Goal: Task Accomplishment & Management: Use online tool/utility

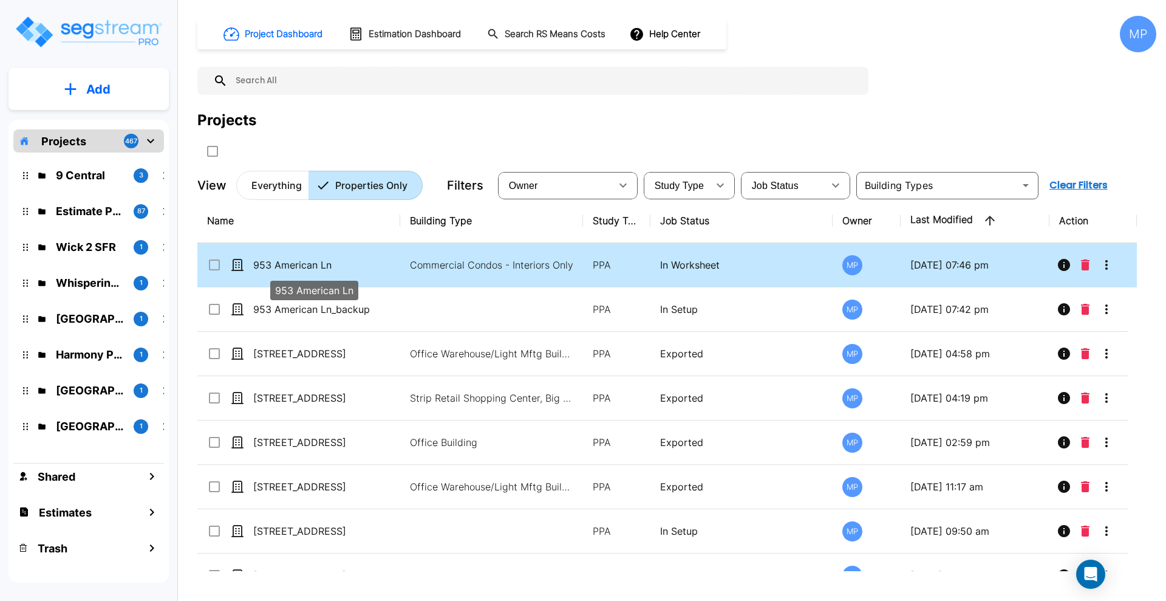
click at [306, 262] on p "953 American Ln" at bounding box center [313, 264] width 121 height 15
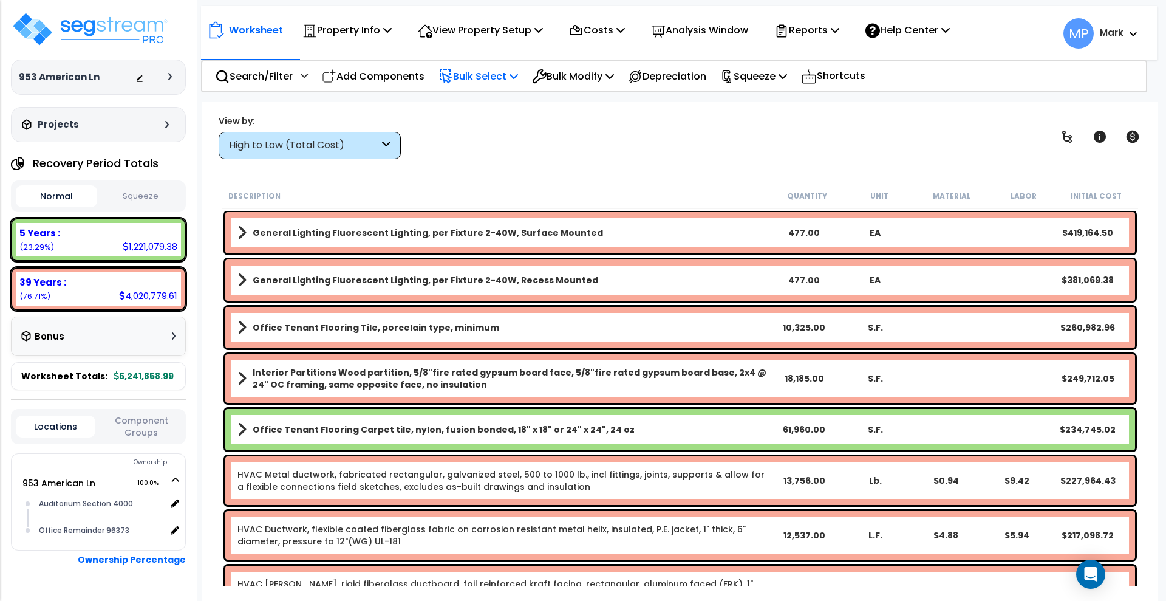
click at [472, 71] on p "Bulk Select" at bounding box center [478, 76] width 80 height 16
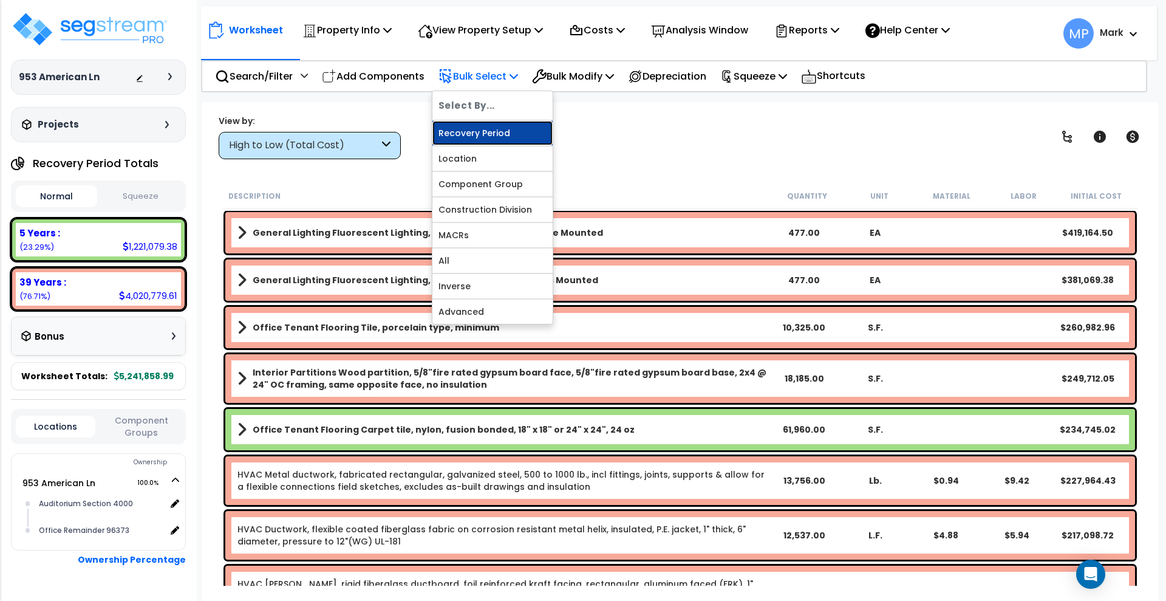
click at [496, 129] on link "Recovery Period" at bounding box center [492, 133] width 120 height 24
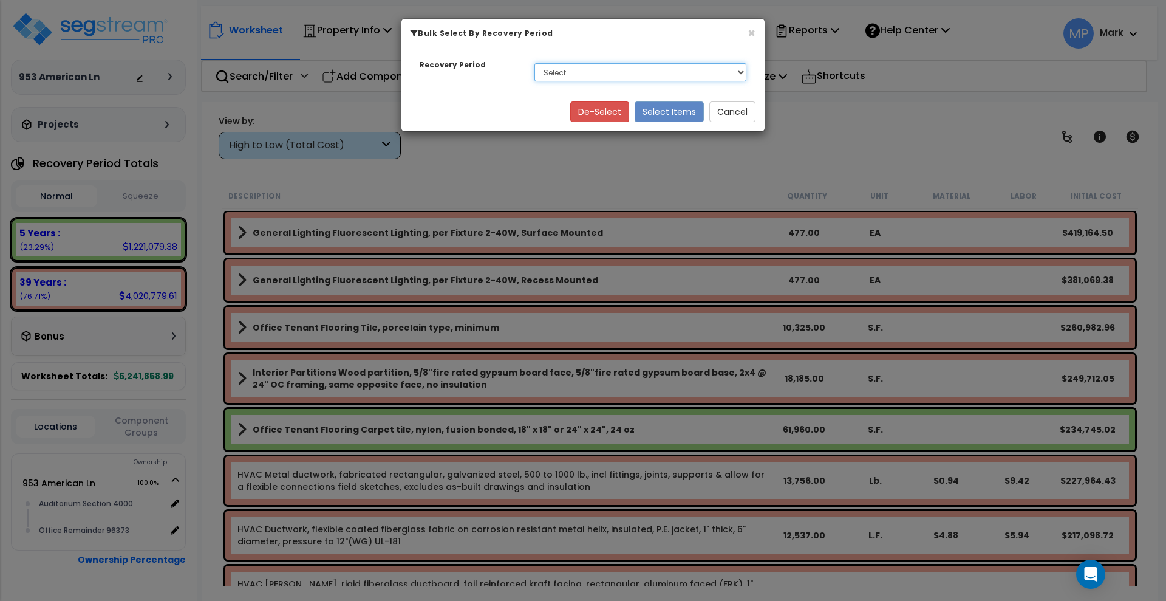
click at [646, 72] on select "Select 5 Years 39 Years" at bounding box center [640, 72] width 212 height 18
select select "39Y"
click at [534, 63] on select "Select 5 Years 39 Years" at bounding box center [640, 72] width 212 height 18
click at [669, 111] on button "Select Items" at bounding box center [669, 111] width 69 height 21
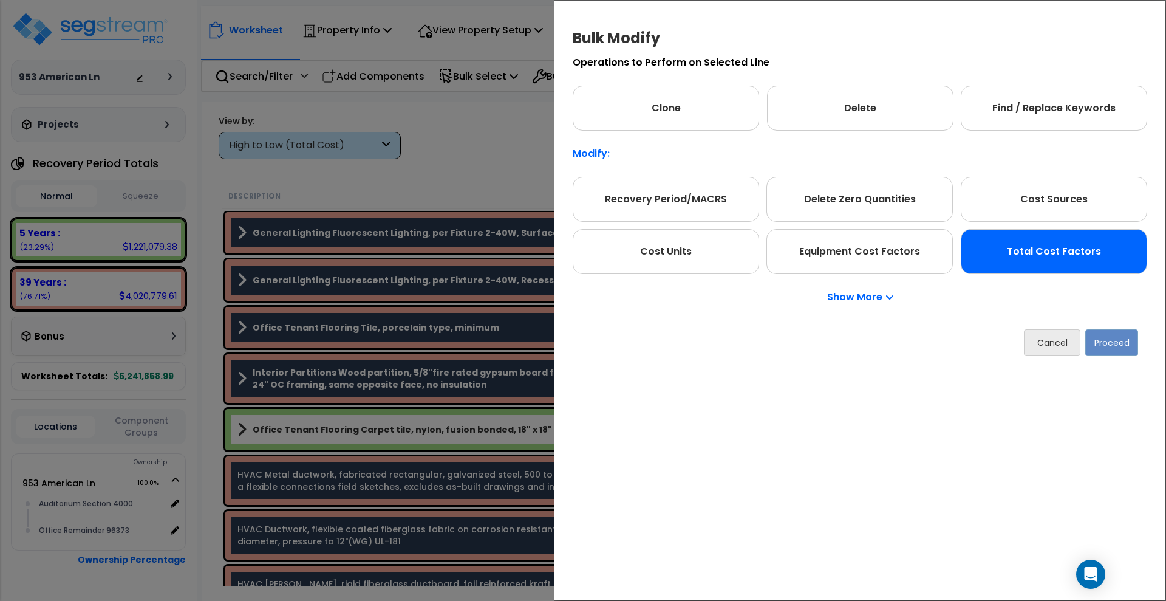
click at [1066, 252] on div "Total Cost Factors" at bounding box center [1054, 251] width 186 height 45
click at [1112, 346] on button "Proceed" at bounding box center [1111, 342] width 53 height 27
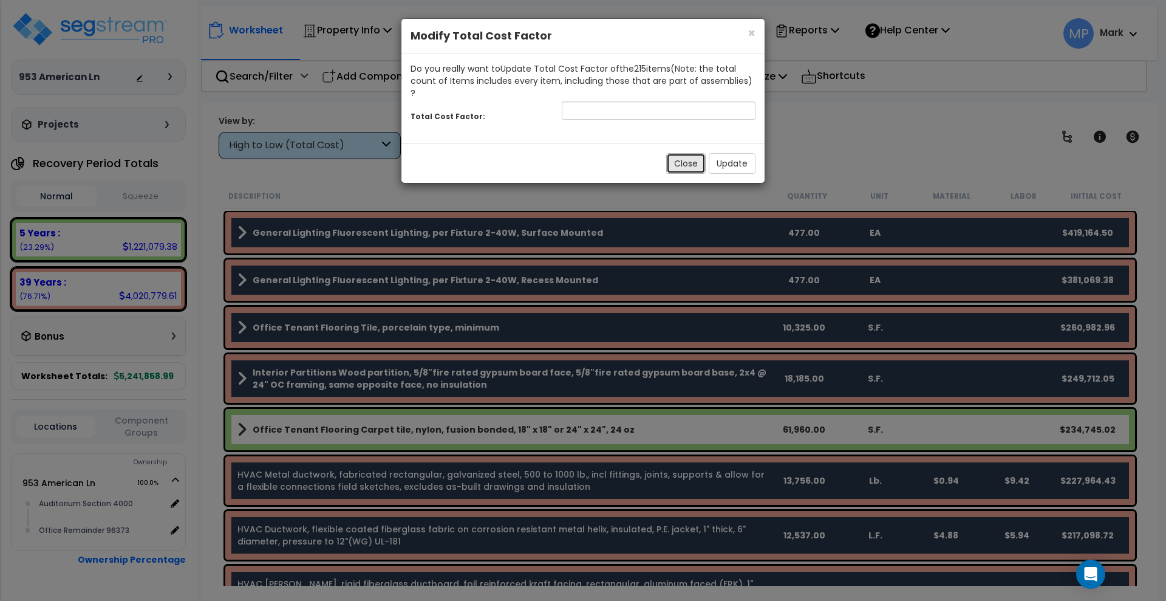
click at [692, 153] on button "Close" at bounding box center [685, 163] width 39 height 21
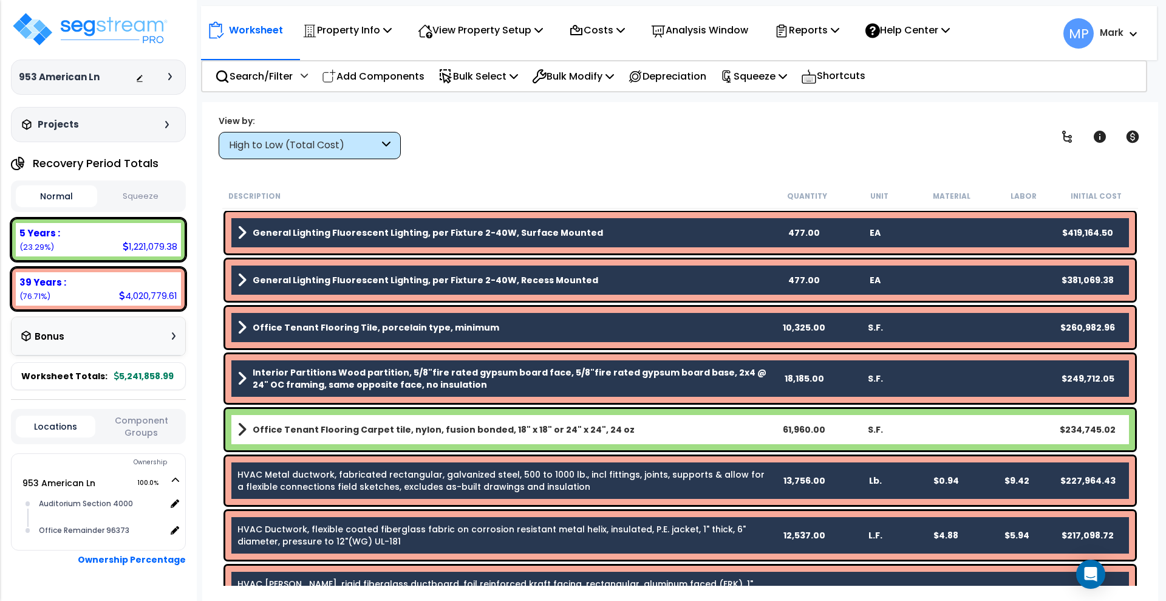
click at [585, 229] on link "General Lighting Fluorescent Lighting, per Fixture 2-40W, Surface Mounted" at bounding box center [502, 232] width 531 height 17
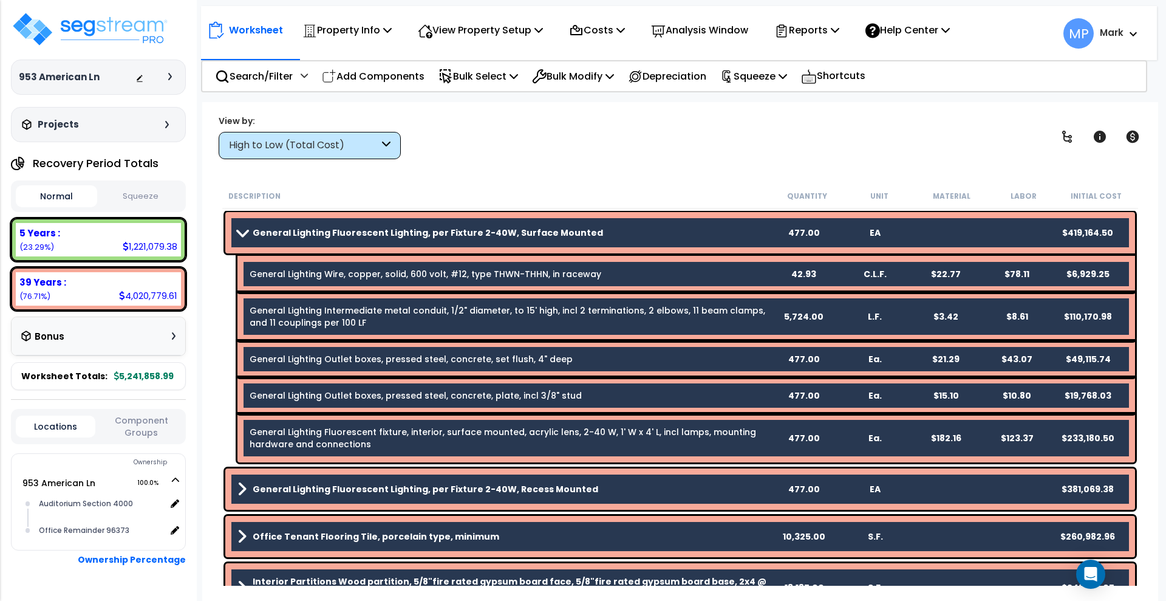
click at [585, 229] on link "General Lighting Fluorescent Lighting, per Fixture 2-40W, Surface Mounted" at bounding box center [502, 232] width 531 height 17
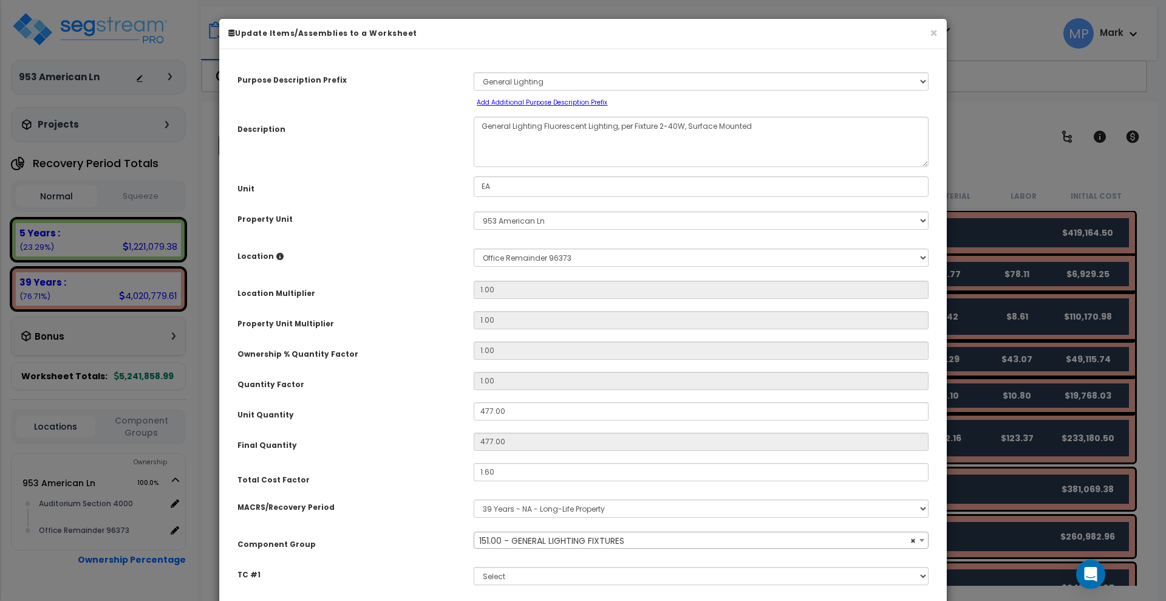
select select "16425"
click at [934, 31] on button "×" at bounding box center [934, 33] width 8 height 13
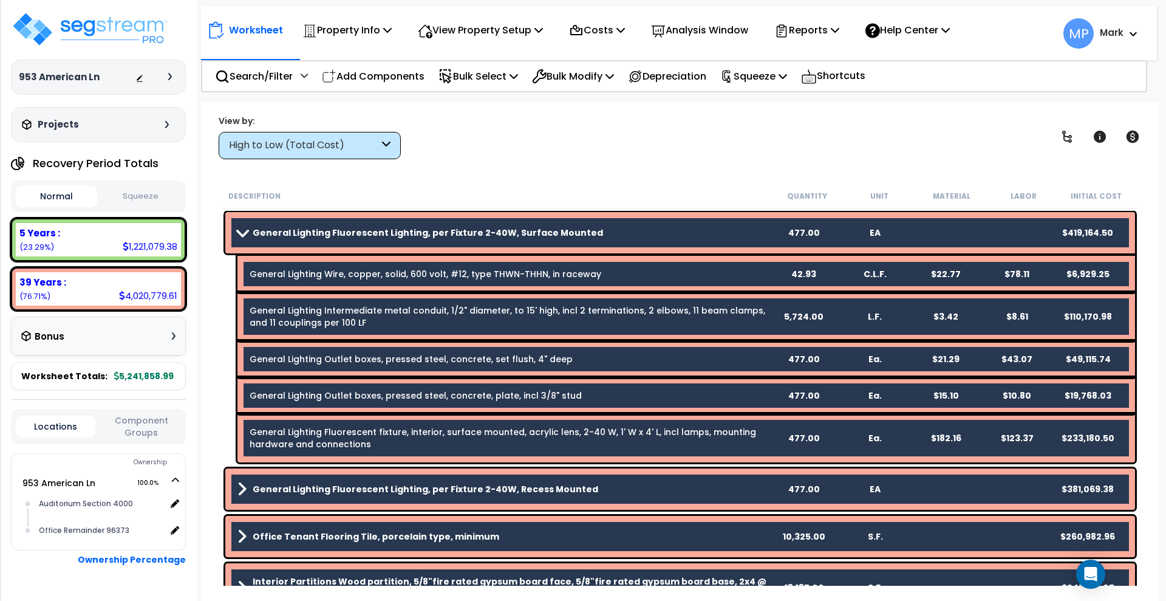
click at [598, 483] on link "General Lighting Fluorescent Lighting, per Fixture 2-40W, Recess Mounted" at bounding box center [502, 488] width 531 height 17
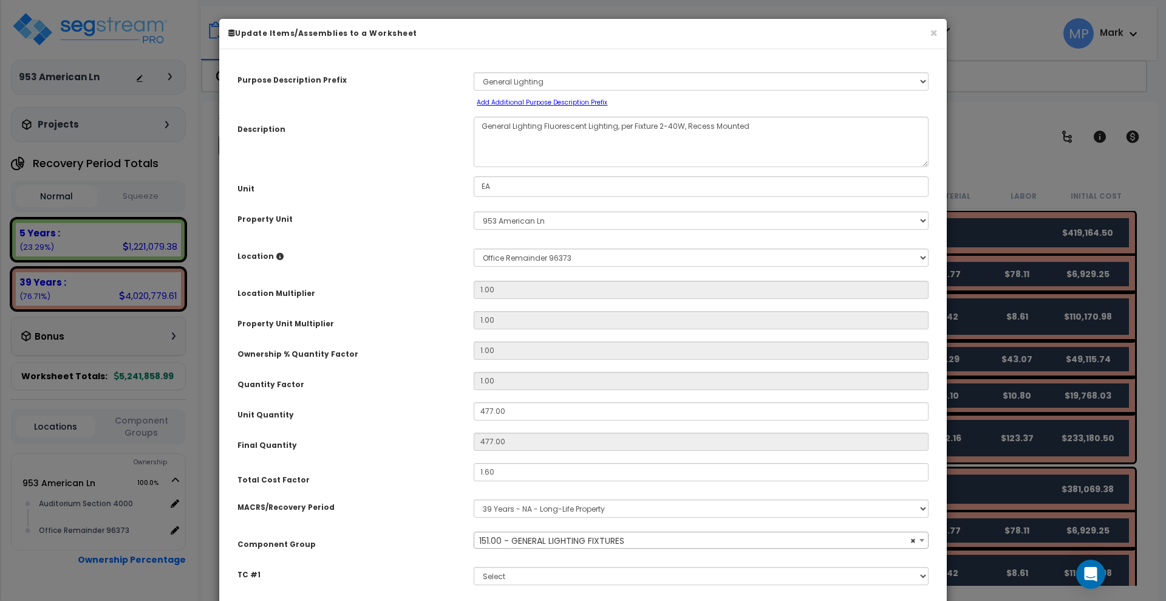
select select "16425"
click at [934, 36] on button "×" at bounding box center [934, 33] width 8 height 13
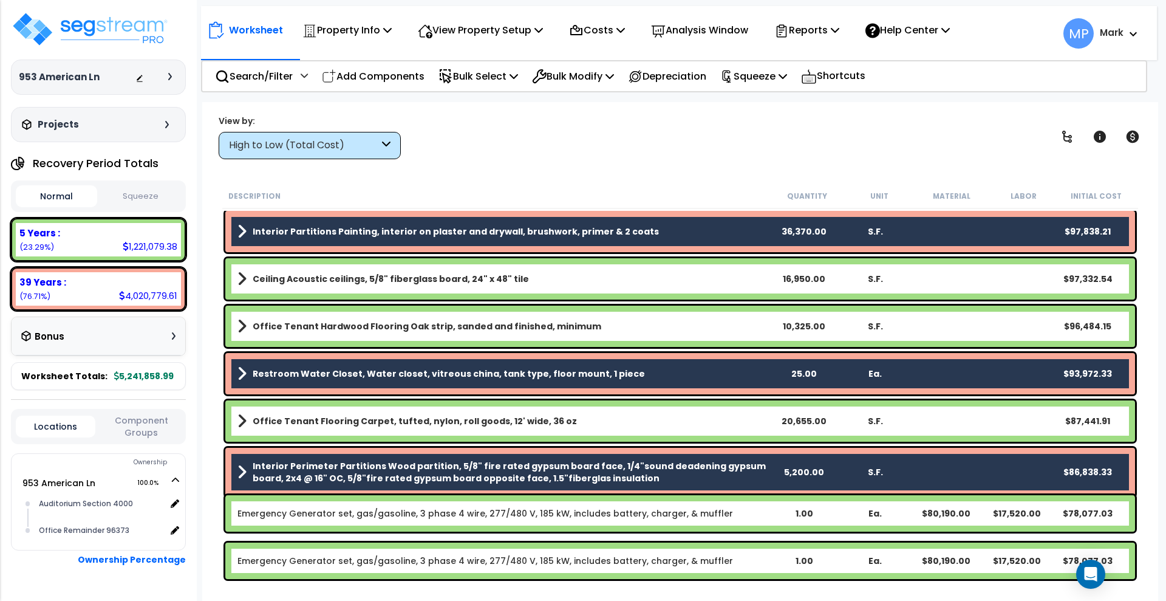
scroll to position [1224, 0]
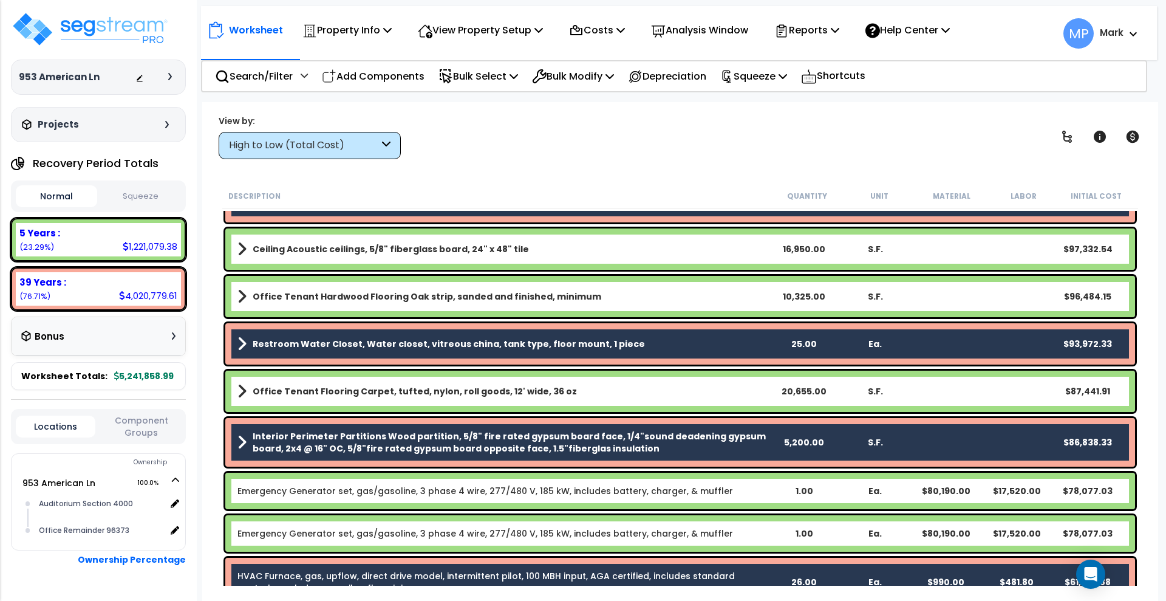
click at [643, 341] on link "Restroom Water Closet, Water closet, vitreous china, tank type, floor mount, 1 …" at bounding box center [502, 343] width 531 height 17
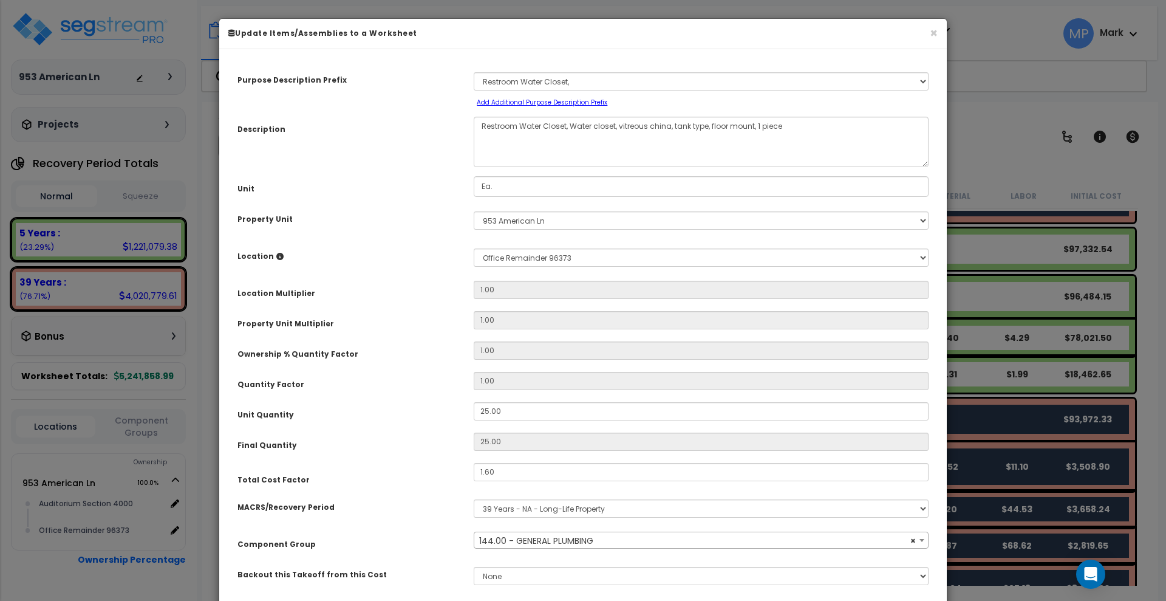
select select "16068"
click at [935, 33] on button "×" at bounding box center [934, 33] width 8 height 13
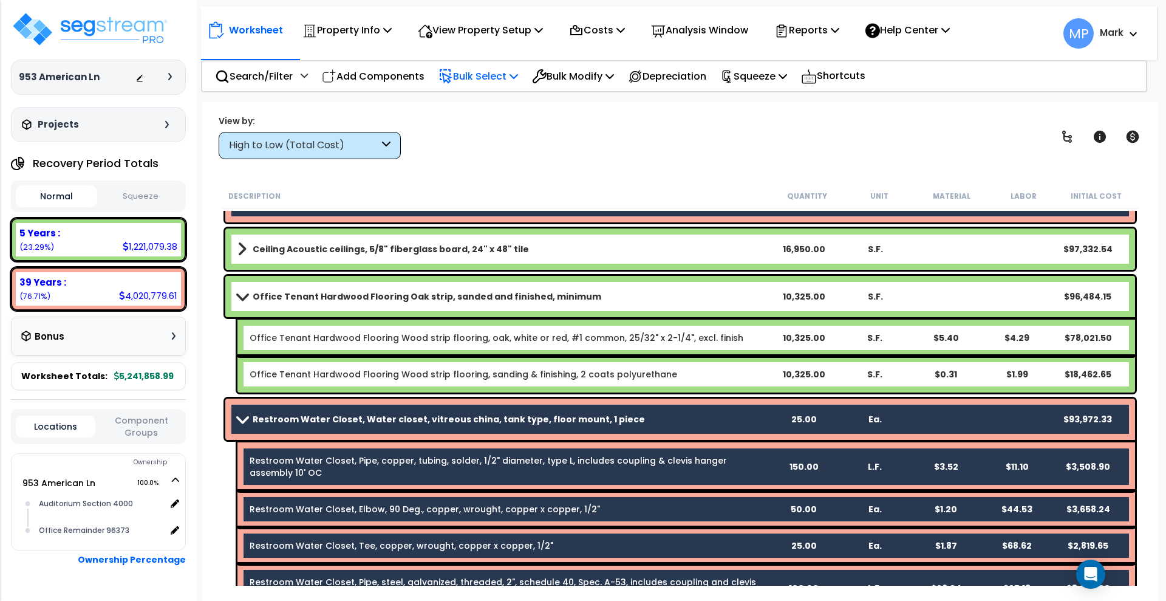
click at [474, 79] on p "Bulk Select" at bounding box center [478, 76] width 80 height 16
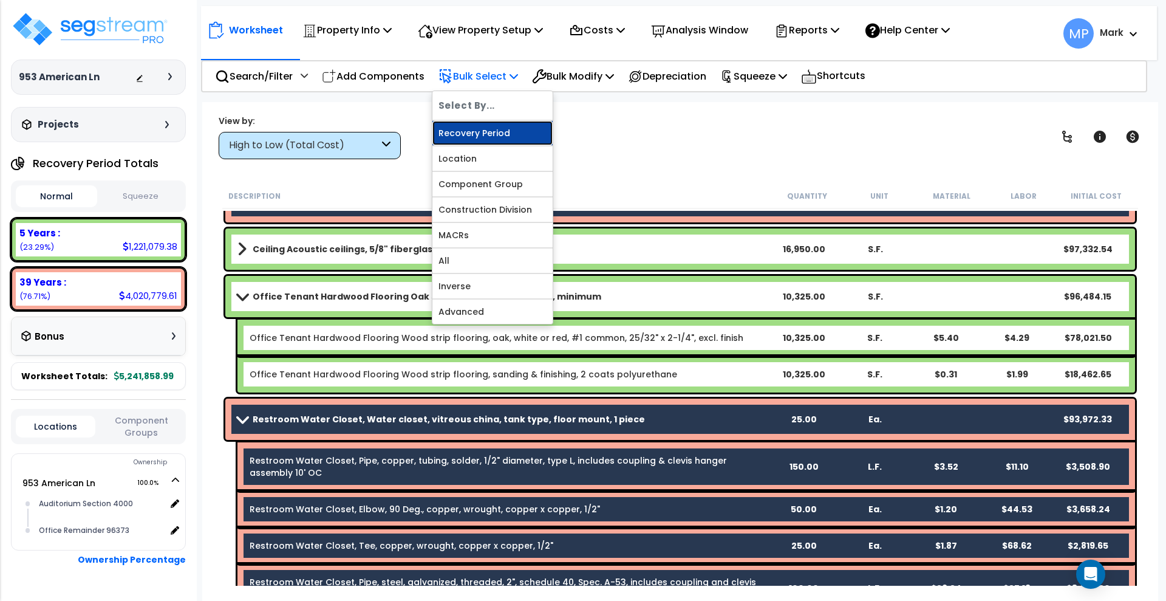
click at [491, 130] on link "Recovery Period" at bounding box center [492, 133] width 120 height 24
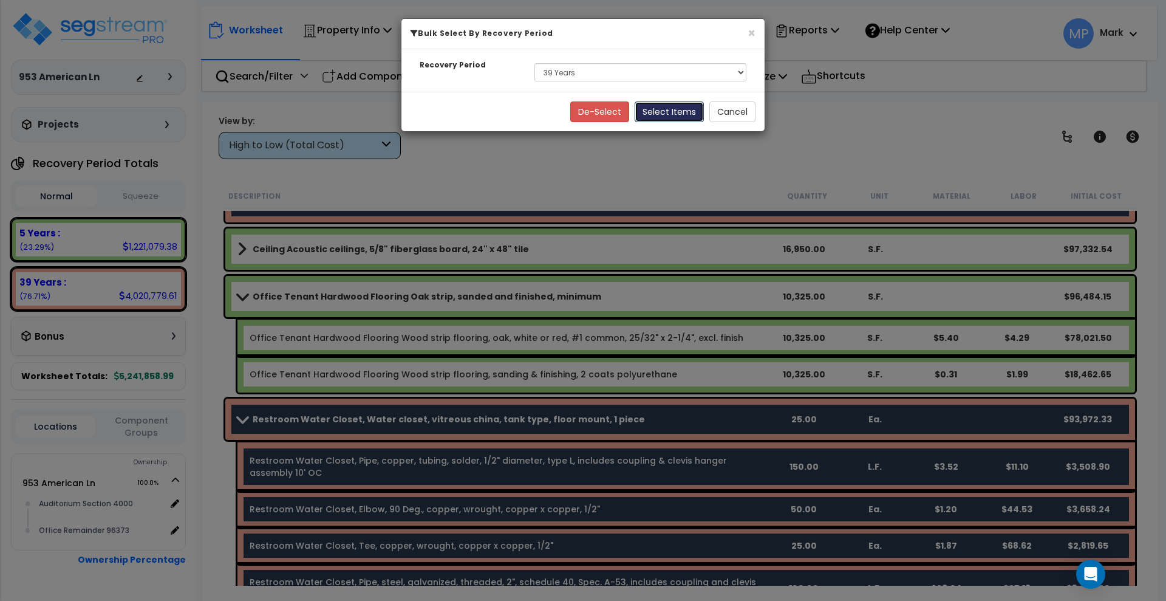
click at [655, 112] on button "Select Items" at bounding box center [669, 111] width 69 height 21
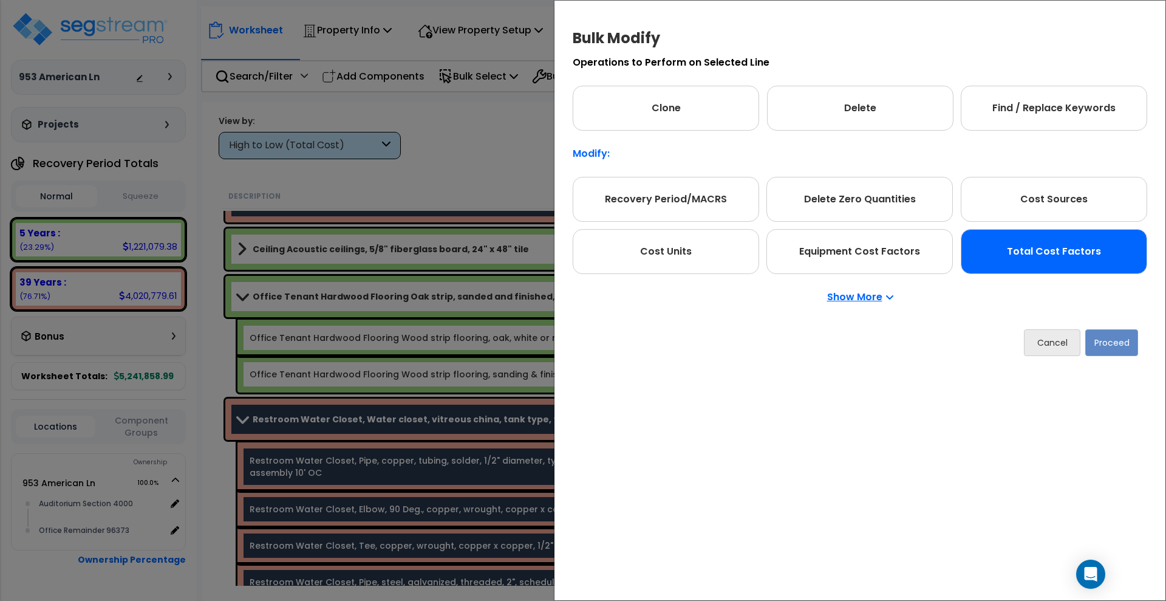
click at [993, 249] on div "Total Cost Factors" at bounding box center [1054, 251] width 186 height 45
click at [1106, 341] on button "Proceed" at bounding box center [1111, 342] width 53 height 27
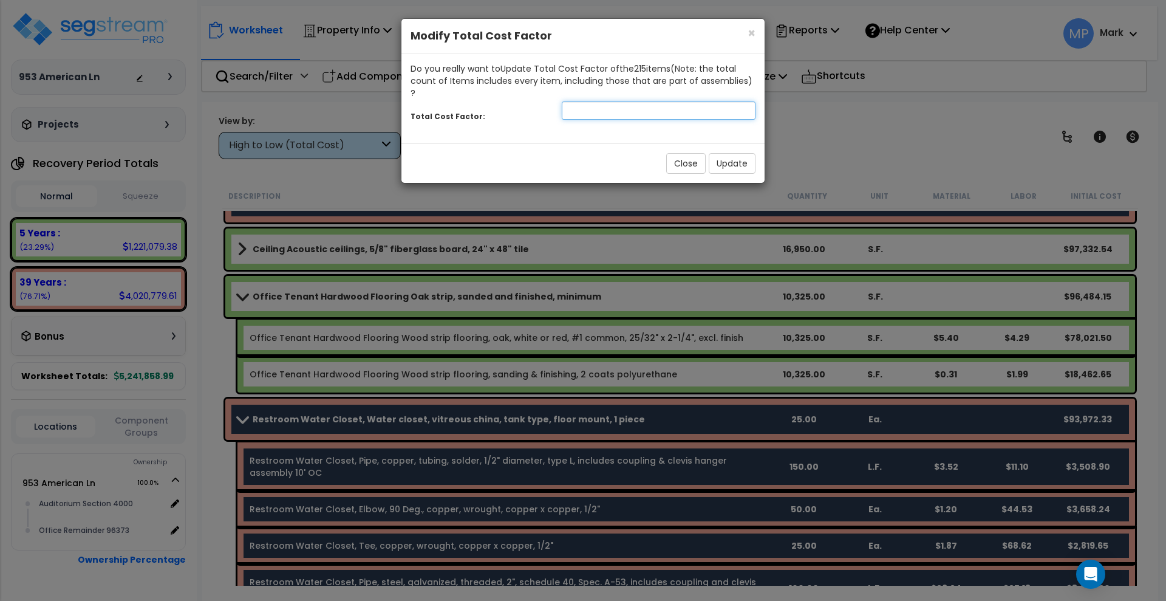
click at [590, 101] on input "number" at bounding box center [659, 110] width 194 height 18
type input "1.3"
click at [726, 153] on button "Update" at bounding box center [732, 163] width 47 height 21
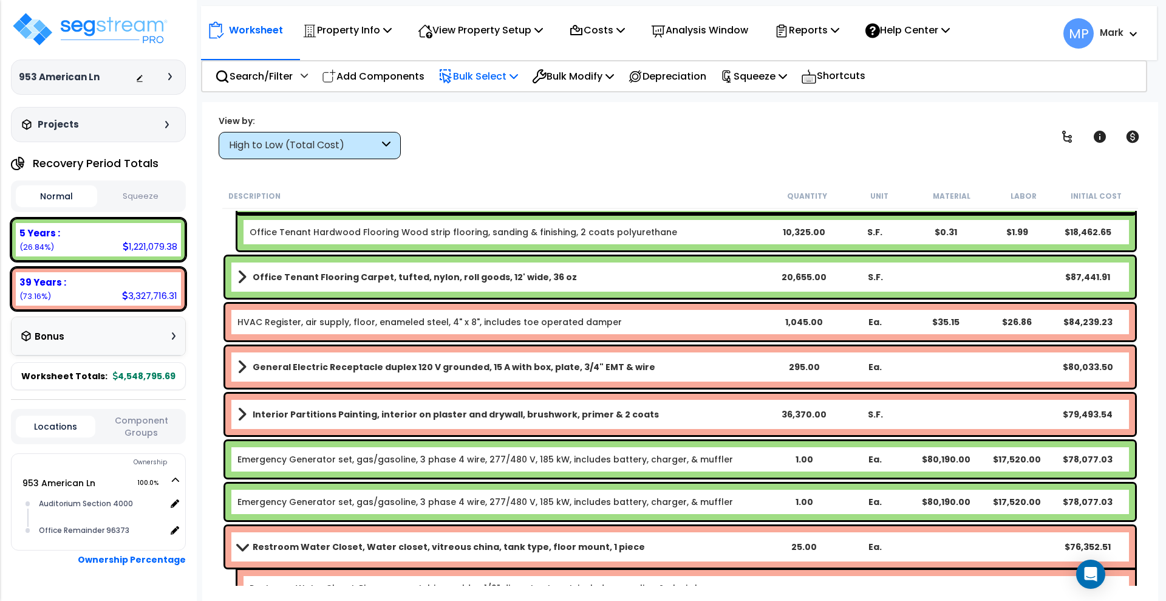
click at [488, 73] on p "Bulk Select" at bounding box center [478, 76] width 80 height 16
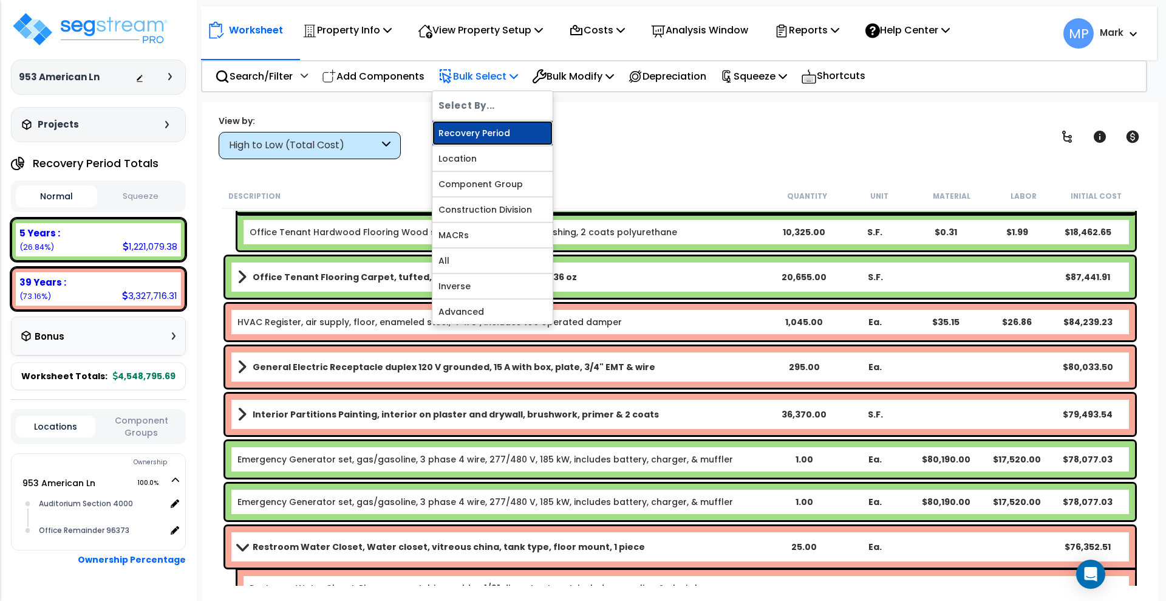
click at [486, 136] on link "Recovery Period" at bounding box center [492, 133] width 120 height 24
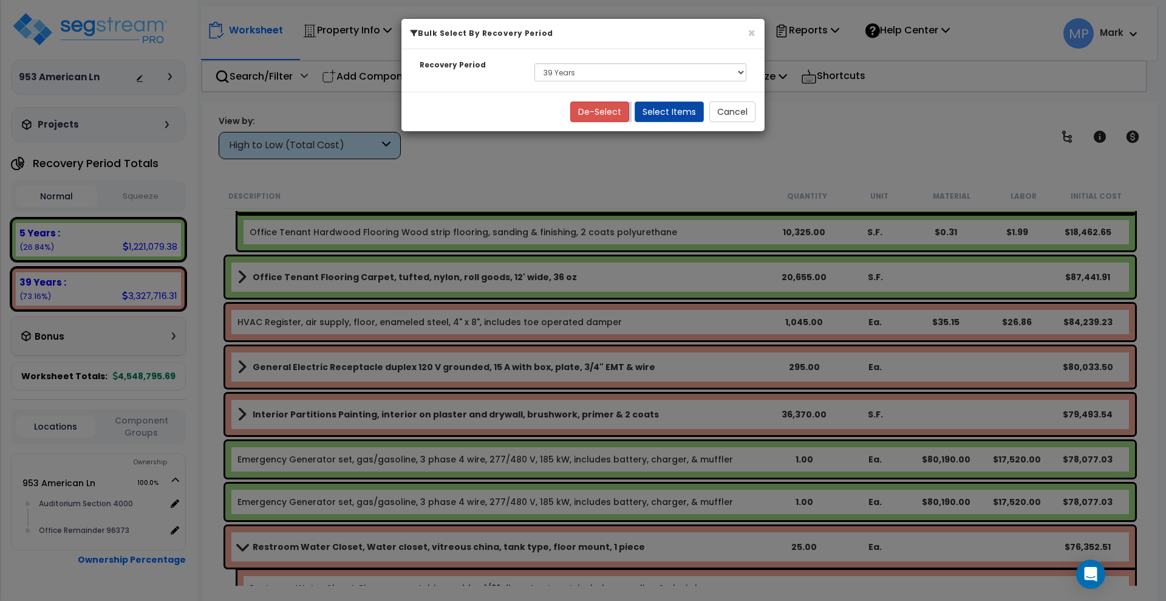
click at [486, 136] on div "× Bulk Select By Recovery Period Recovery Period Select 5 Years 39 Years De-Sel…" at bounding box center [583, 300] width 1166 height 601
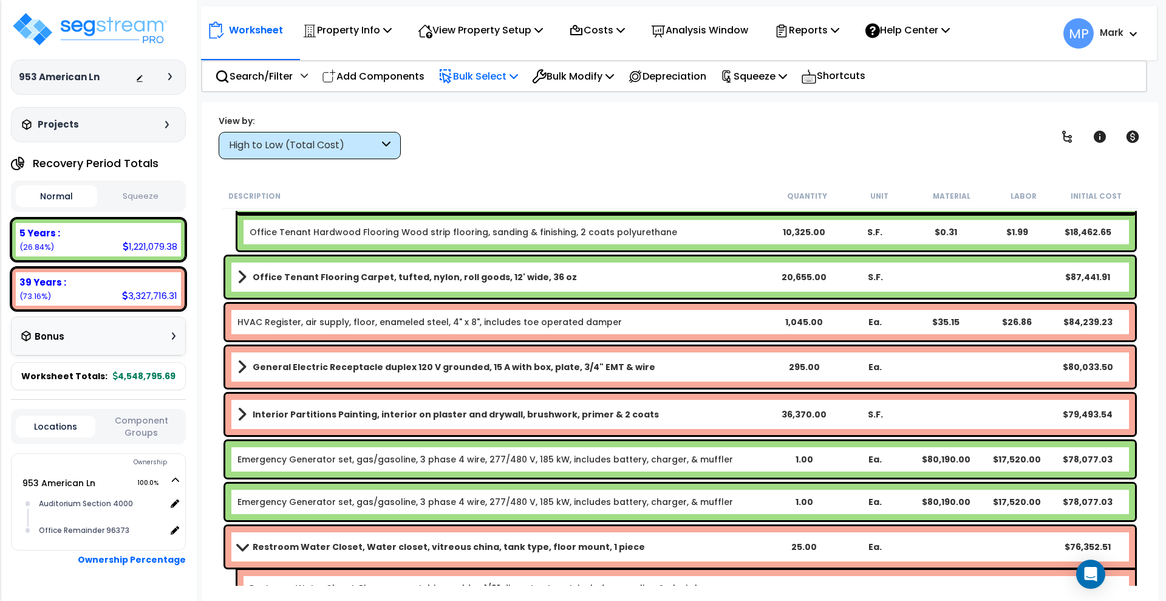
click at [486, 136] on div "View by: High to Low (Total Cost) High to Low (Total Cost)" at bounding box center [680, 136] width 932 height 45
click at [471, 72] on p "Bulk Select" at bounding box center [478, 76] width 80 height 16
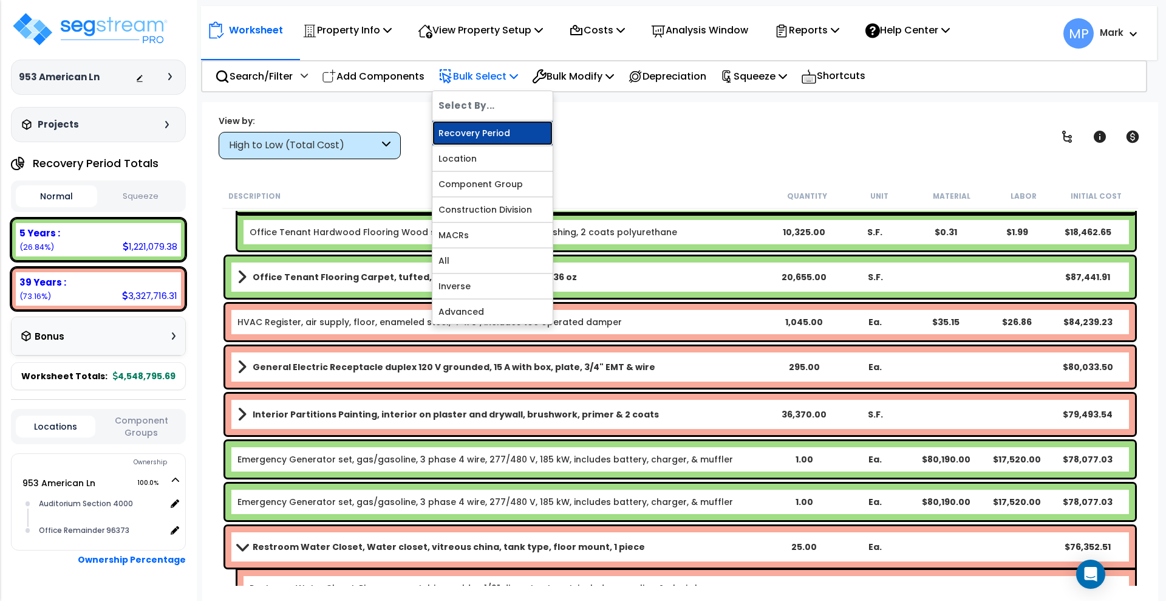
click at [510, 140] on link "Recovery Period" at bounding box center [492, 133] width 120 height 24
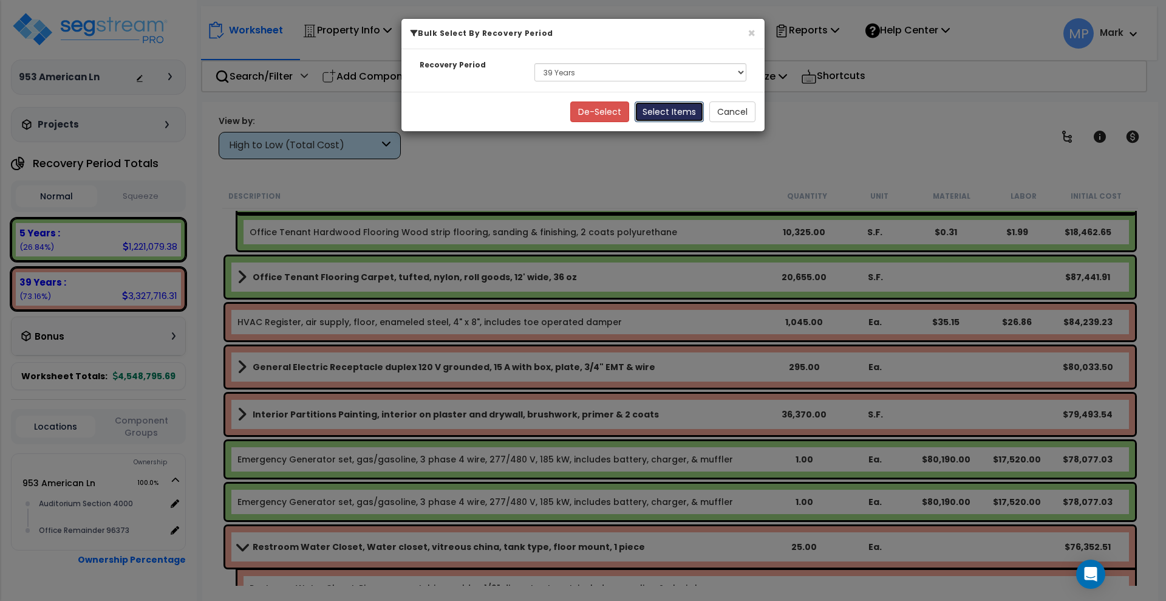
click at [674, 109] on button "Select Items" at bounding box center [669, 111] width 69 height 21
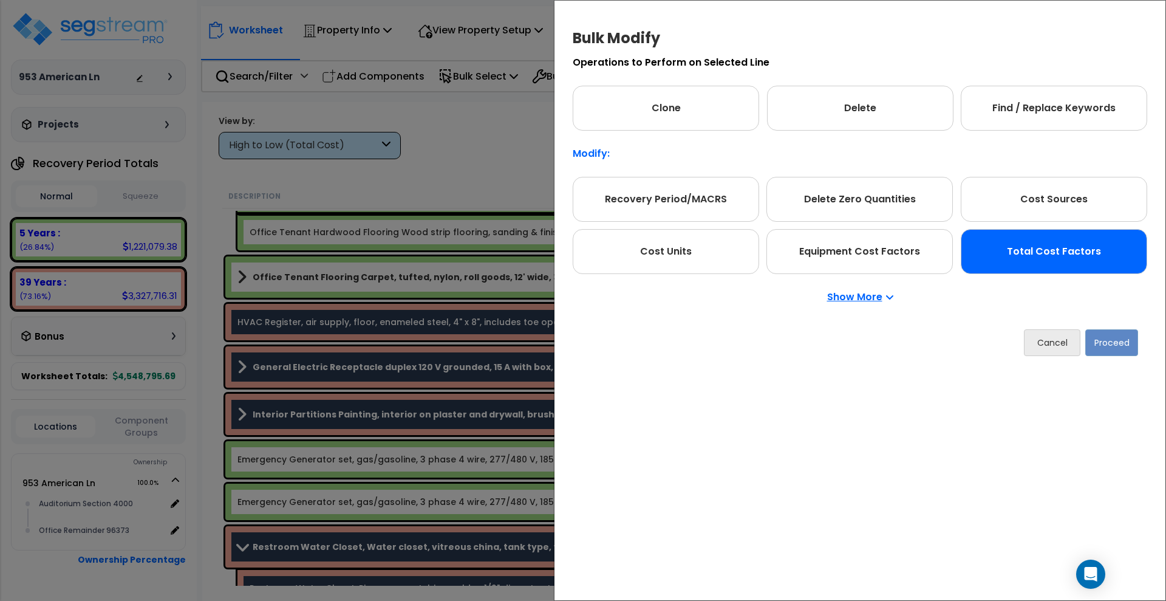
click at [1026, 245] on div "Total Cost Factors" at bounding box center [1054, 251] width 186 height 45
click at [1123, 343] on button "Proceed" at bounding box center [1111, 342] width 53 height 27
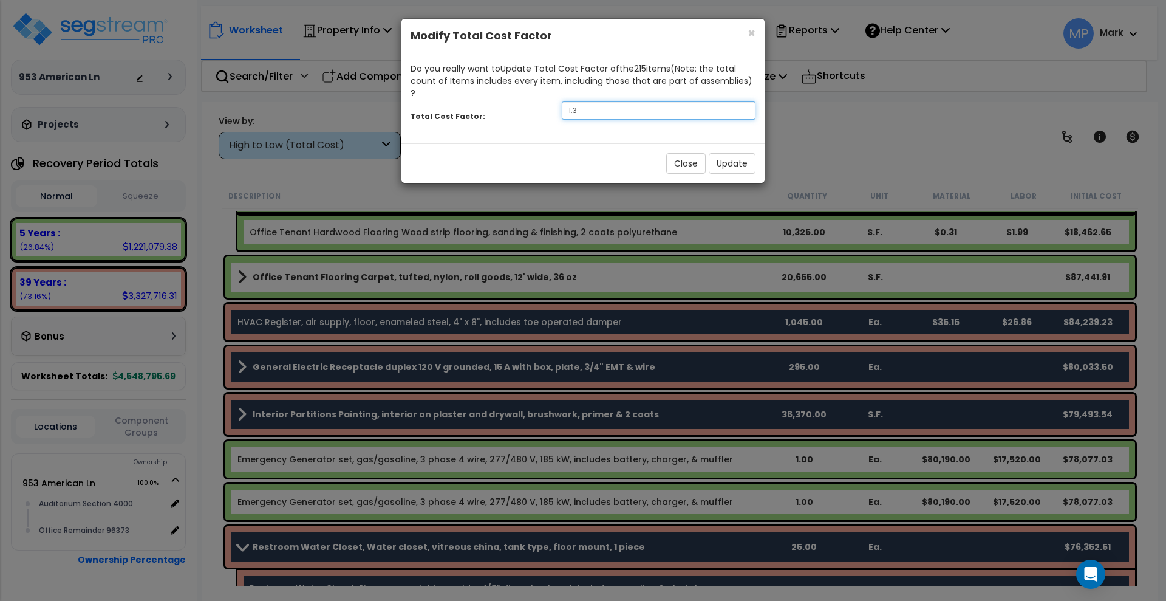
drag, startPoint x: 609, startPoint y: 103, endPoint x: 513, endPoint y: 103, distance: 96.0
click at [513, 103] on div "Total Cost Factor: 1.3" at bounding box center [582, 112] width 363 height 26
type input "1.1"
click at [737, 153] on button "Update" at bounding box center [732, 163] width 47 height 21
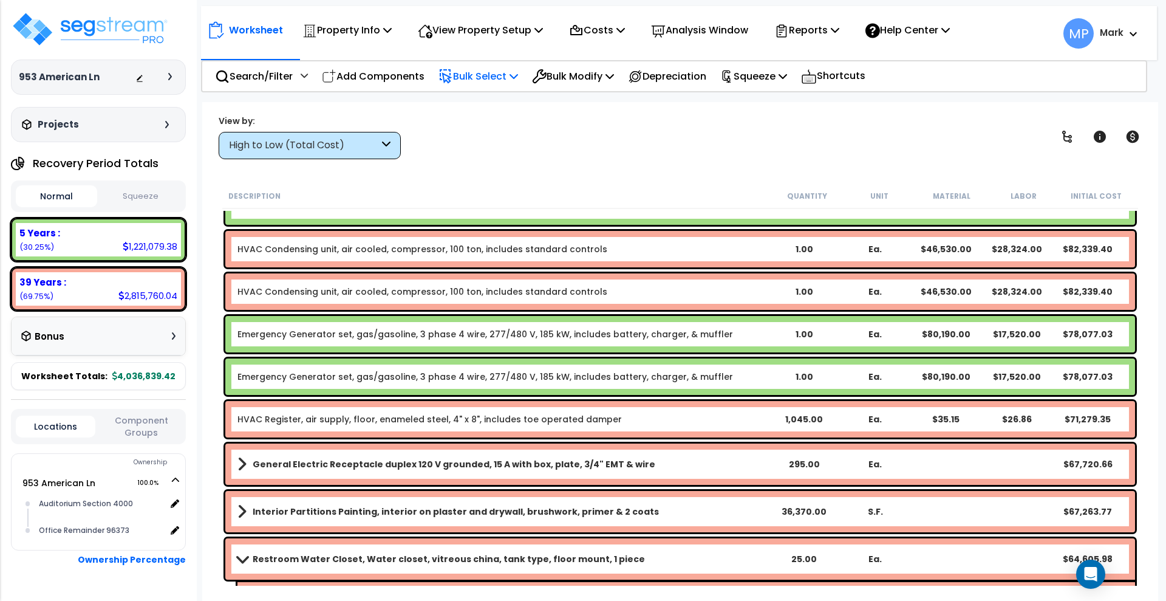
click at [470, 75] on p "Bulk Select" at bounding box center [478, 76] width 80 height 16
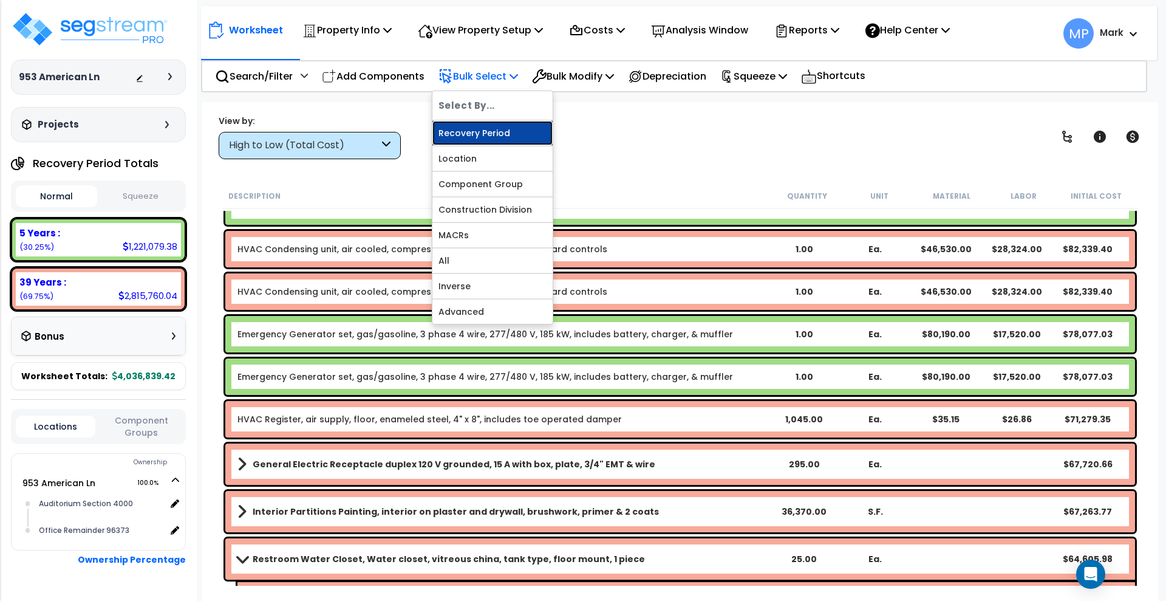
click at [482, 134] on link "Recovery Period" at bounding box center [492, 133] width 120 height 24
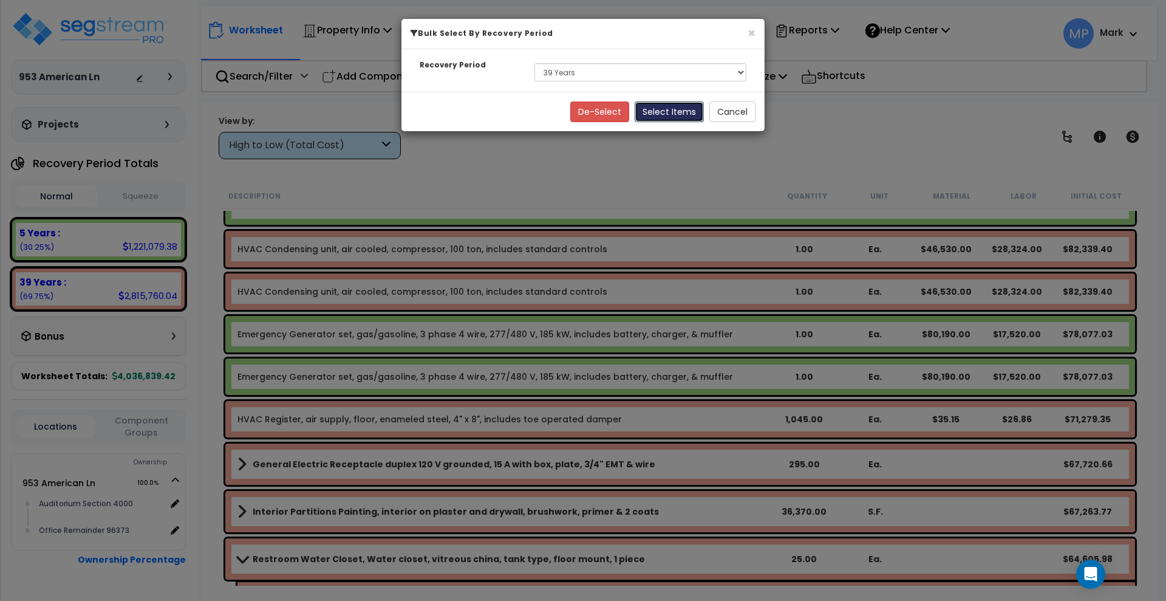
click at [657, 114] on button "Select Items" at bounding box center [669, 111] width 69 height 21
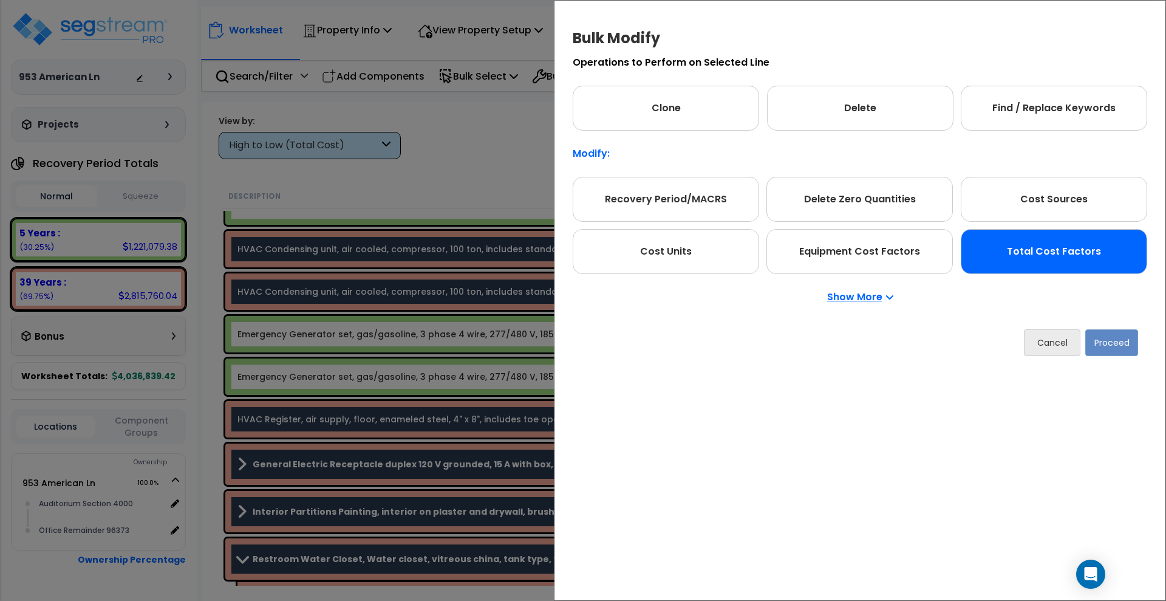
click at [1040, 256] on div "Total Cost Factors" at bounding box center [1054, 251] width 186 height 45
click at [1120, 350] on button "Proceed" at bounding box center [1111, 342] width 53 height 27
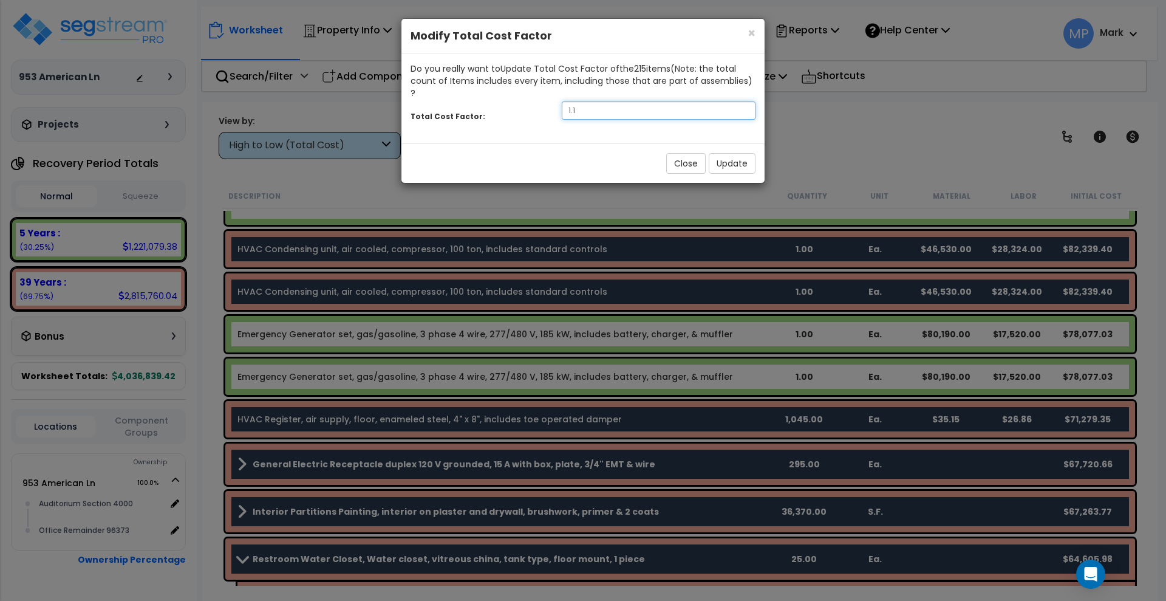
drag, startPoint x: 607, startPoint y: 99, endPoint x: 539, endPoint y: 92, distance: 68.4
click at [539, 99] on div "Total Cost Factor: 1.1" at bounding box center [582, 112] width 363 height 26
type input ".8"
click at [732, 153] on button "Update" at bounding box center [732, 163] width 47 height 21
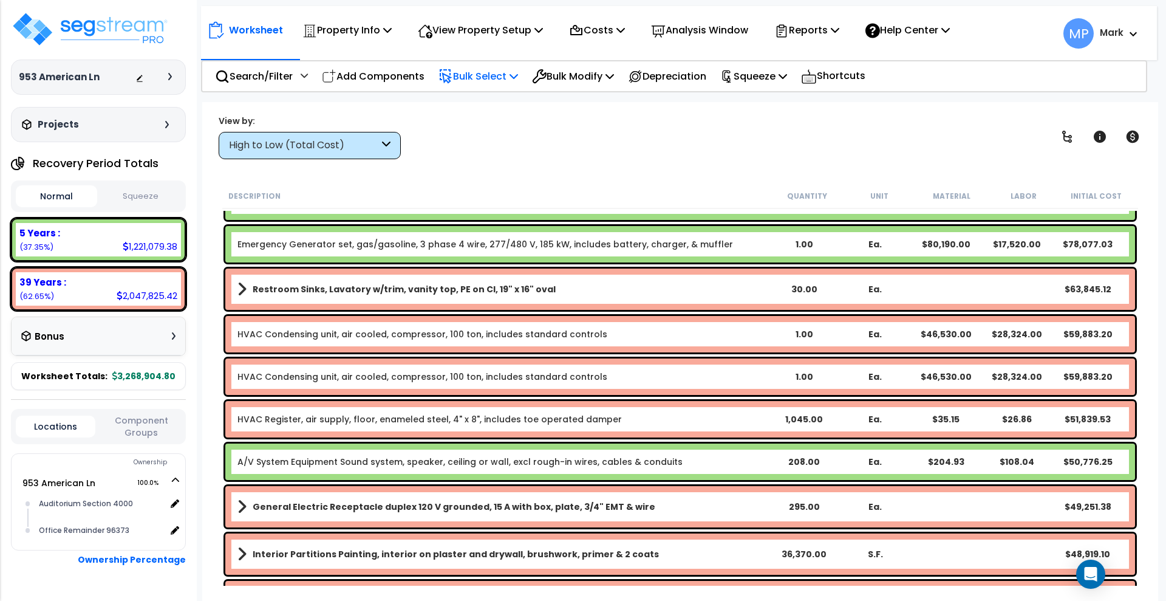
click at [503, 75] on p "Bulk Select" at bounding box center [478, 76] width 80 height 16
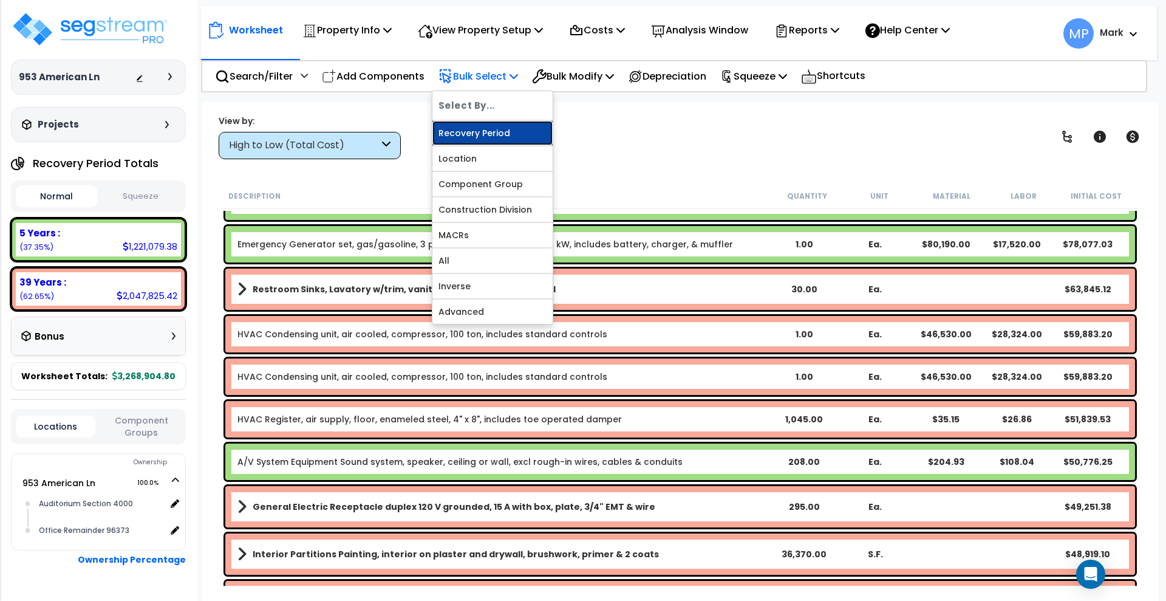
click at [496, 135] on link "Recovery Period" at bounding box center [492, 133] width 120 height 24
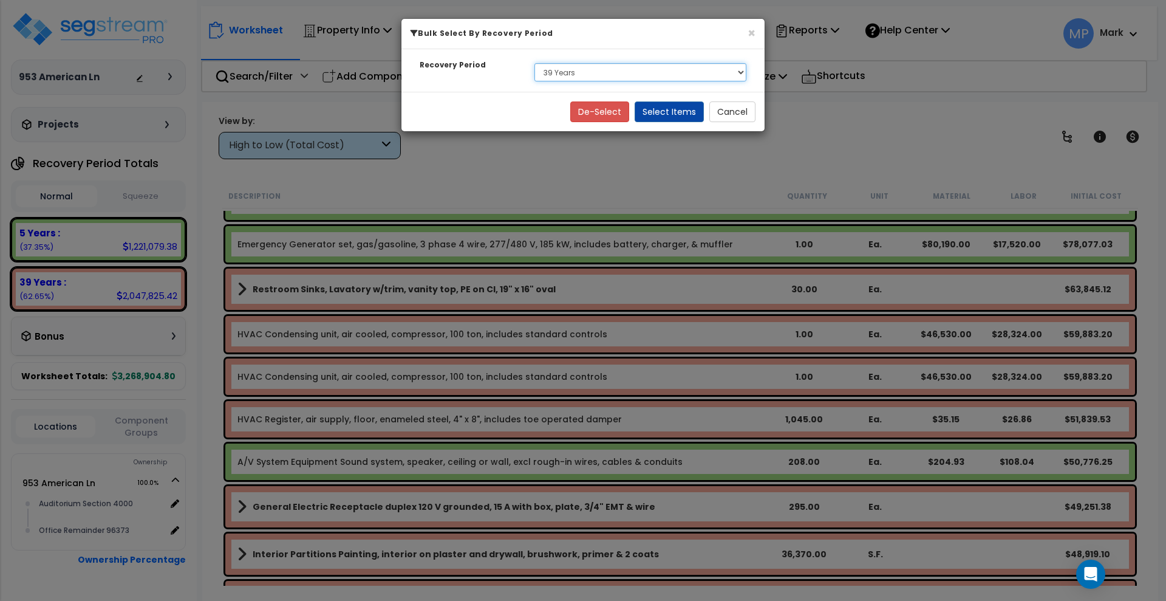
click at [599, 74] on select "Select 5 Years 39 Years" at bounding box center [640, 72] width 212 height 18
click at [534, 63] on select "Select 5 Years 39 Years" at bounding box center [640, 72] width 212 height 18
click at [671, 113] on button "Select Items" at bounding box center [669, 111] width 69 height 21
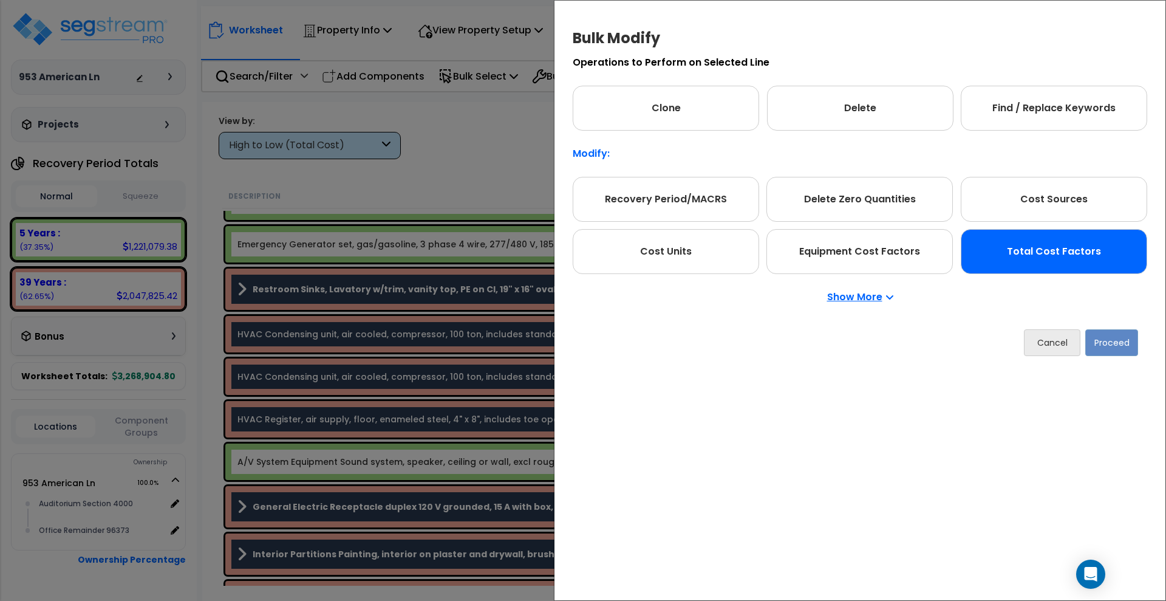
click at [1092, 261] on div "Total Cost Factors" at bounding box center [1054, 251] width 186 height 45
click at [1121, 344] on button "Proceed" at bounding box center [1111, 342] width 53 height 27
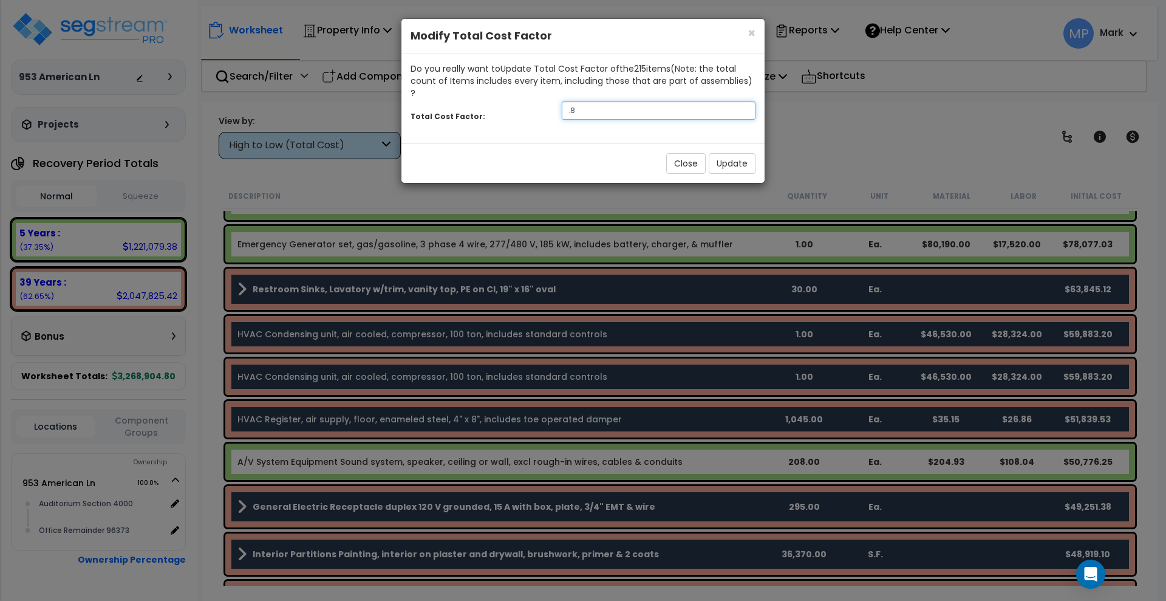
drag, startPoint x: 597, startPoint y: 100, endPoint x: 493, endPoint y: 102, distance: 103.9
click at [493, 102] on div "Total Cost Factor: .8" at bounding box center [582, 112] width 363 height 26
type input ".75"
click at [729, 153] on button "Update" at bounding box center [732, 163] width 47 height 21
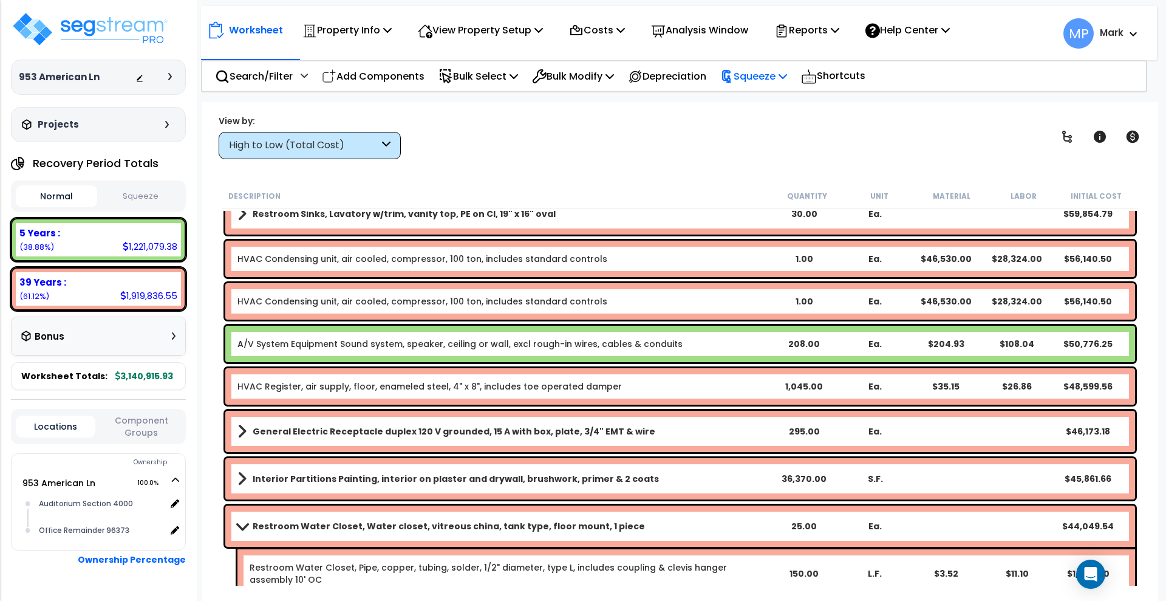
click at [765, 78] on p "Squeeze" at bounding box center [753, 76] width 67 height 16
click at [769, 100] on link "Squeeze" at bounding box center [774, 103] width 120 height 24
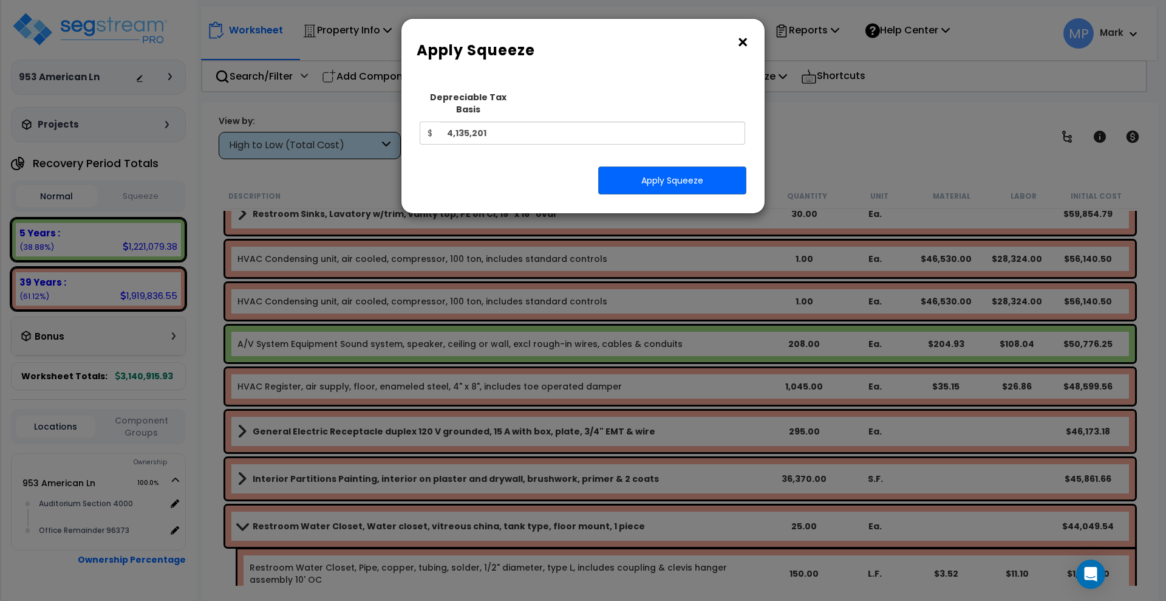
click at [743, 44] on button "×" at bounding box center [742, 42] width 13 height 19
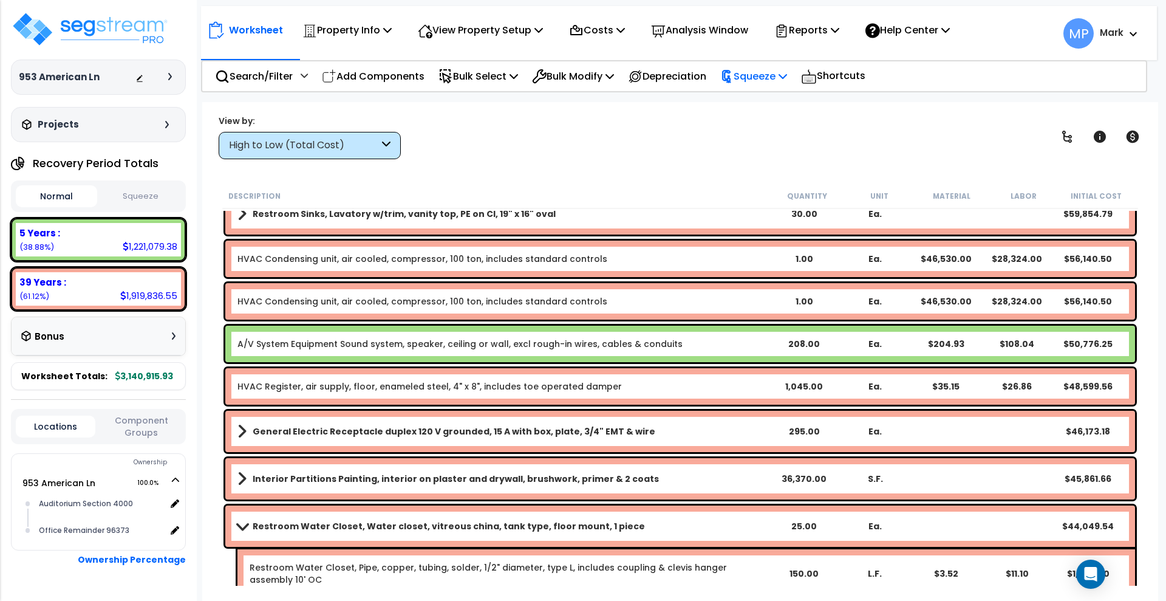
click at [783, 80] on p "Squeeze" at bounding box center [753, 76] width 67 height 16
click at [79, 232] on div "5 Years :" at bounding box center [98, 233] width 158 height 13
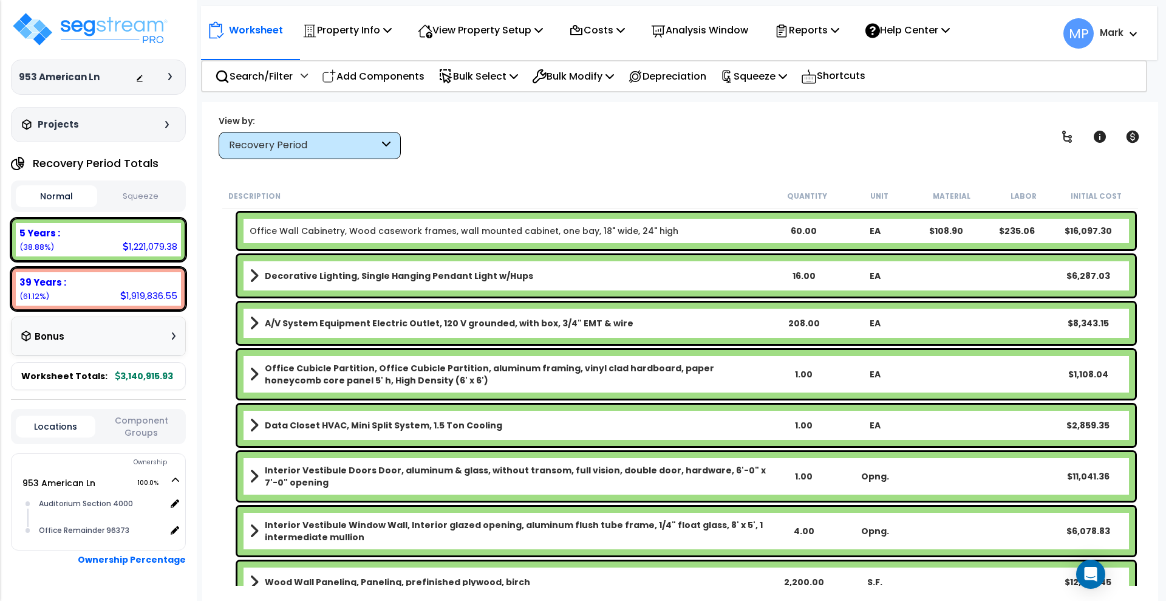
scroll to position [3583, 0]
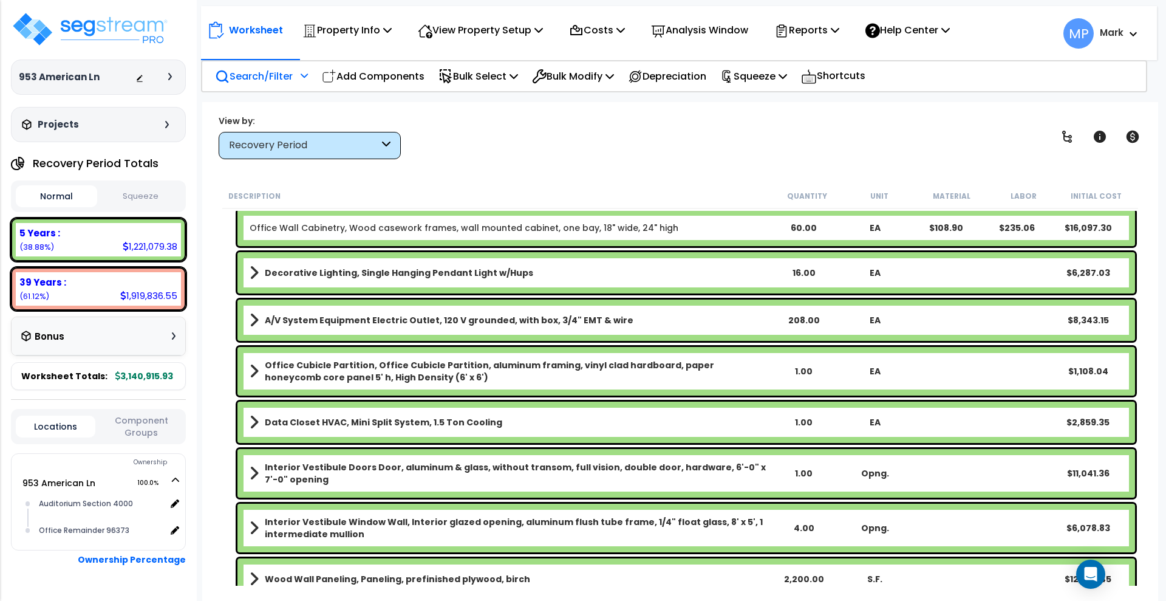
click at [254, 77] on p "Search/Filter" at bounding box center [254, 76] width 78 height 16
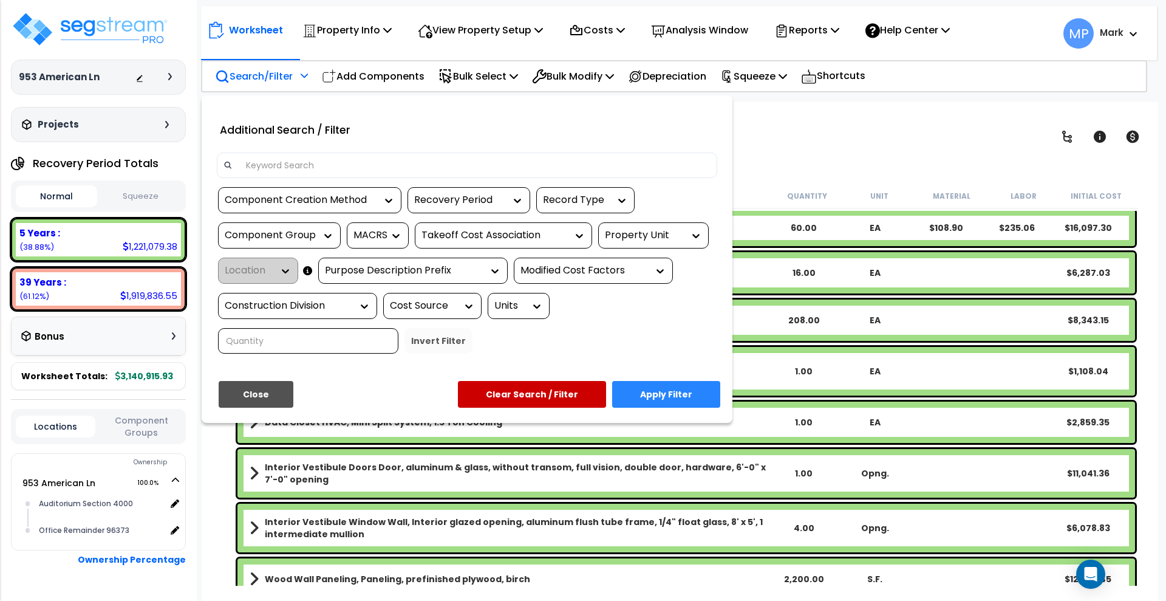
click at [347, 165] on input at bounding box center [475, 165] width 472 height 18
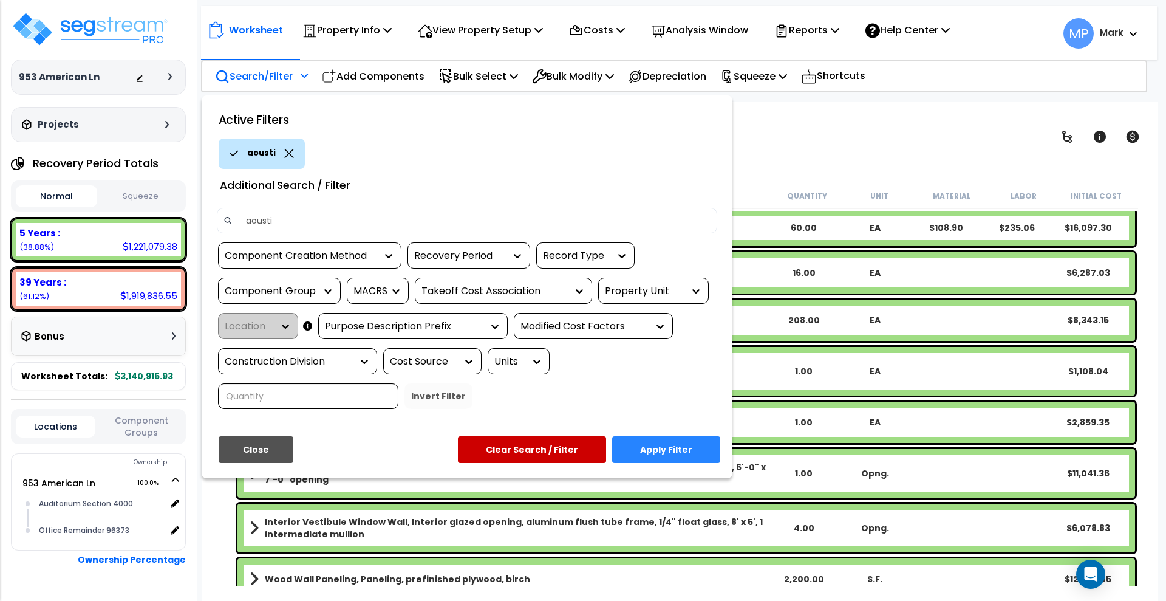
type input "aousti"
click at [665, 445] on button "Apply Filter" at bounding box center [666, 449] width 108 height 27
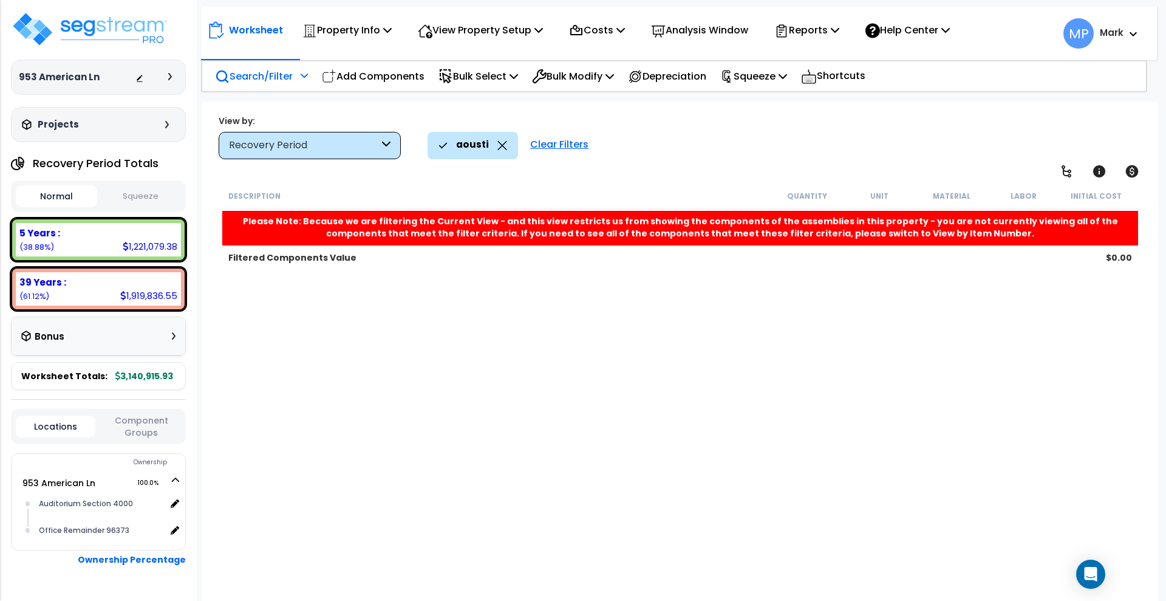
scroll to position [0, 0]
click at [562, 143] on div "Clear Filters" at bounding box center [559, 145] width 70 height 27
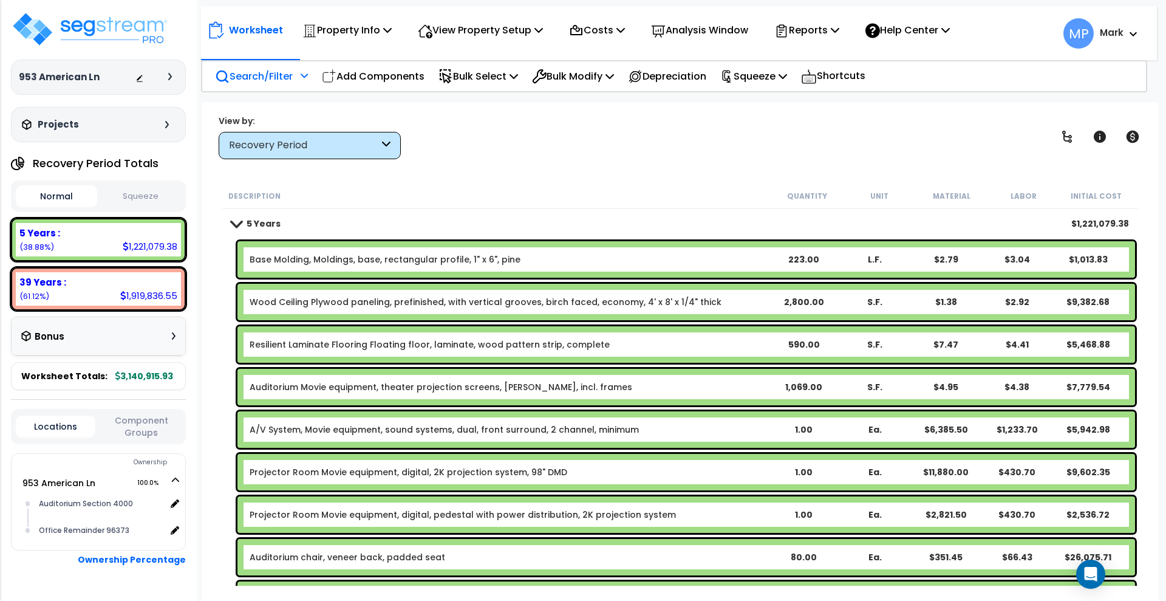
click at [260, 79] on p "Search/Filter" at bounding box center [254, 76] width 78 height 16
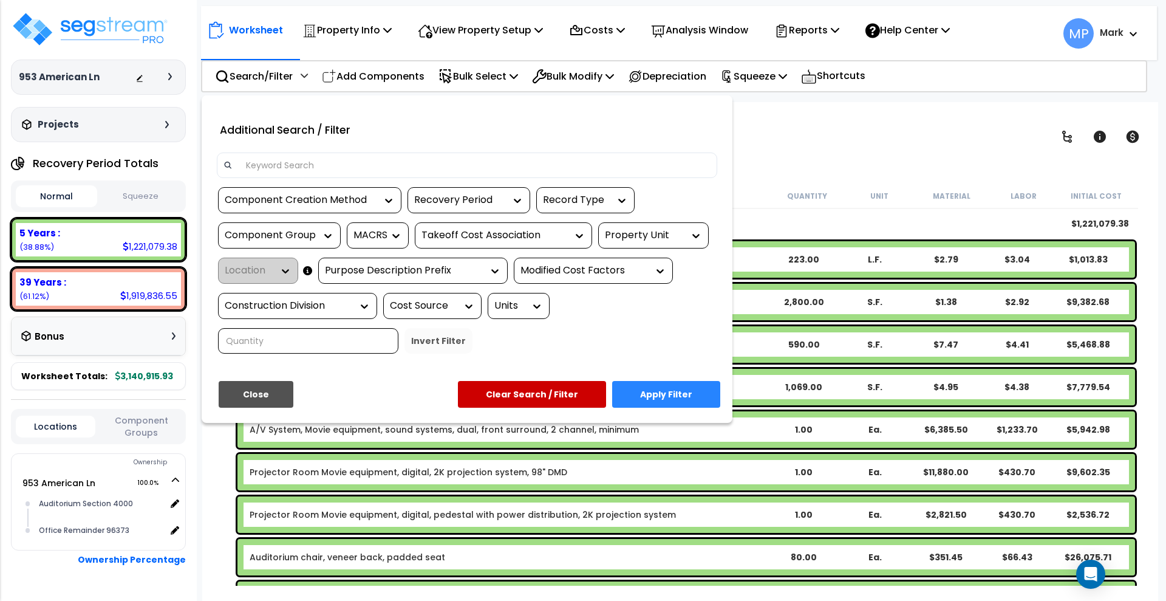
click at [305, 161] on input at bounding box center [475, 165] width 472 height 18
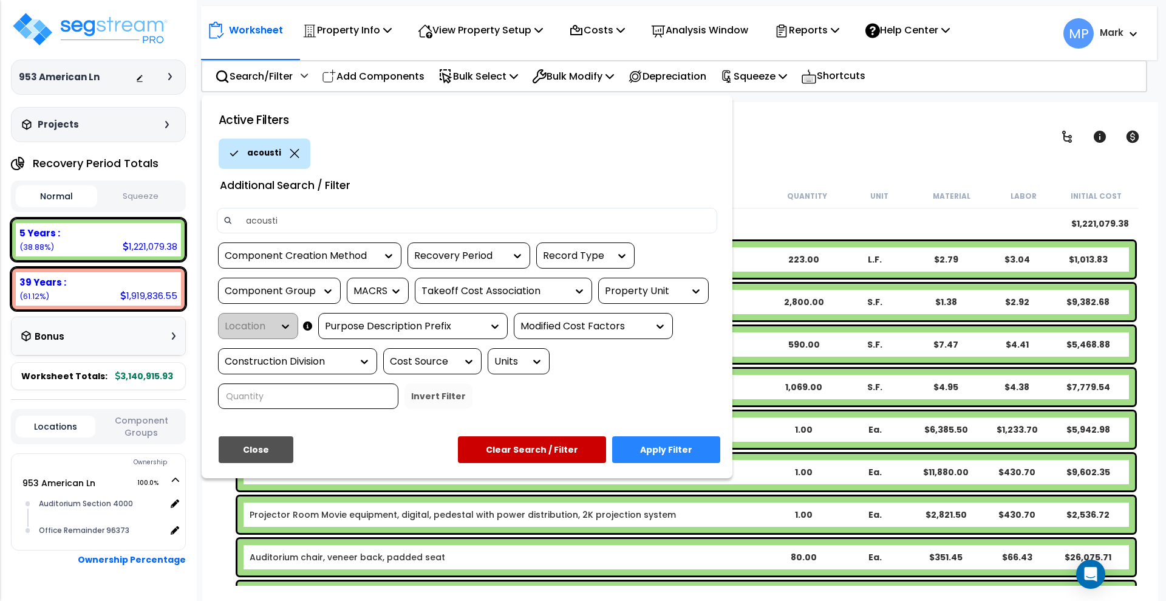
type input "acousti"
click at [649, 451] on button "Apply Filter" at bounding box center [666, 449] width 108 height 27
click at [649, 451] on div "Description Quantity Unit Material Labor Initial Cost 5 Years $1,221,079.38 Bas…" at bounding box center [679, 384] width 919 height 403
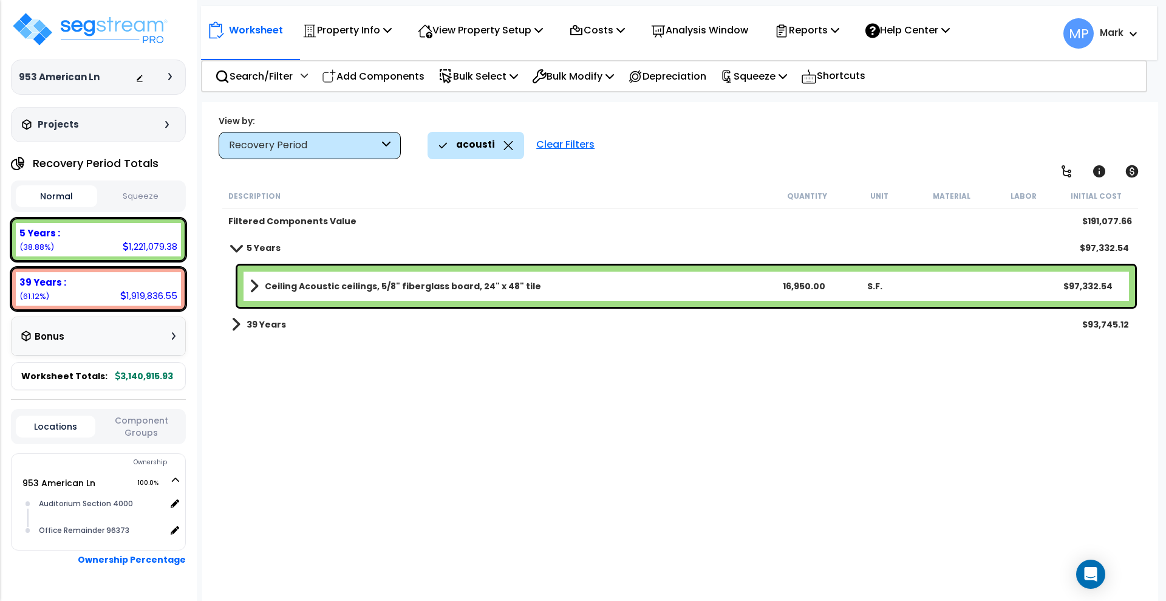
click at [571, 283] on link "Ceiling Acoustic ceilings, 5/8" fiberglass board, 24" x 48" tile" at bounding box center [509, 286] width 518 height 17
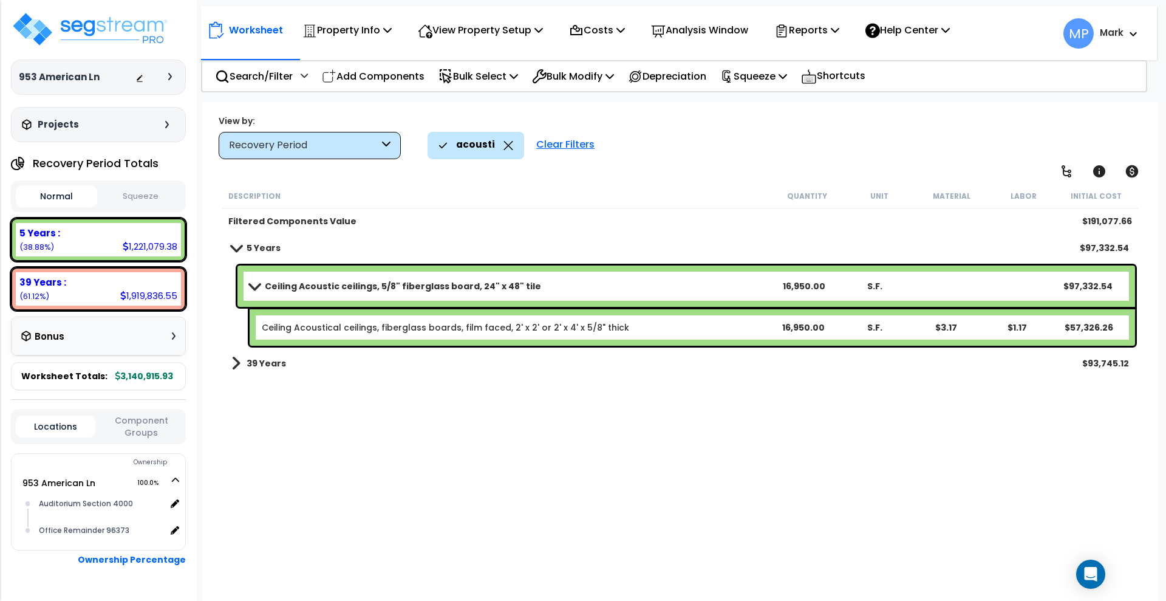
click at [624, 274] on div "Ceiling Acoustic ceilings, 5/8" fiberglass board, 24" x 48" tile 16,950.00 S.F.…" at bounding box center [686, 285] width 898 height 41
click at [596, 281] on link "Ceiling Acoustic ceilings, 5/8" fiberglass board, 24" x 48" tile" at bounding box center [509, 286] width 518 height 17
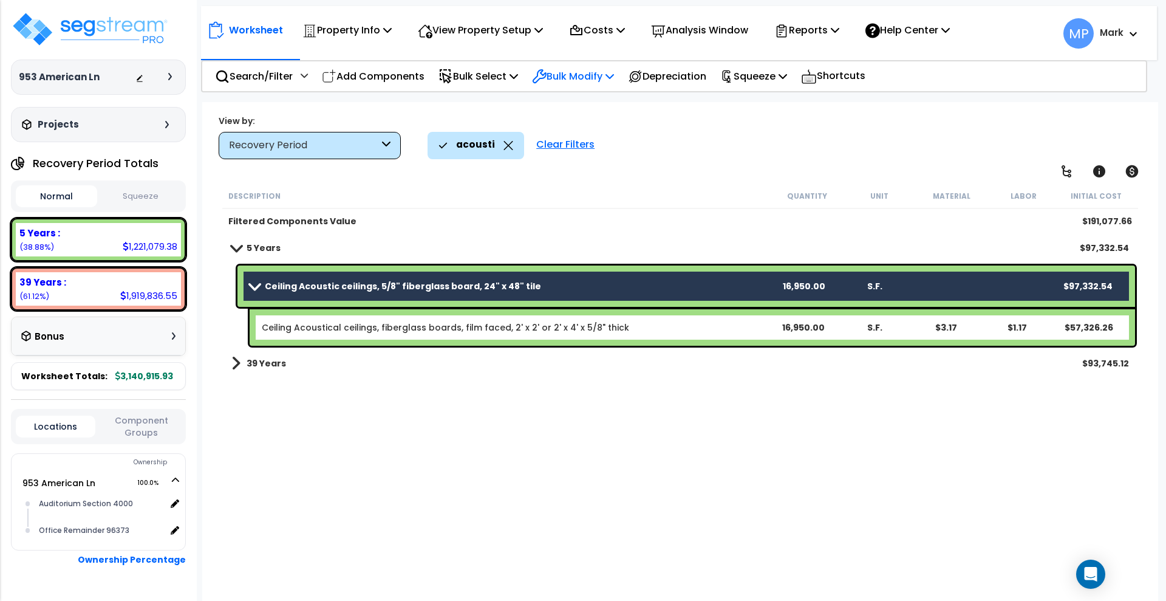
click at [588, 73] on p "Bulk Modify" at bounding box center [573, 76] width 82 height 16
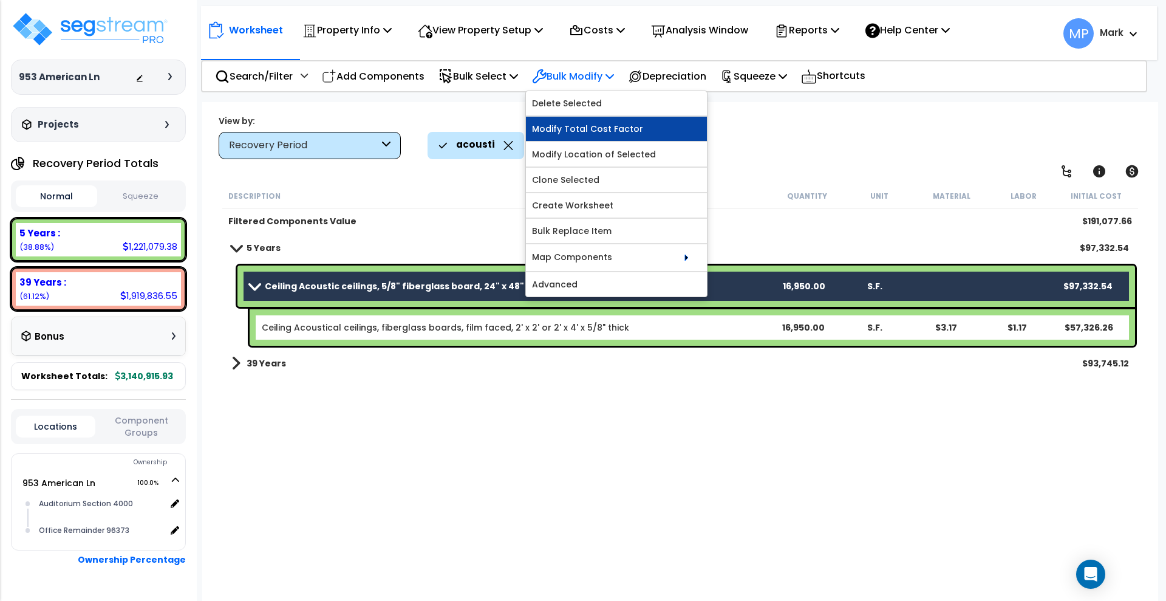
click at [647, 132] on link "Modify Total Cost Factor" at bounding box center [616, 129] width 181 height 24
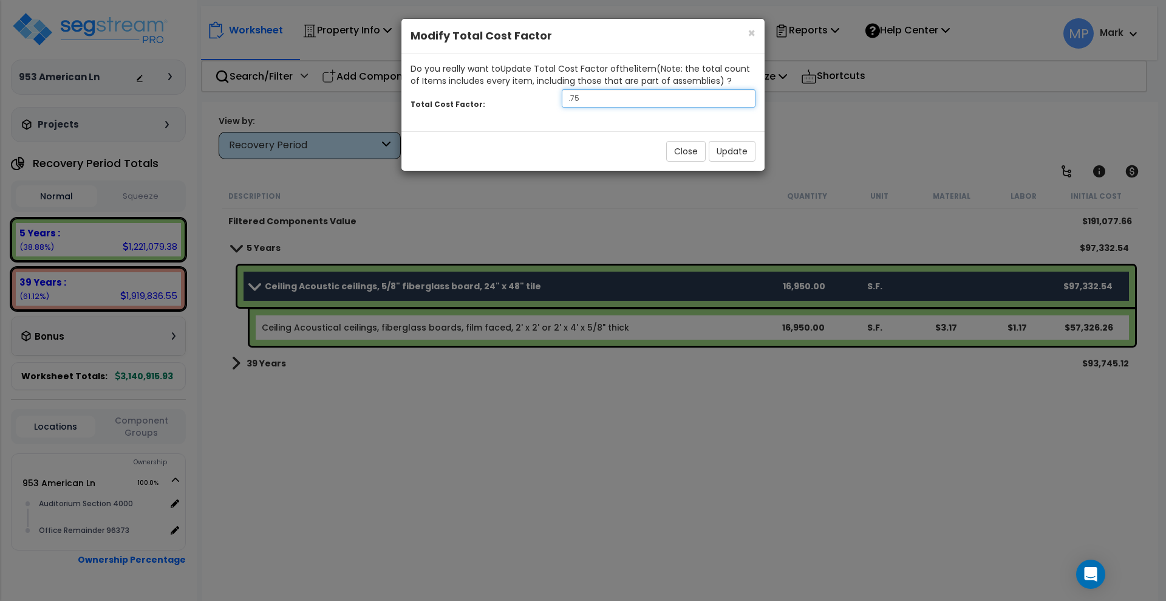
drag, startPoint x: 598, startPoint y: 105, endPoint x: 541, endPoint y: 95, distance: 57.4
click at [541, 95] on div "Total Cost Factor: .75" at bounding box center [582, 100] width 363 height 26
type input "0.5"
click at [732, 145] on button "Update" at bounding box center [732, 151] width 47 height 21
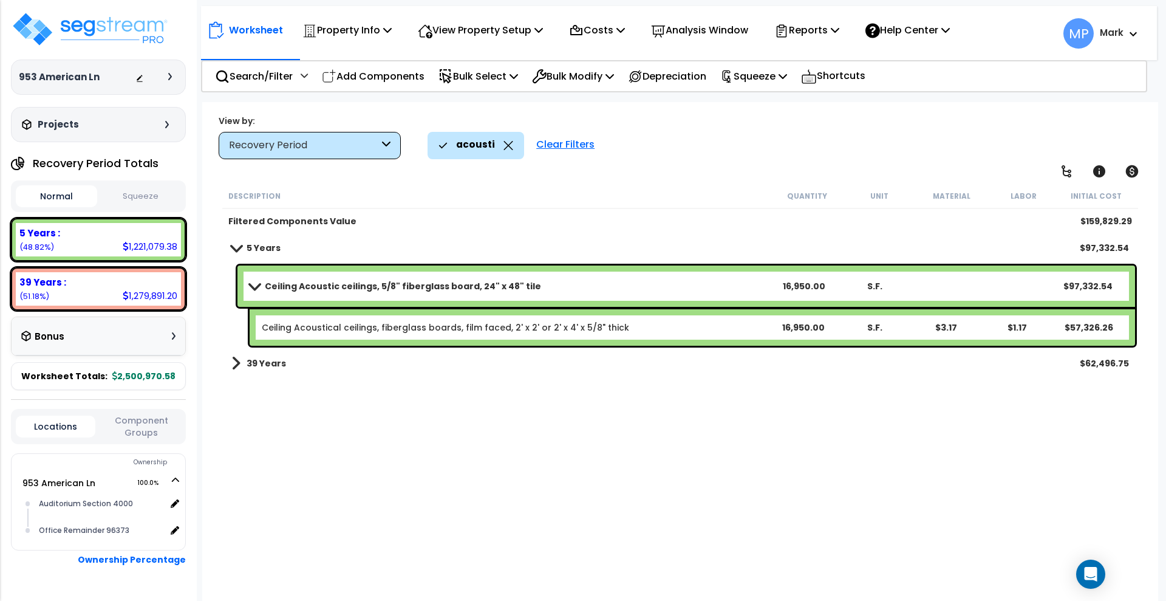
click at [606, 283] on link "Ceiling Acoustic ceilings, 5/8" fiberglass board, 24" x 48" tile" at bounding box center [509, 286] width 518 height 17
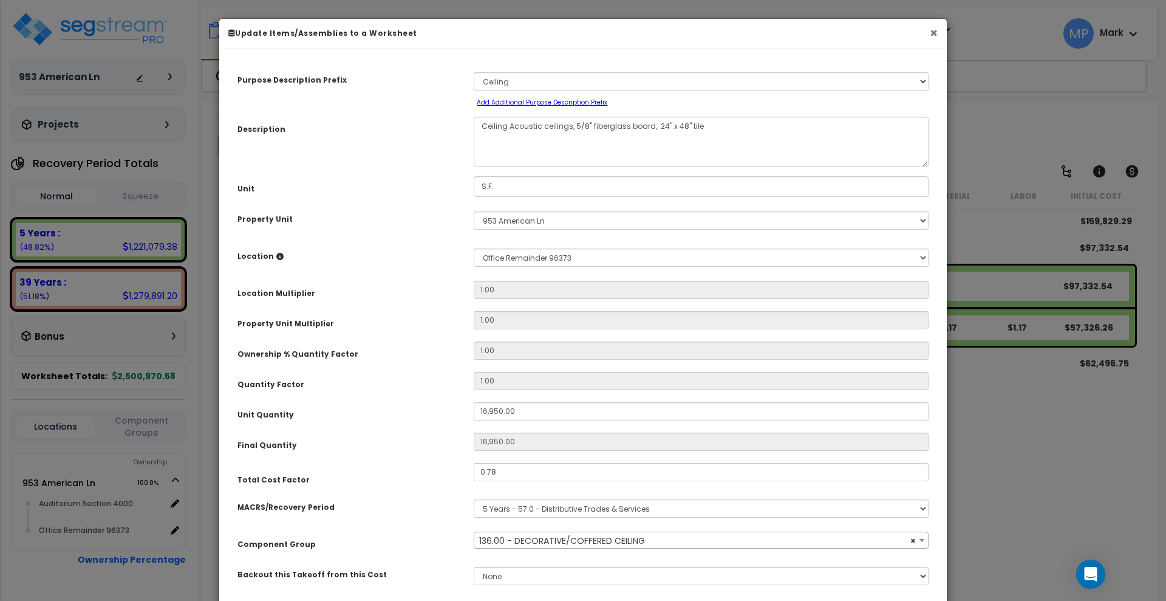
select select "15912"
click at [935, 30] on button "×" at bounding box center [934, 33] width 8 height 13
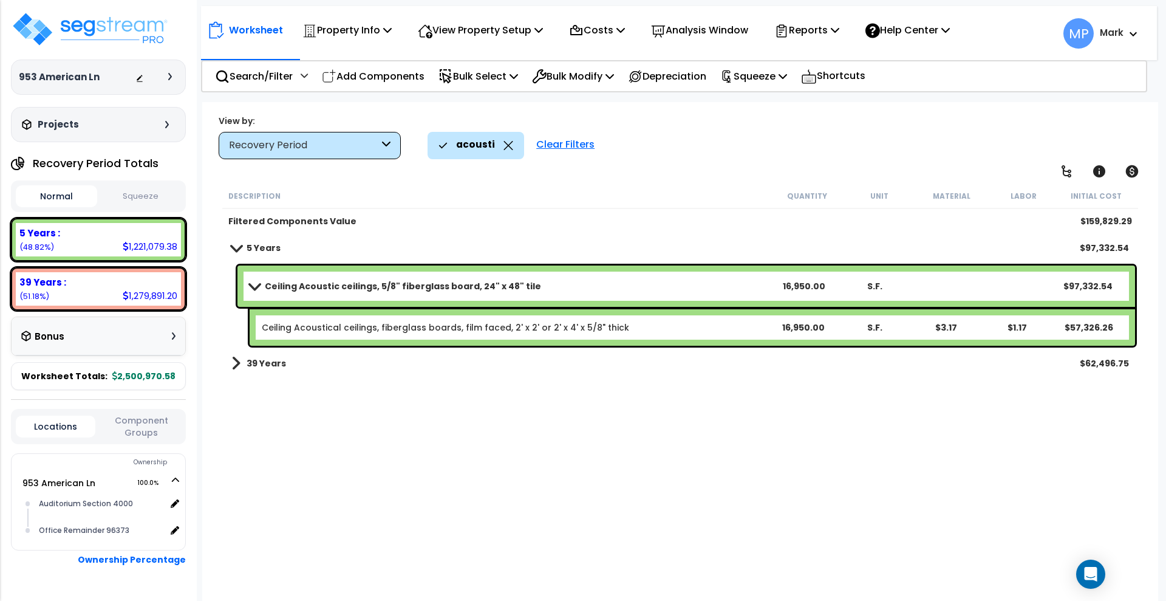
click at [562, 284] on link "Ceiling Acoustic ceilings, 5/8" fiberglass board, 24" x 48" tile" at bounding box center [509, 286] width 518 height 17
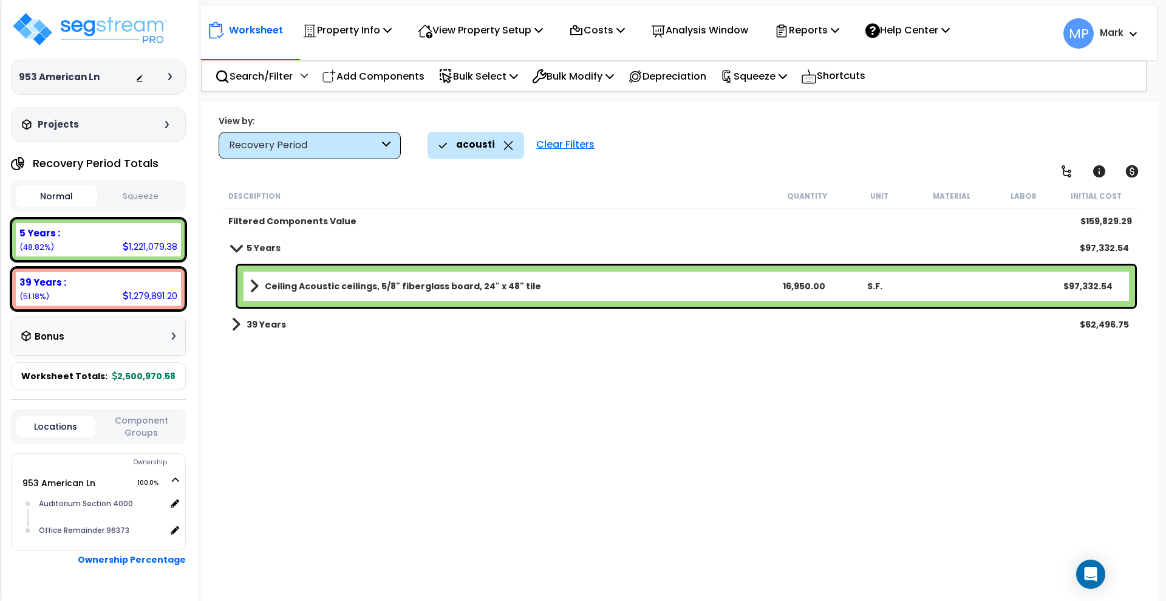
click at [562, 284] on link "Ceiling Acoustic ceilings, 5/8" fiberglass board, 24" x 48" tile" at bounding box center [509, 286] width 518 height 17
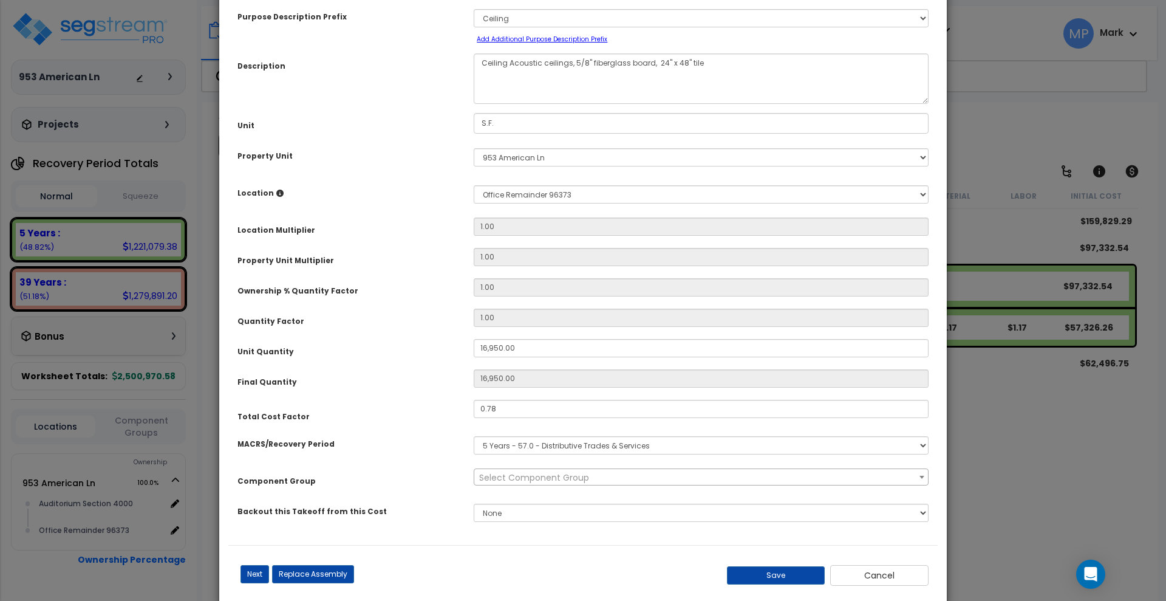
scroll to position [85, 0]
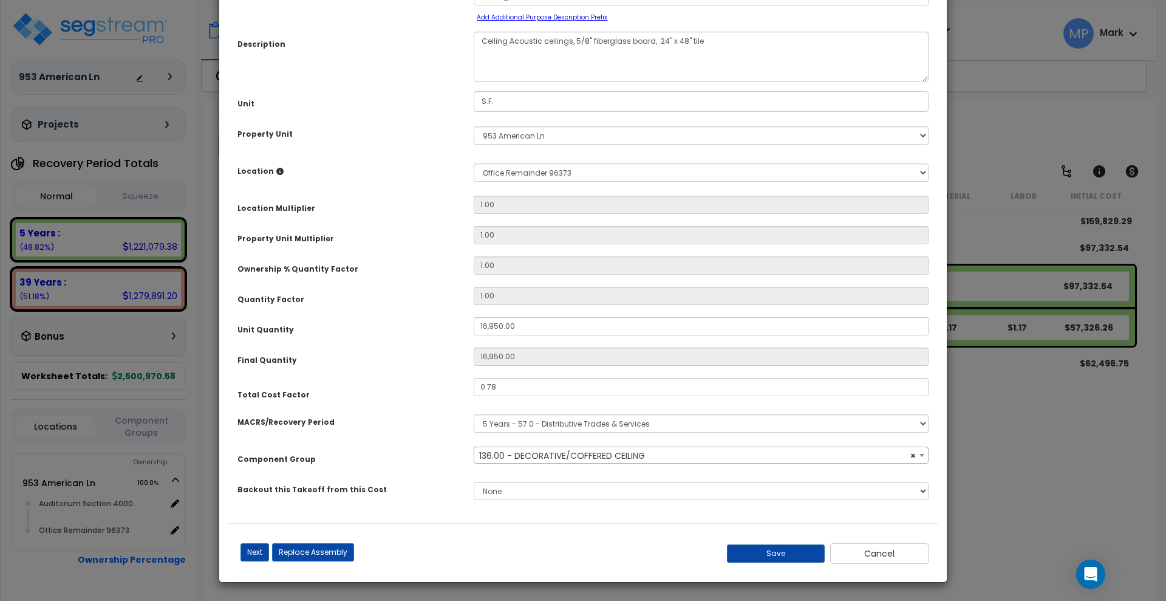
select select "15912"
click at [751, 548] on button "Save" at bounding box center [776, 553] width 98 height 18
type input "16950.00"
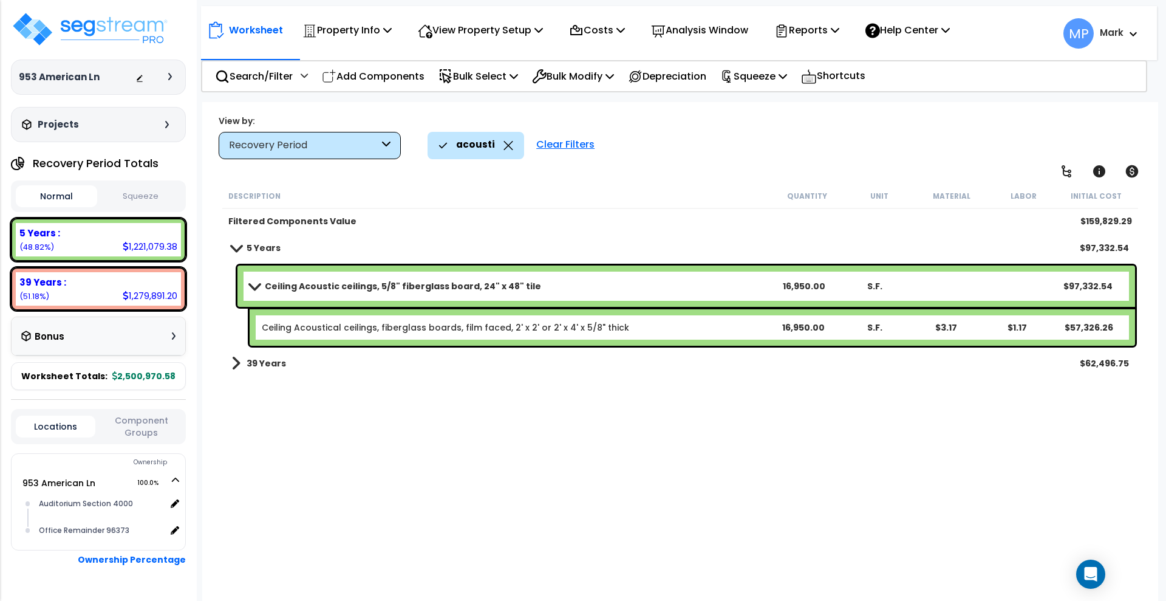
click at [574, 296] on div "Ceiling Acoustic ceilings, 5/8" fiberglass board, 24" x 48" tile 16,950.00 S.F.…" at bounding box center [686, 285] width 898 height 41
click at [548, 284] on link "Ceiling Acoustic ceilings, 5/8" fiberglass board, 24" x 48" tile" at bounding box center [509, 286] width 518 height 17
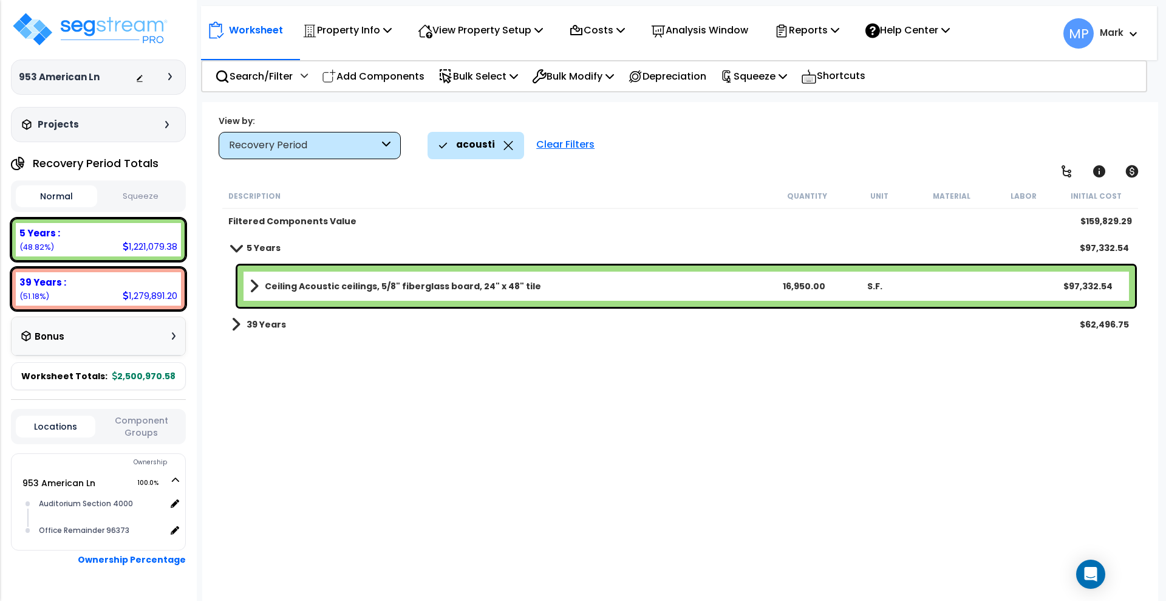
click at [545, 282] on link "Ceiling Acoustic ceilings, 5/8" fiberglass board, 24" x 48" tile" at bounding box center [509, 286] width 518 height 17
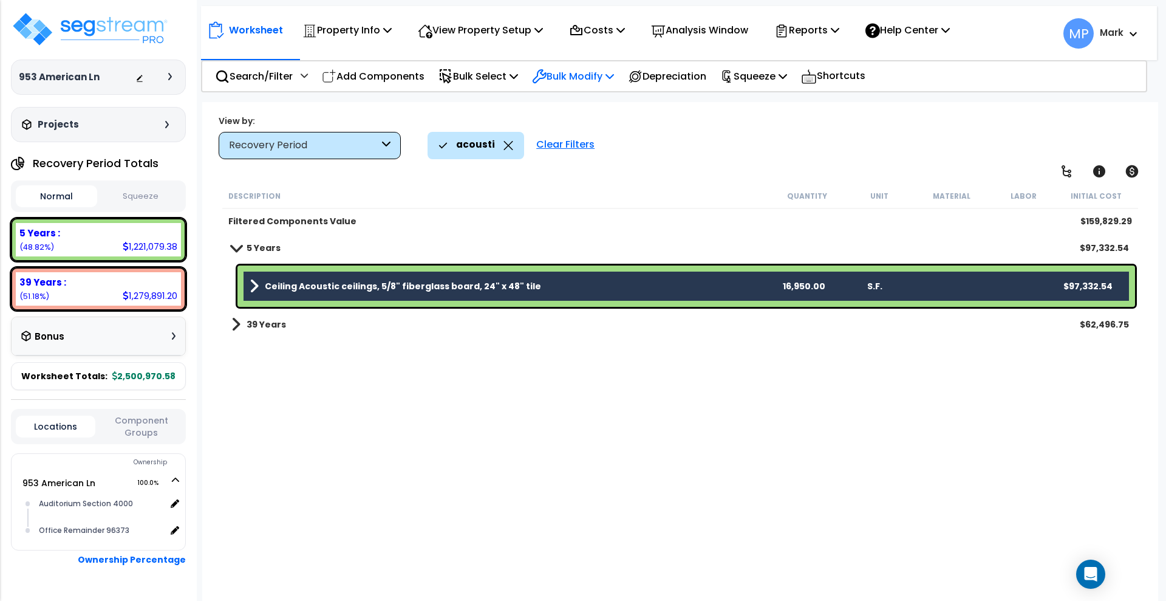
click at [581, 75] on p "Bulk Modify" at bounding box center [573, 76] width 82 height 16
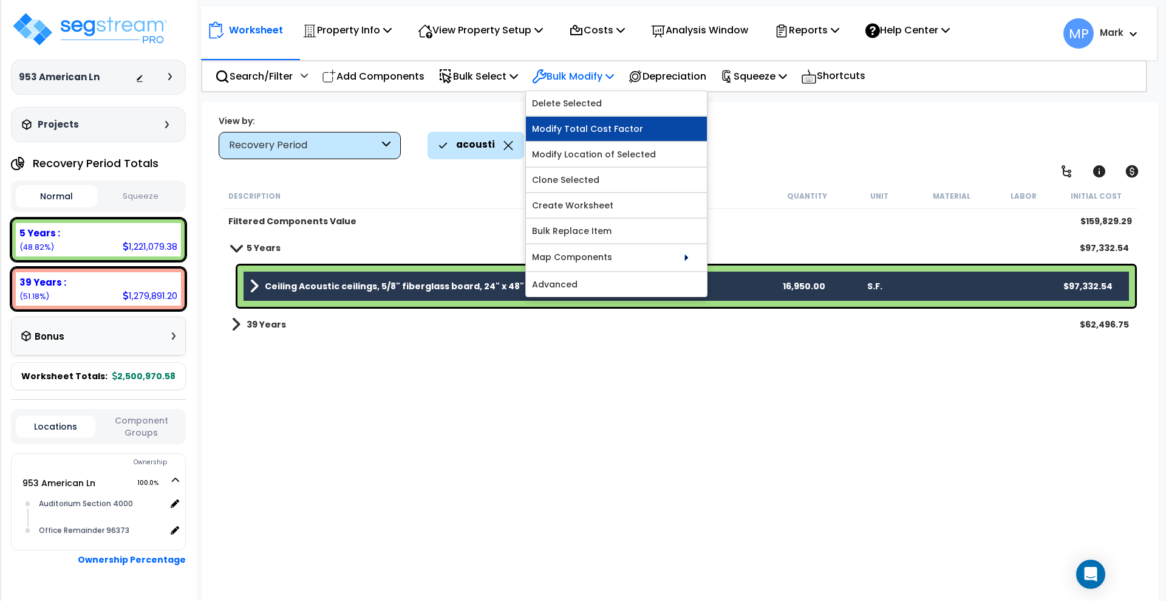
click at [584, 126] on link "Modify Total Cost Factor" at bounding box center [616, 129] width 181 height 24
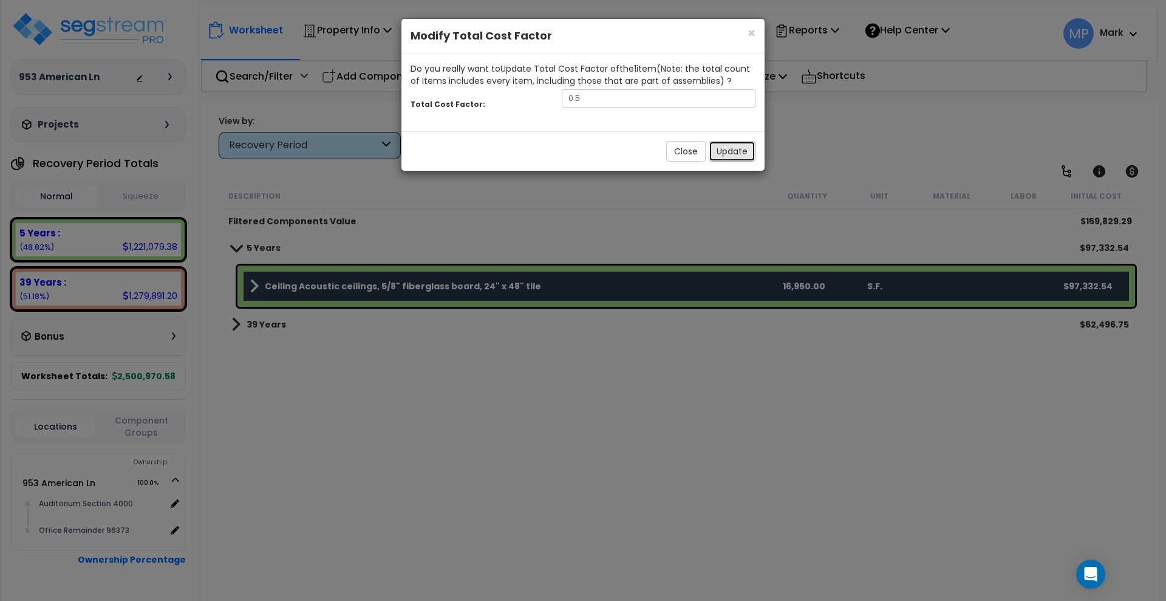
click at [737, 157] on button "Update" at bounding box center [732, 151] width 47 height 21
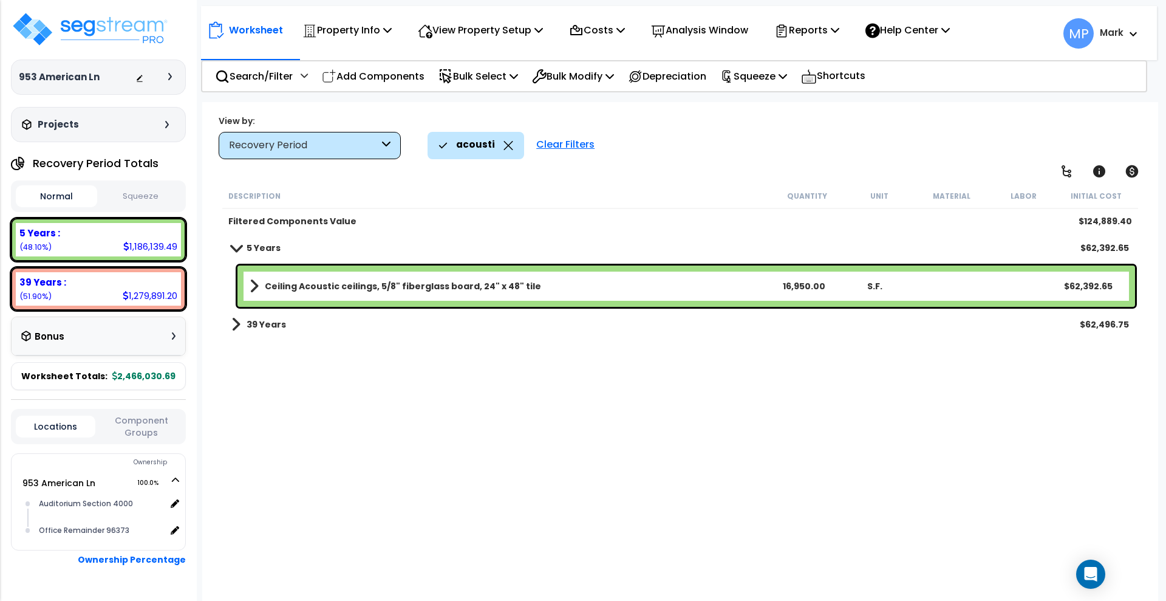
click at [557, 283] on link "Ceiling Acoustic ceilings, 5/8" fiberglass board, 24" x 48" tile" at bounding box center [509, 286] width 518 height 17
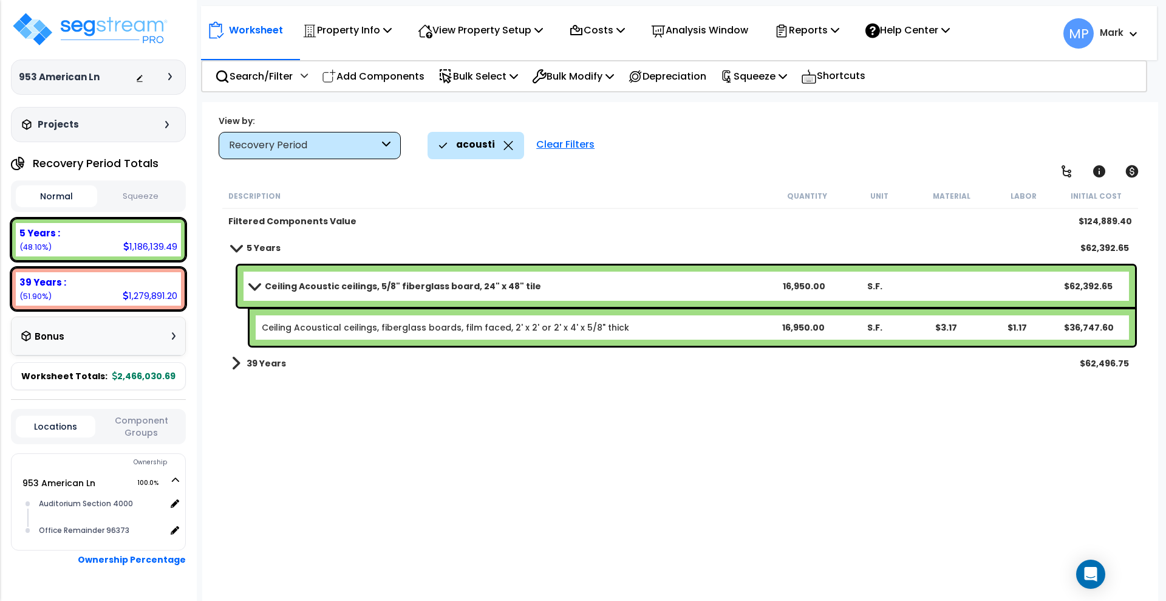
click at [557, 283] on link "Ceiling Acoustic ceilings, 5/8" fiberglass board, 24" x 48" tile" at bounding box center [509, 286] width 518 height 17
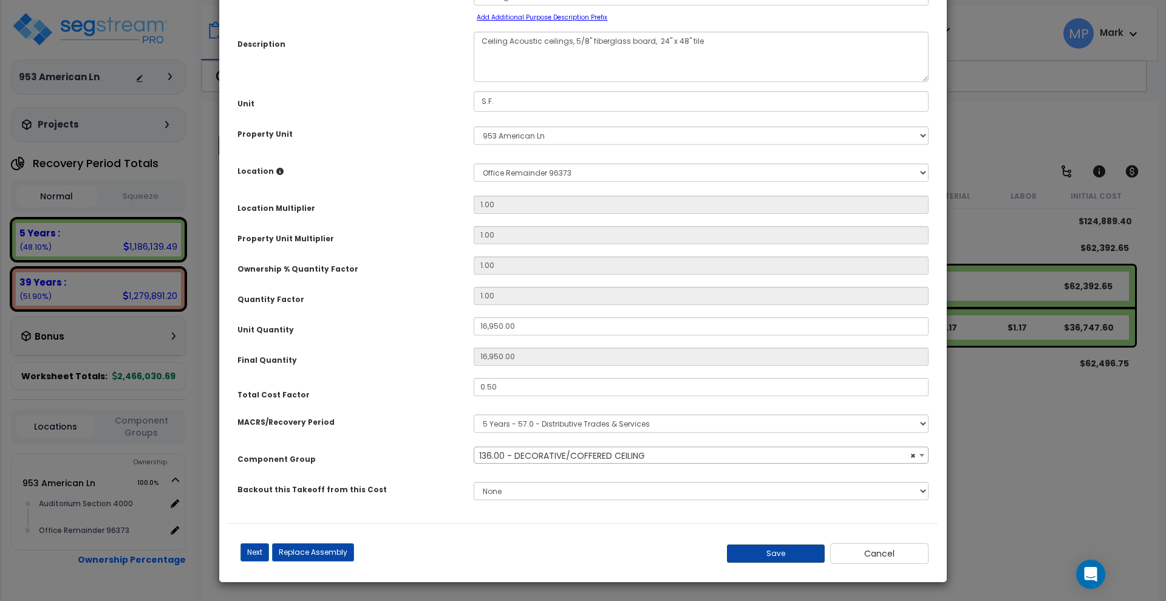
select select "15912"
click at [775, 550] on button "Save" at bounding box center [776, 553] width 98 height 18
type input "16950.00"
select select "15912"
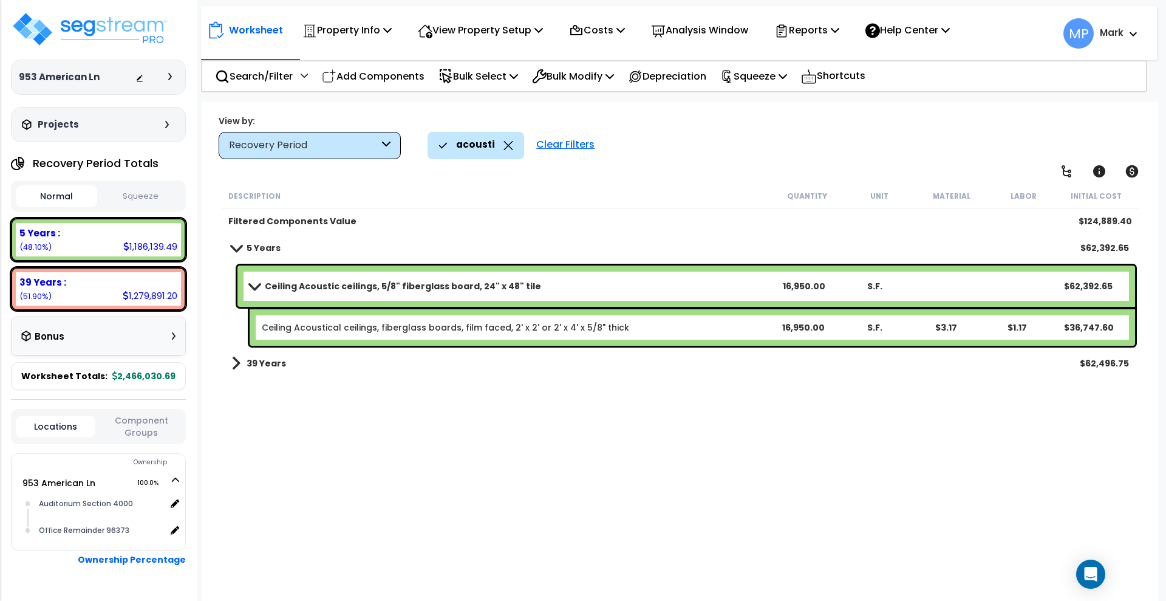
click at [568, 278] on link "Ceiling Acoustic ceilings, 5/8" fiberglass board, 24" x 48" tile" at bounding box center [509, 286] width 518 height 17
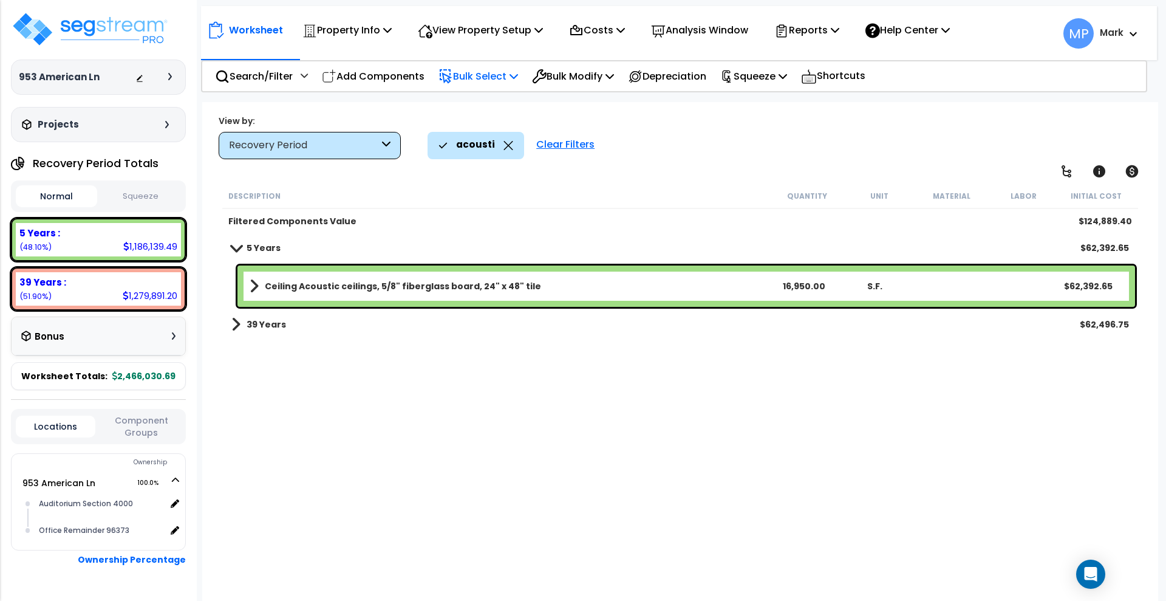
click at [485, 71] on p "Bulk Select" at bounding box center [478, 76] width 80 height 16
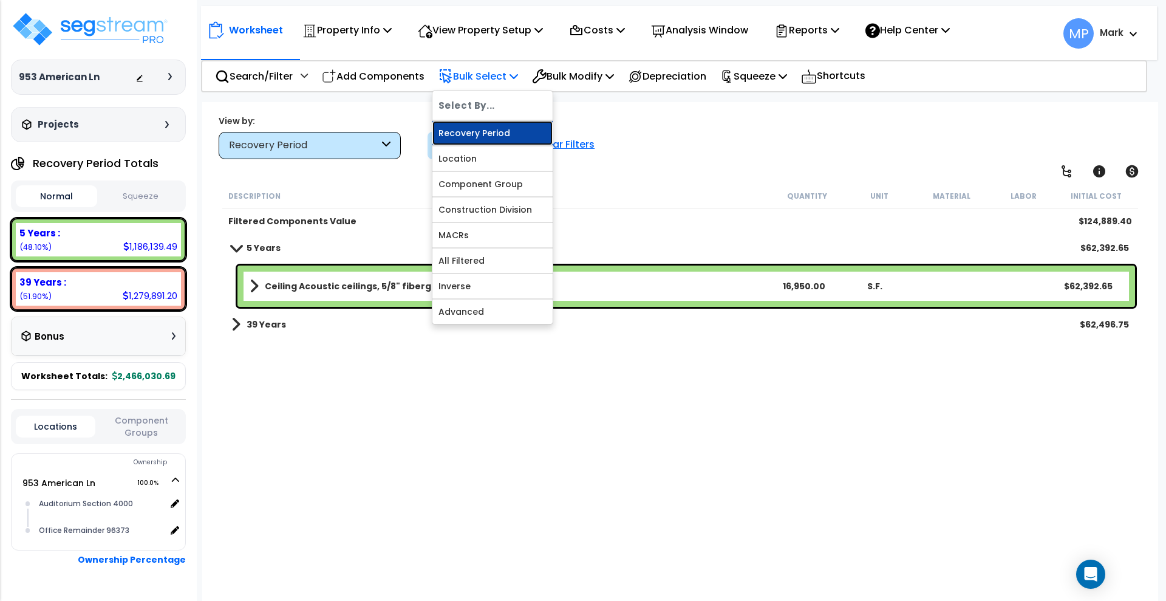
click at [485, 132] on link "Recovery Period" at bounding box center [492, 133] width 120 height 24
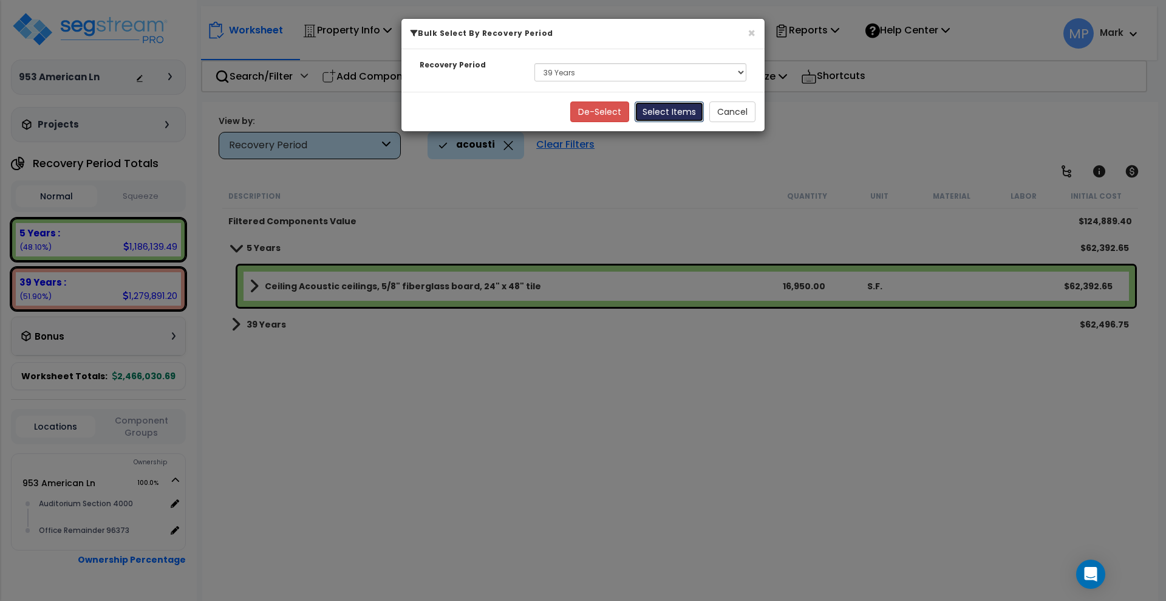
click at [669, 113] on button "Select Items" at bounding box center [669, 111] width 69 height 21
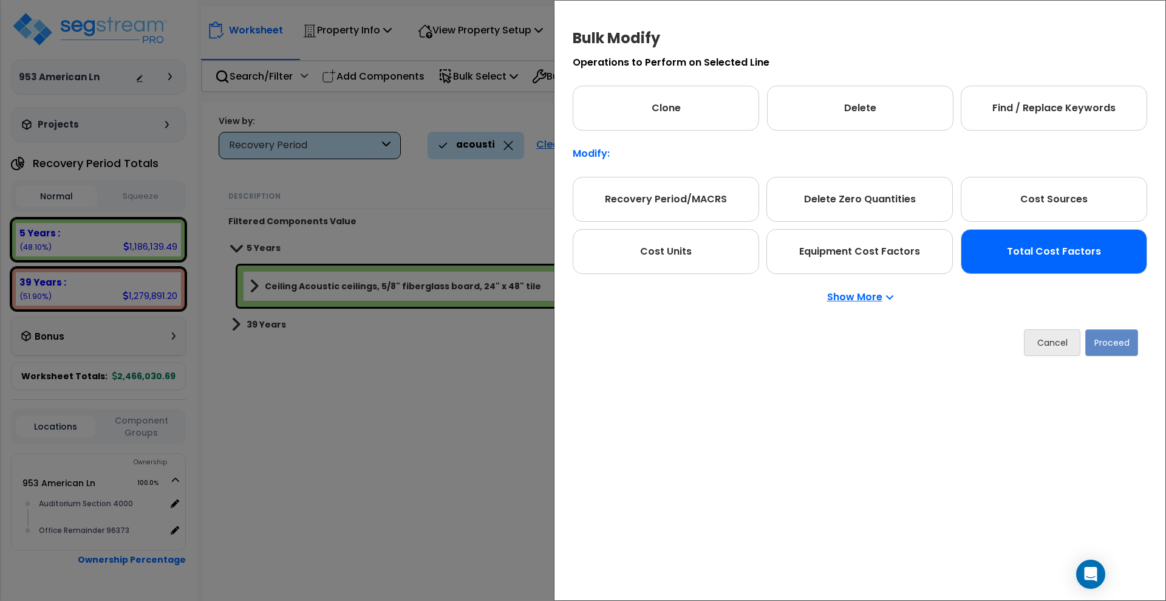
click at [1030, 248] on div "Total Cost Factors" at bounding box center [1054, 251] width 186 height 45
click at [1117, 339] on button "Proceed" at bounding box center [1111, 342] width 53 height 27
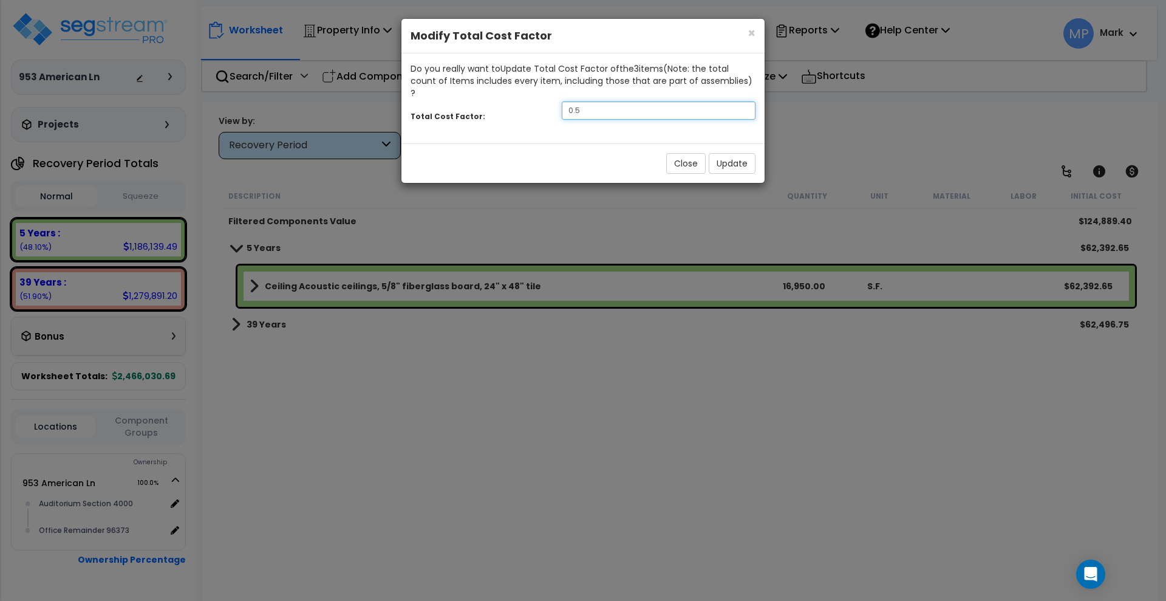
drag, startPoint x: 586, startPoint y: 97, endPoint x: 548, endPoint y: 101, distance: 38.5
click at [548, 101] on div "Total Cost Factor: 0.5" at bounding box center [582, 112] width 363 height 26
type input ".65"
click at [734, 154] on button "Update" at bounding box center [732, 163] width 47 height 21
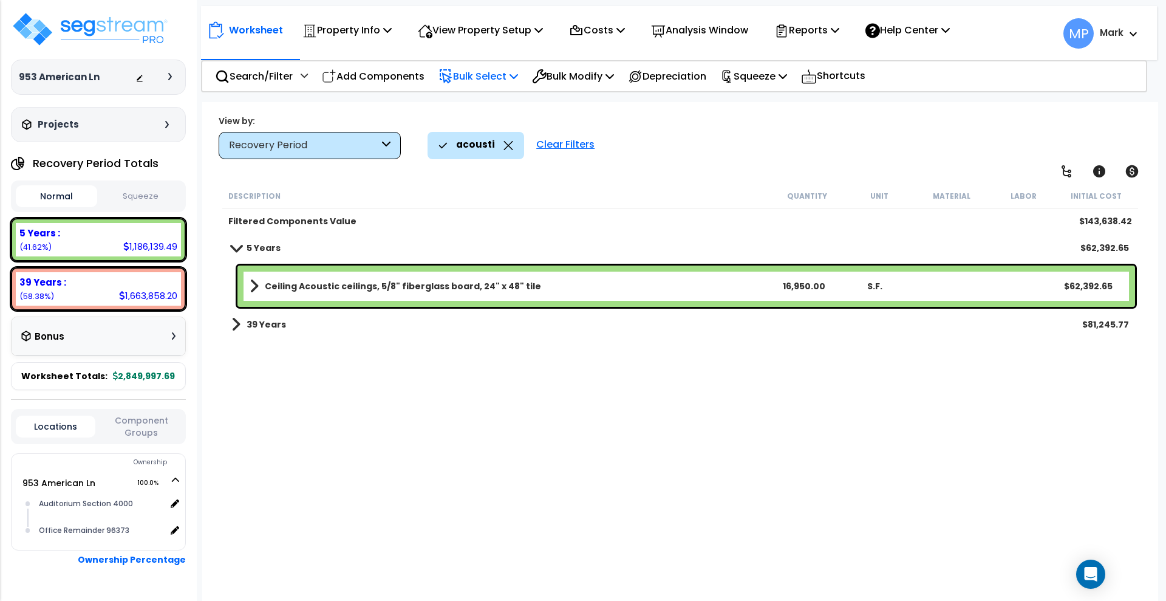
click at [486, 75] on p "Bulk Select" at bounding box center [478, 76] width 80 height 16
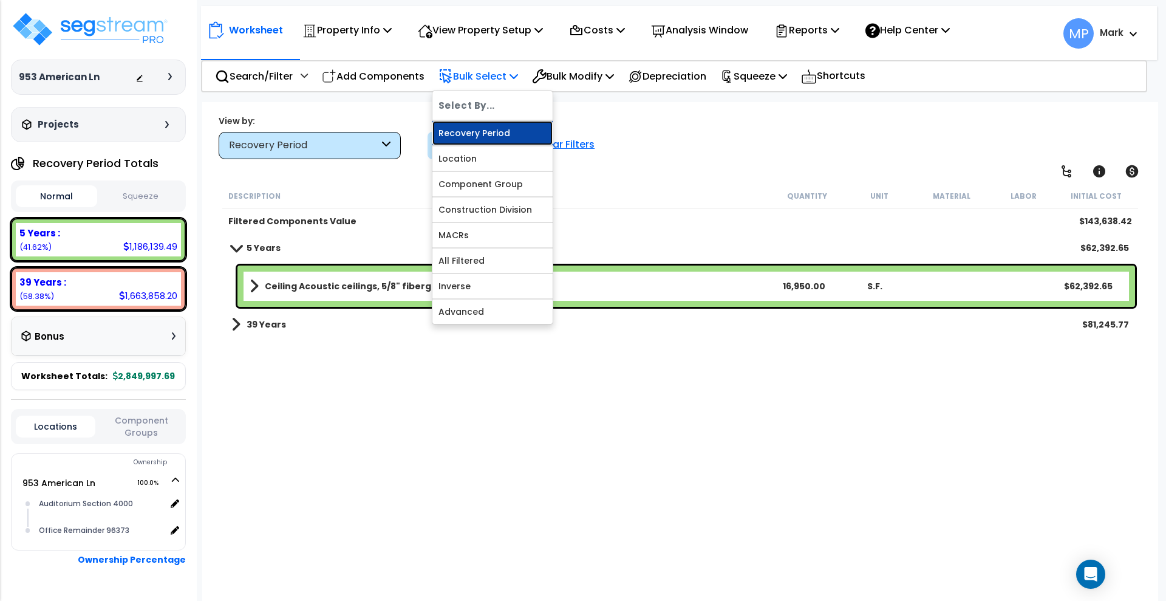
click at [477, 132] on link "Recovery Period" at bounding box center [492, 133] width 120 height 24
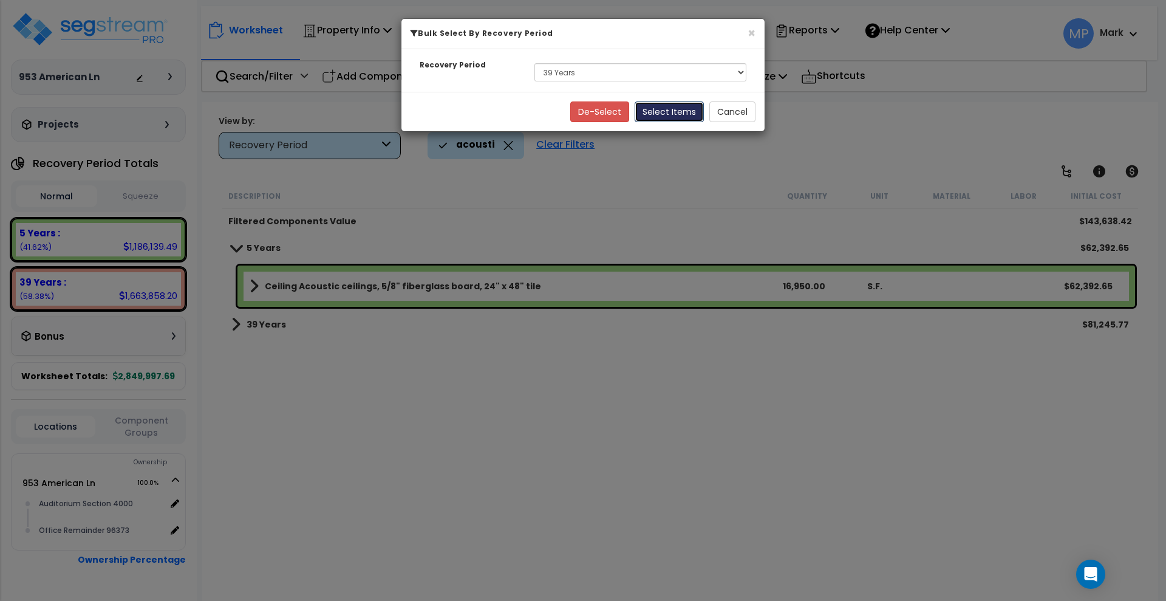
click at [663, 117] on button "Select Items" at bounding box center [669, 111] width 69 height 21
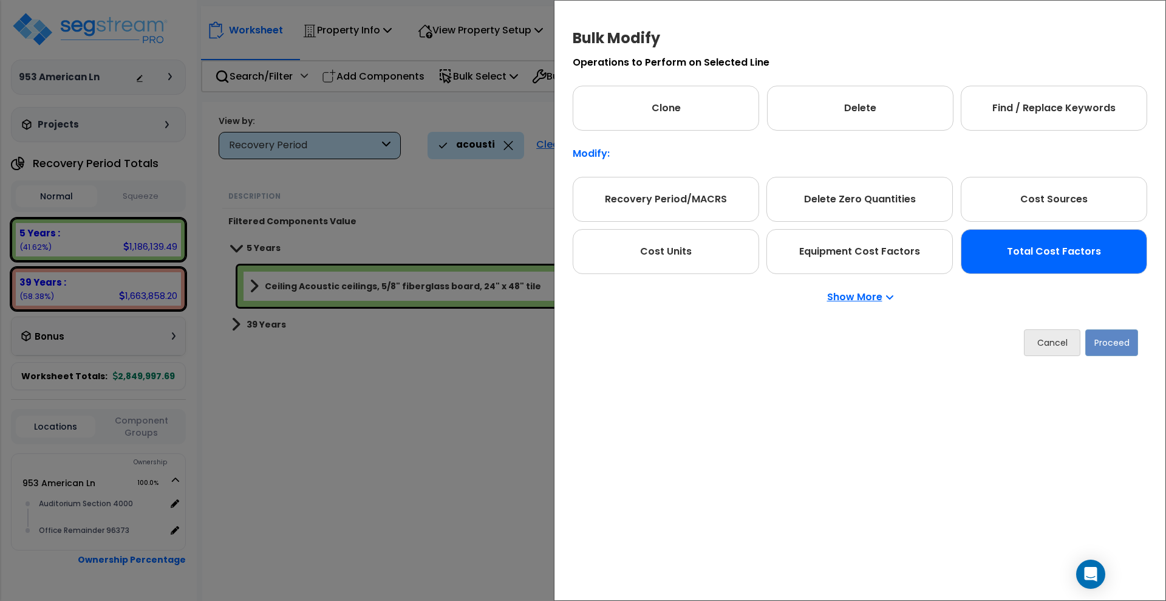
click at [1064, 262] on div "Total Cost Factors" at bounding box center [1054, 251] width 186 height 45
click at [1110, 349] on button "Proceed" at bounding box center [1111, 342] width 53 height 27
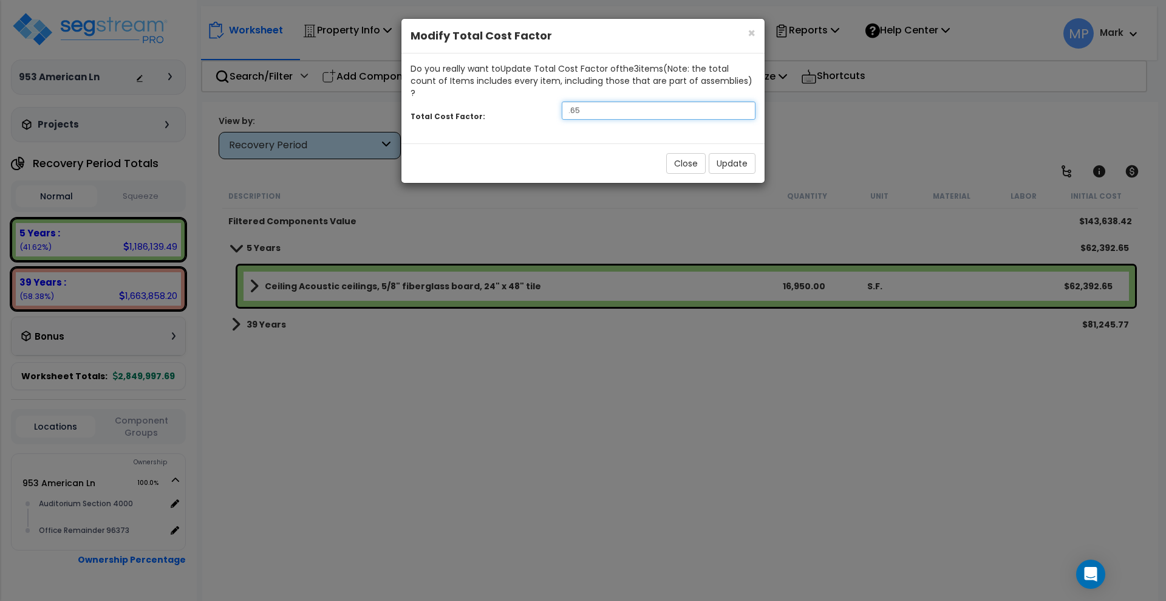
drag, startPoint x: 597, startPoint y: 97, endPoint x: 503, endPoint y: 98, distance: 94.1
click at [503, 99] on div "Total Cost Factor: .65" at bounding box center [582, 112] width 363 height 26
type input ".85"
click at [732, 153] on button "Update" at bounding box center [732, 163] width 47 height 21
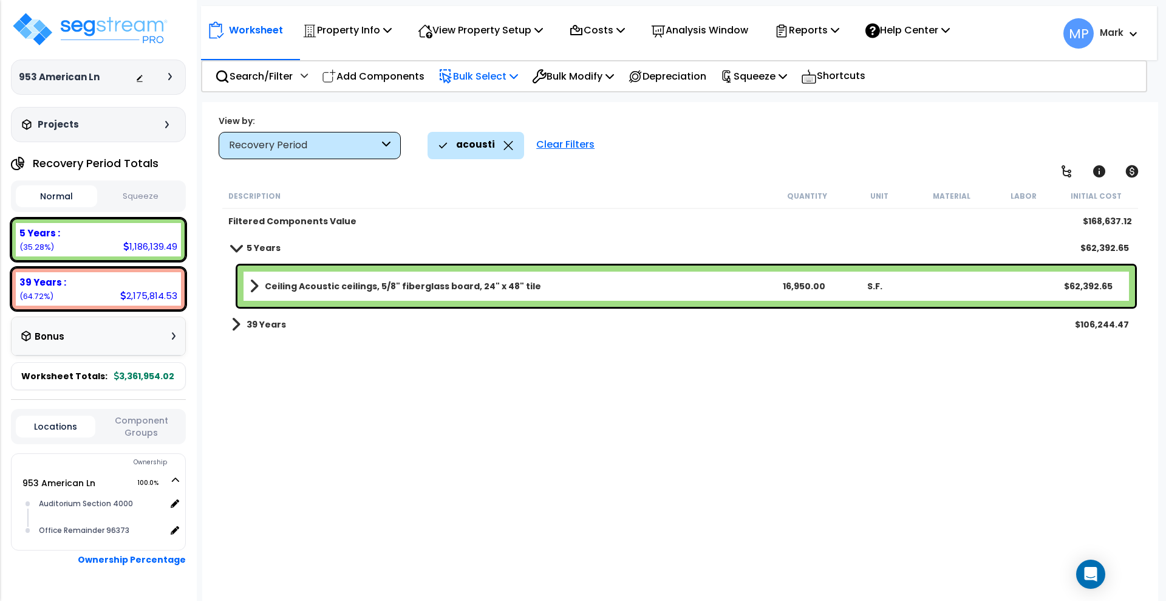
click at [476, 78] on p "Bulk Select" at bounding box center [478, 76] width 80 height 16
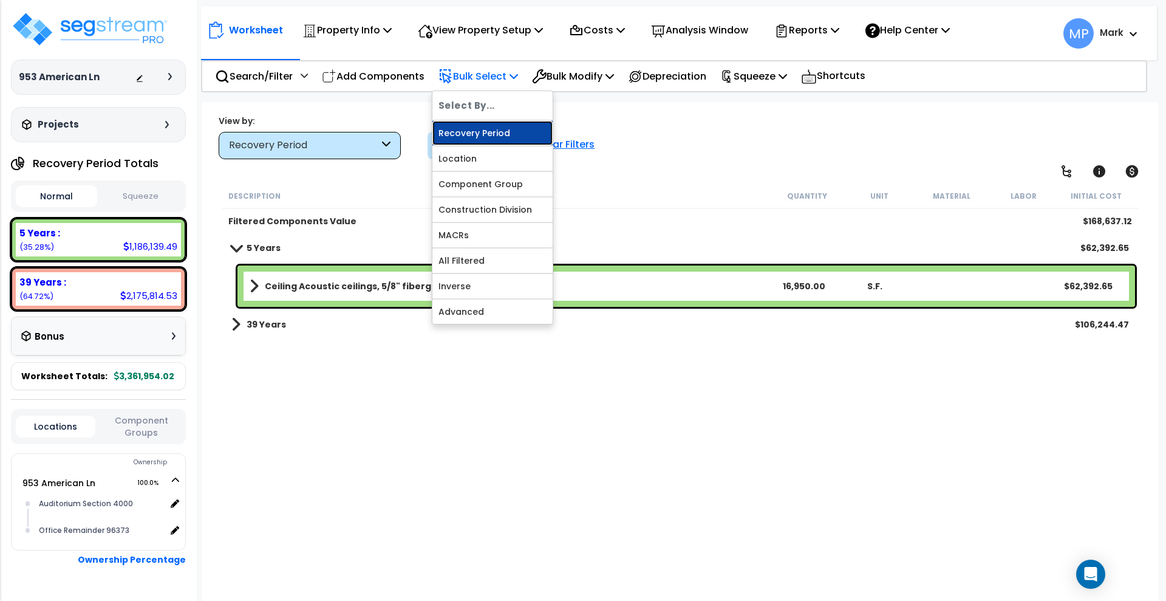
click at [486, 132] on link "Recovery Period" at bounding box center [492, 133] width 120 height 24
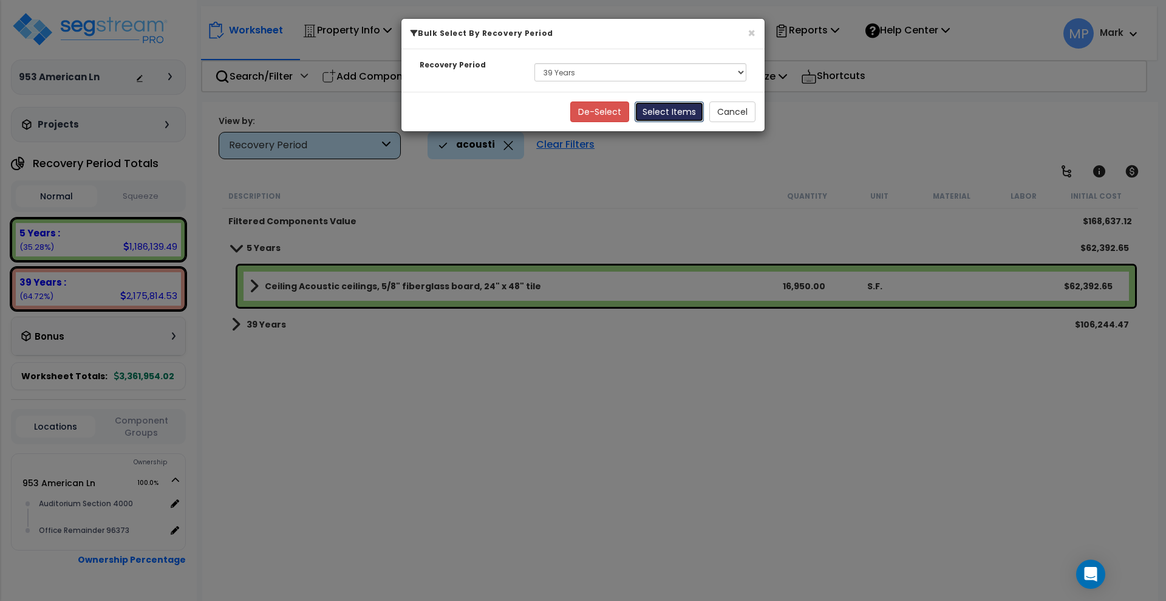
click at [668, 109] on button "Select Items" at bounding box center [669, 111] width 69 height 21
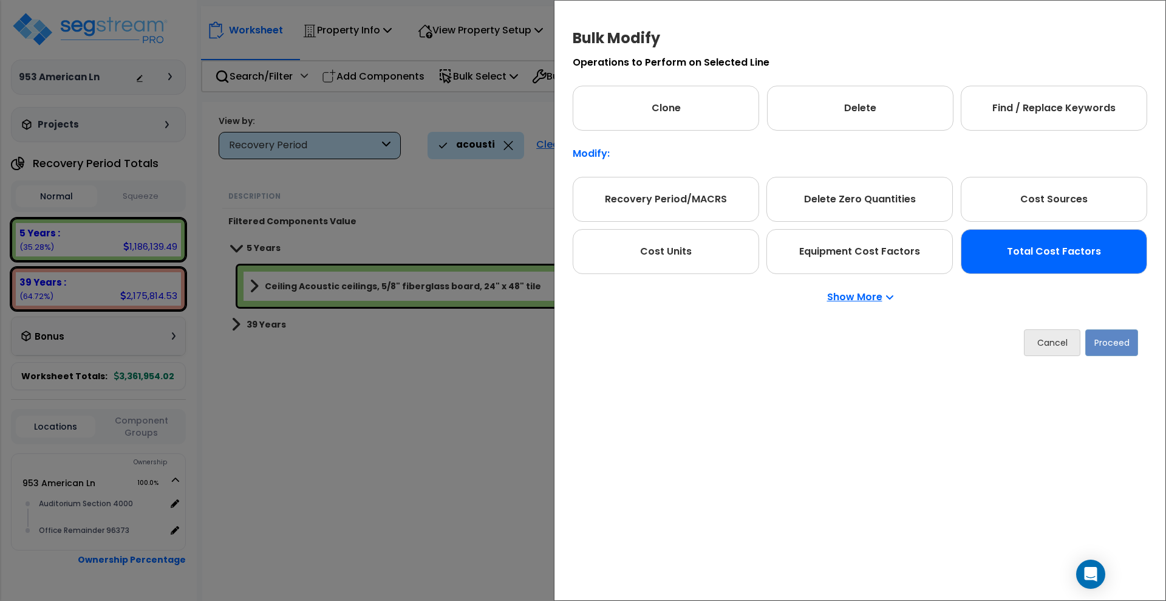
click at [1021, 248] on div "Total Cost Factors" at bounding box center [1054, 251] width 186 height 45
click at [1103, 341] on button "Proceed" at bounding box center [1111, 342] width 53 height 27
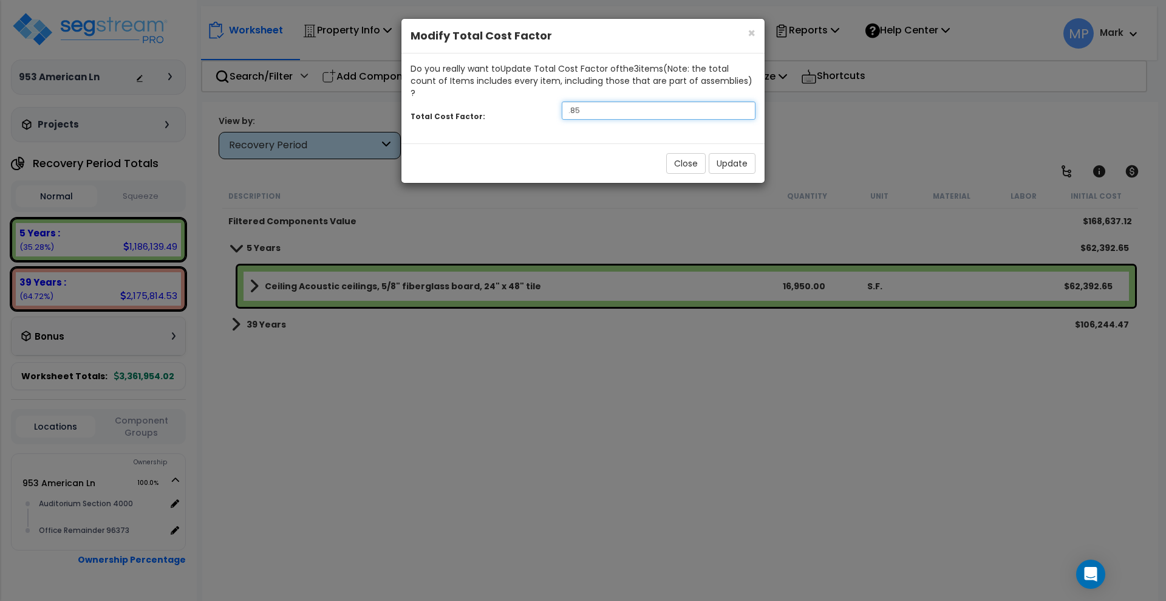
drag, startPoint x: 572, startPoint y: 95, endPoint x: 514, endPoint y: 86, distance: 58.4
click at [514, 99] on div "Total Cost Factor: .85" at bounding box center [582, 112] width 363 height 26
type input ".81"
click at [745, 153] on button "Update" at bounding box center [732, 163] width 47 height 21
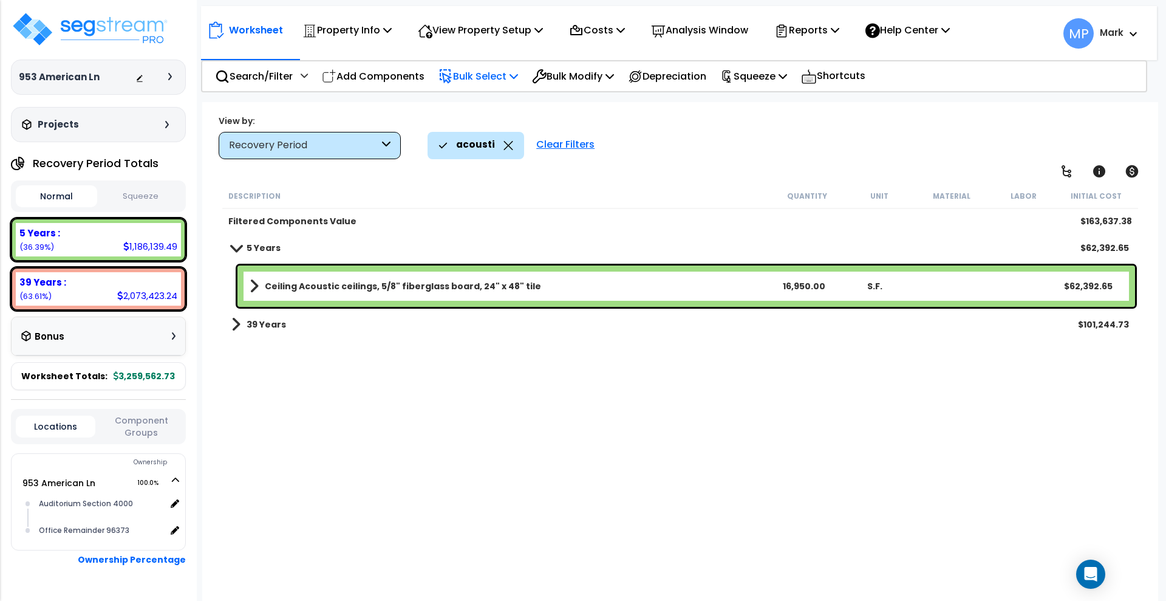
click at [466, 78] on p "Bulk Select" at bounding box center [478, 76] width 80 height 16
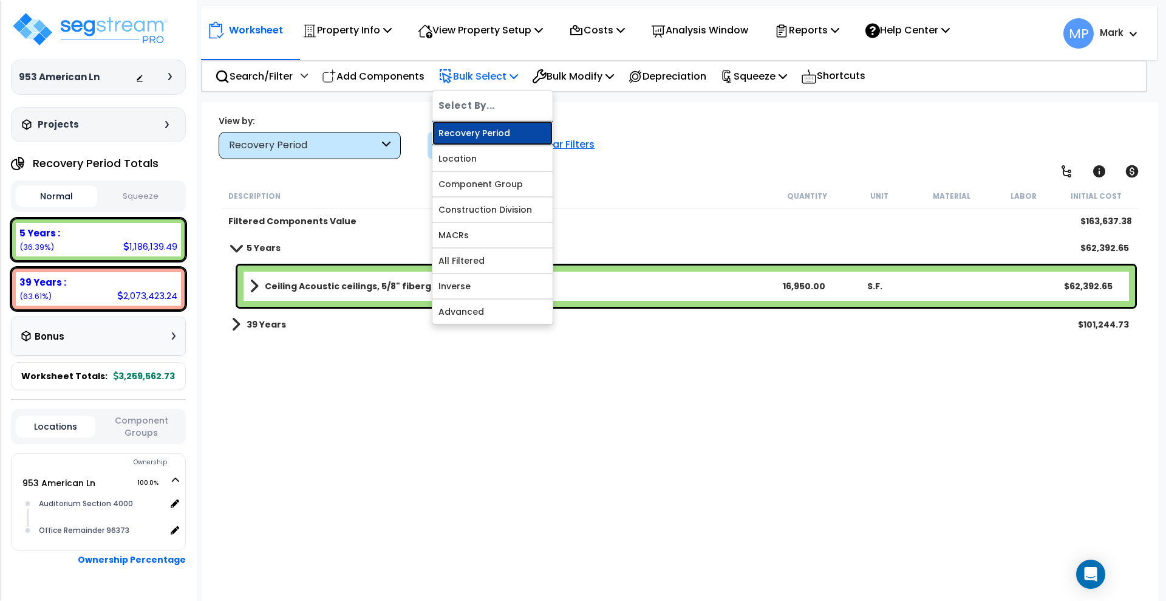
click at [494, 129] on link "Recovery Period" at bounding box center [492, 133] width 120 height 24
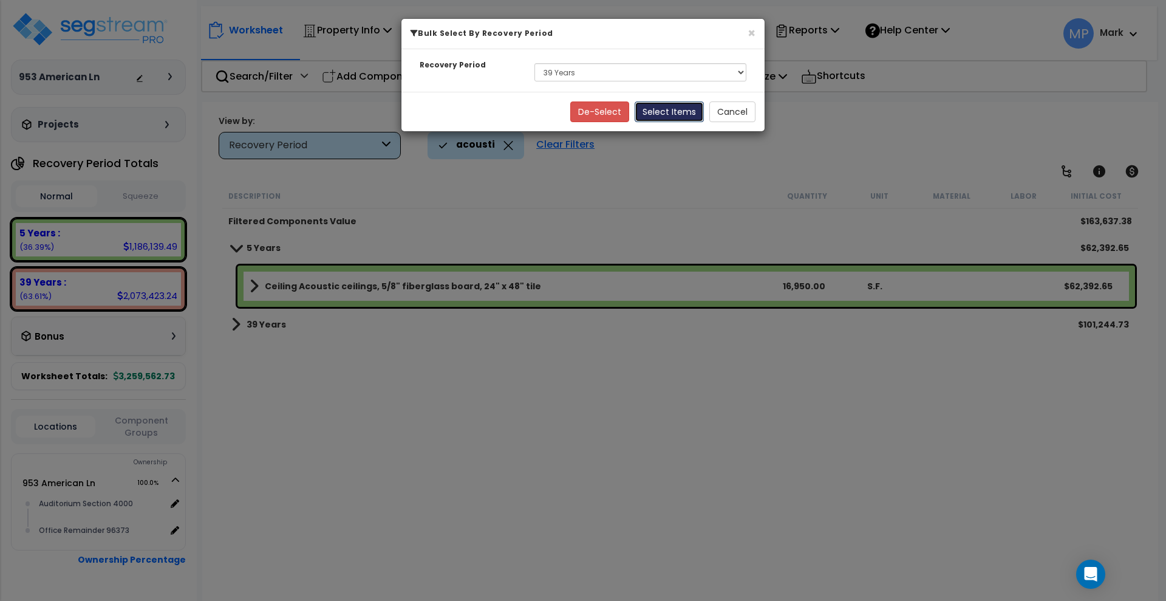
click at [680, 107] on button "Select Items" at bounding box center [669, 111] width 69 height 21
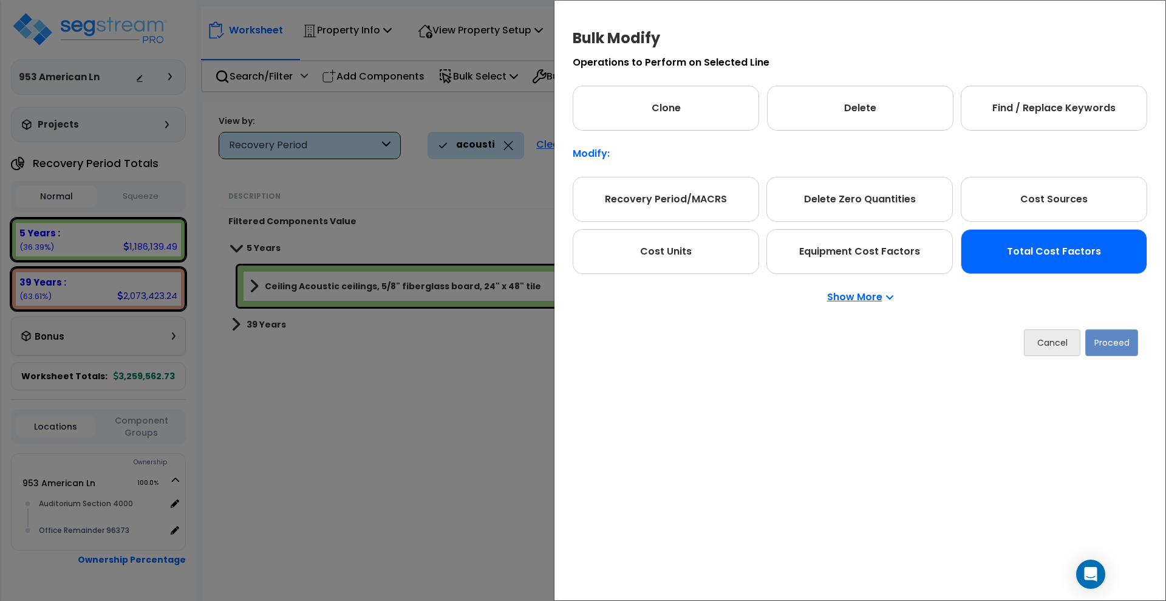
click at [1028, 244] on div "Total Cost Factors" at bounding box center [1054, 251] width 186 height 45
click at [1120, 352] on button "Proceed" at bounding box center [1111, 342] width 53 height 27
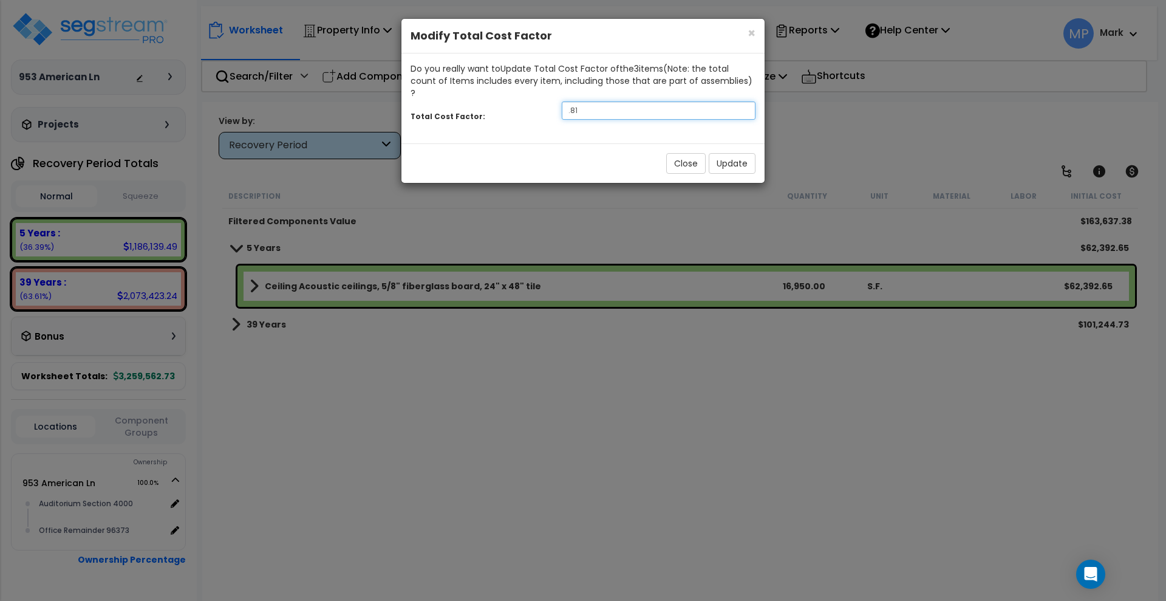
drag, startPoint x: 585, startPoint y: 97, endPoint x: 556, endPoint y: 99, distance: 29.3
click at [556, 101] on div ".81" at bounding box center [659, 110] width 212 height 18
drag, startPoint x: 577, startPoint y: 96, endPoint x: 560, endPoint y: 97, distance: 17.0
click at [560, 101] on div at bounding box center [659, 110] width 212 height 18
type input "0.8"
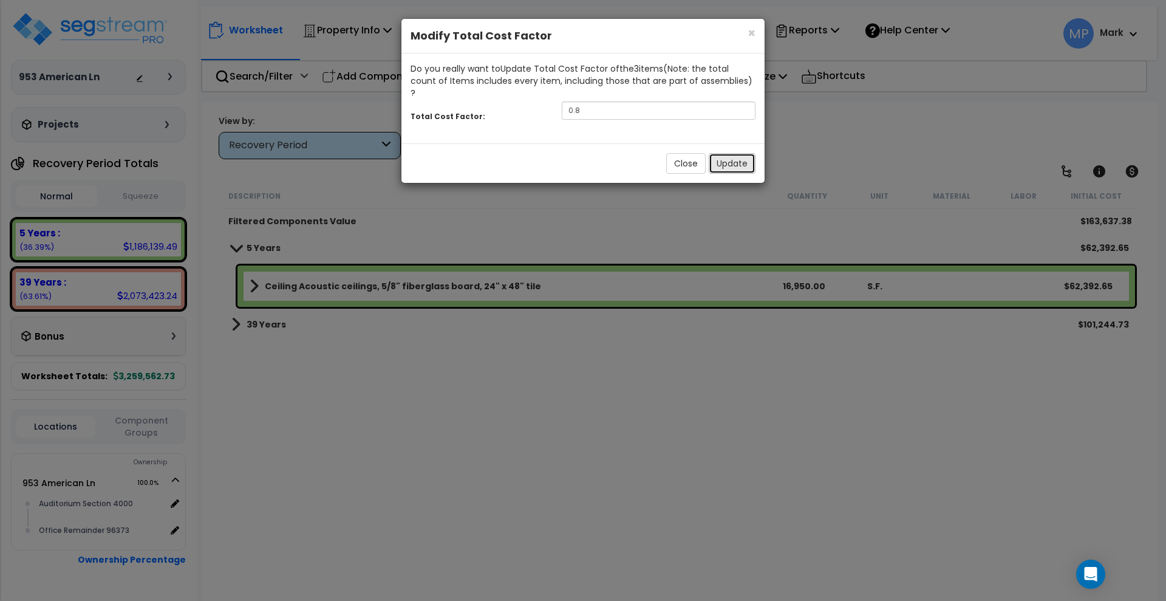
click at [732, 153] on button "Update" at bounding box center [732, 163] width 47 height 21
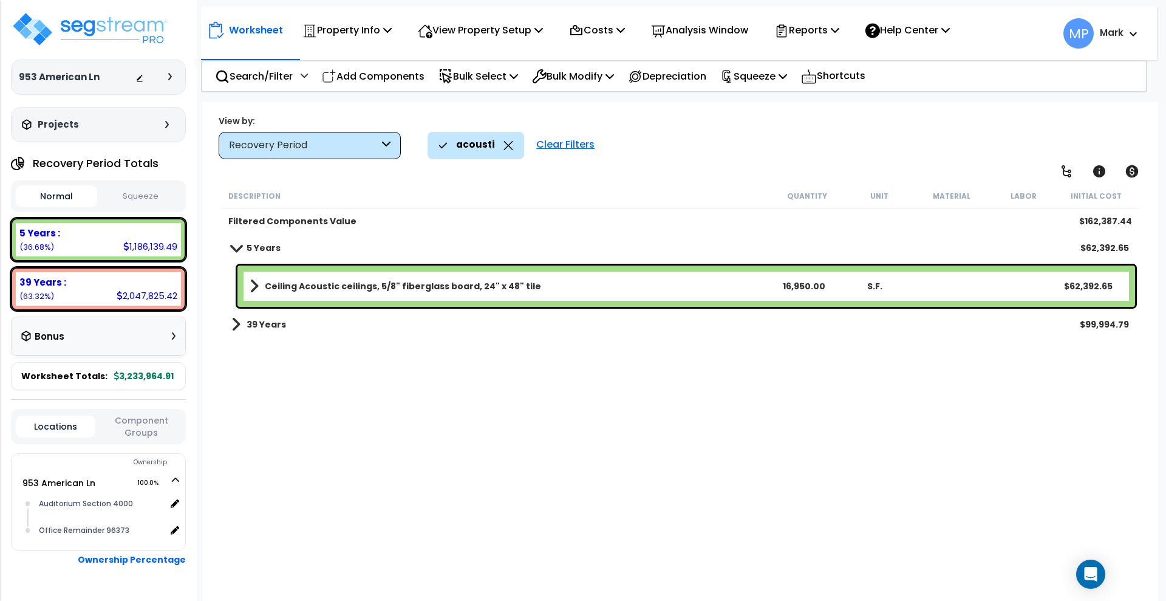
click at [549, 287] on link "Ceiling Acoustic ceilings, 5/8" fiberglass board, 24" x 48" tile" at bounding box center [509, 286] width 518 height 17
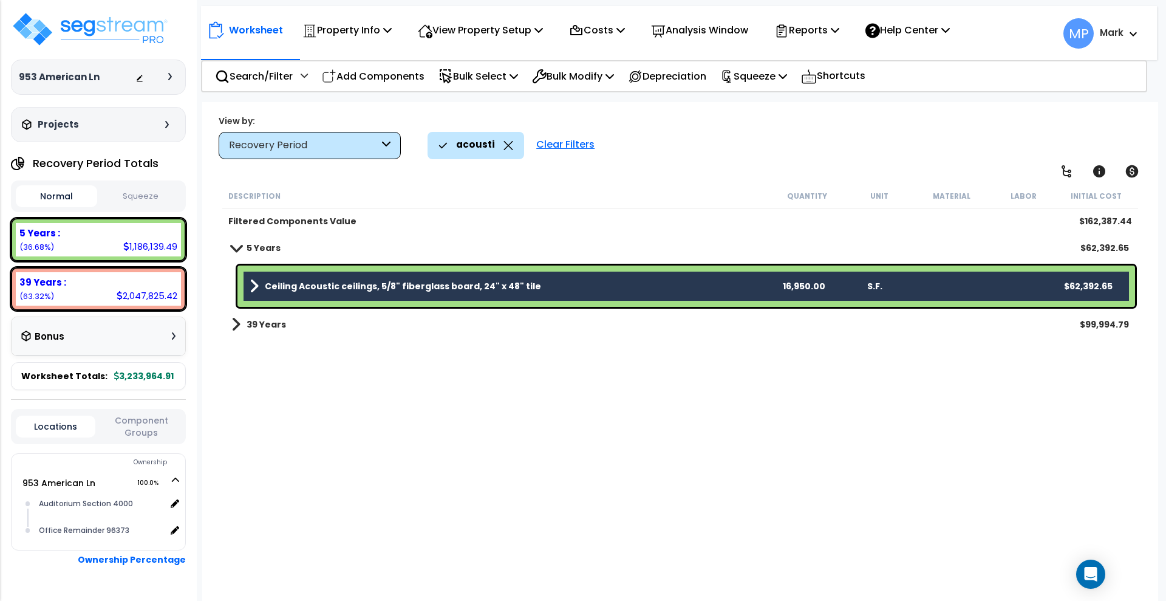
click at [523, 280] on b "Ceiling Acoustic ceilings, 5/8" fiberglass board, 24" x 48" tile" at bounding box center [403, 286] width 276 height 12
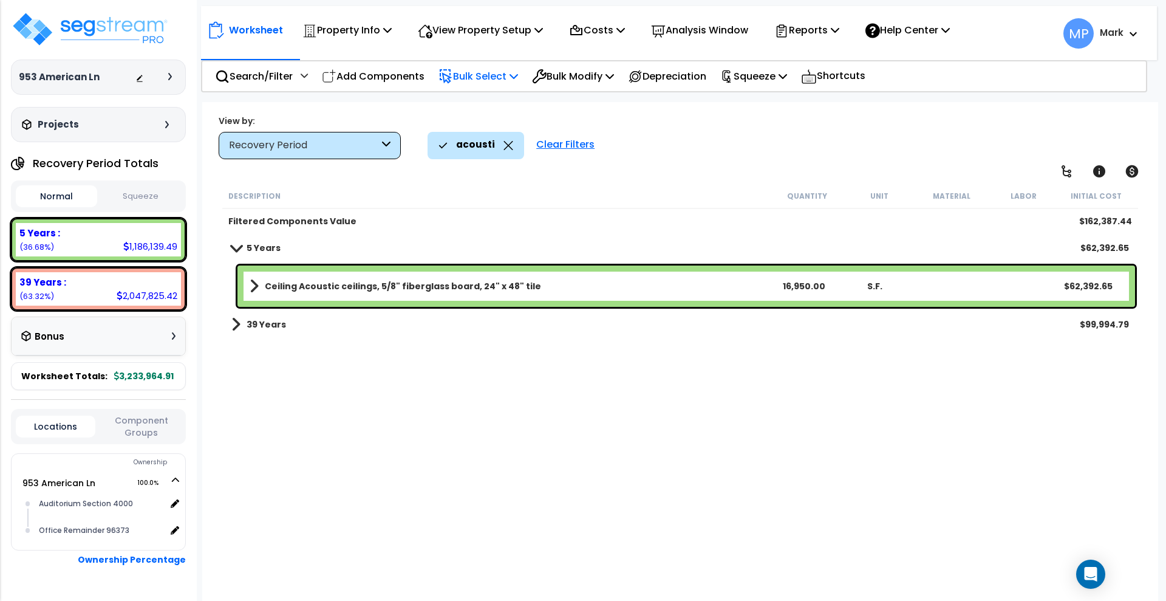
click at [476, 70] on p "Bulk Select" at bounding box center [478, 76] width 80 height 16
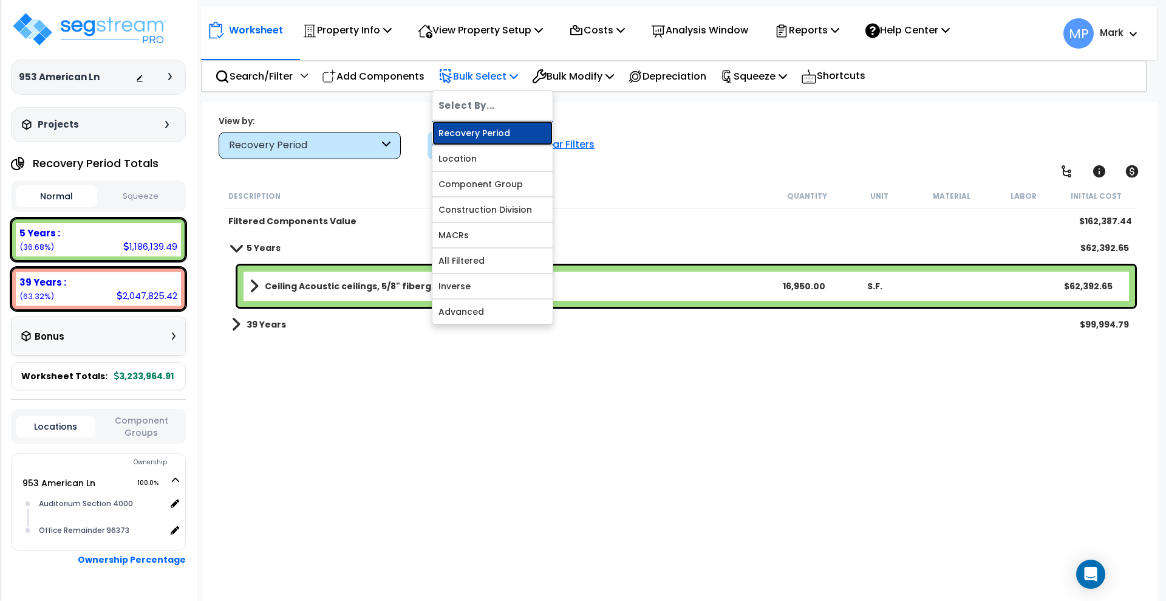
click at [504, 124] on link "Recovery Period" at bounding box center [492, 133] width 120 height 24
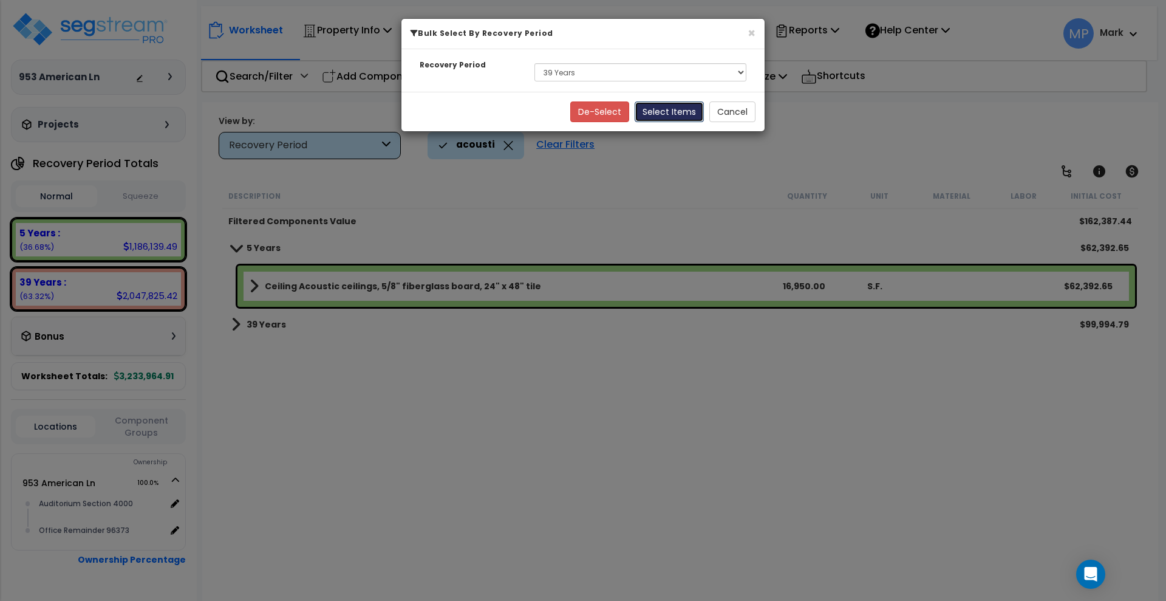
click at [674, 112] on button "Select Items" at bounding box center [669, 111] width 69 height 21
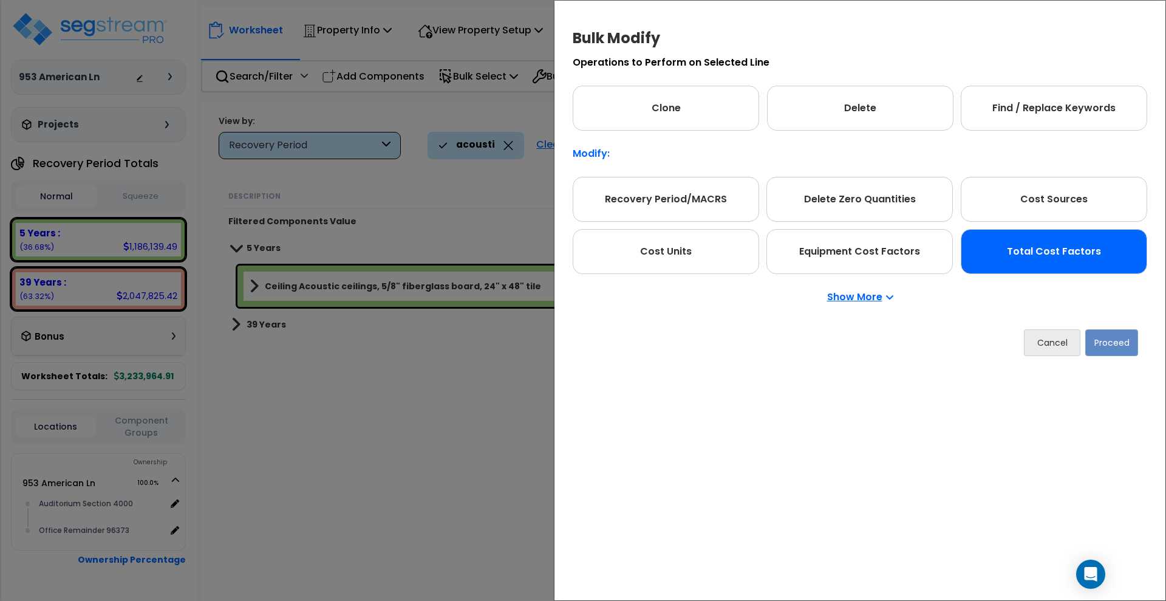
click at [1068, 261] on div "Total Cost Factors" at bounding box center [1054, 251] width 186 height 45
click at [1118, 339] on button "Proceed" at bounding box center [1111, 342] width 53 height 27
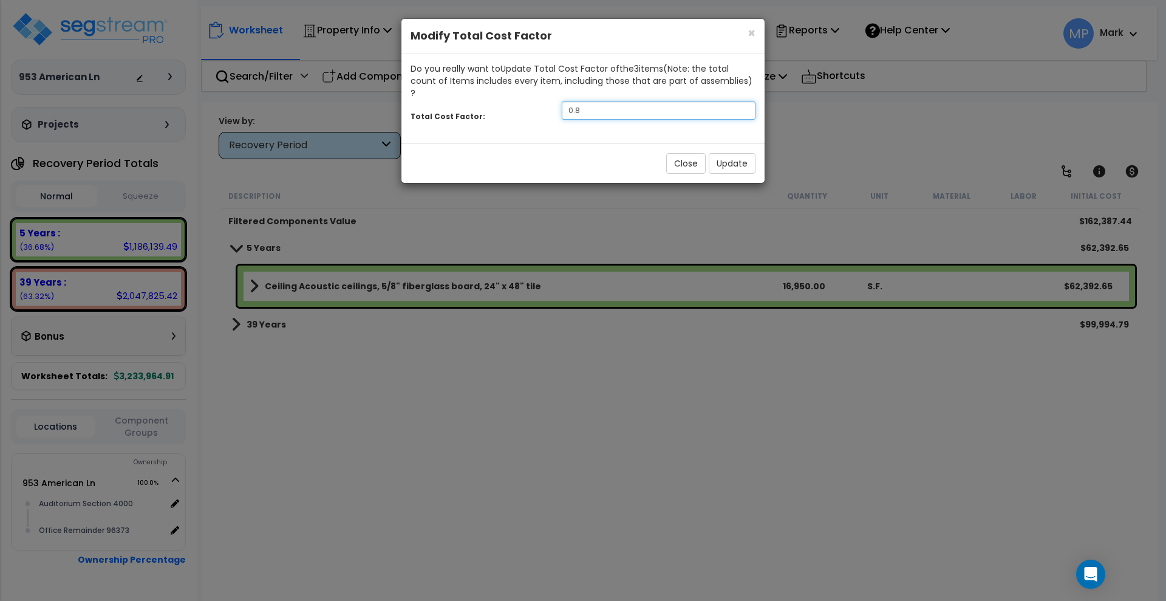
drag, startPoint x: 590, startPoint y: 96, endPoint x: 528, endPoint y: 101, distance: 62.1
click at [528, 101] on div "Total Cost Factor: 0.8" at bounding box center [582, 112] width 363 height 26
type input ".78"
click at [737, 153] on button "Update" at bounding box center [732, 163] width 47 height 21
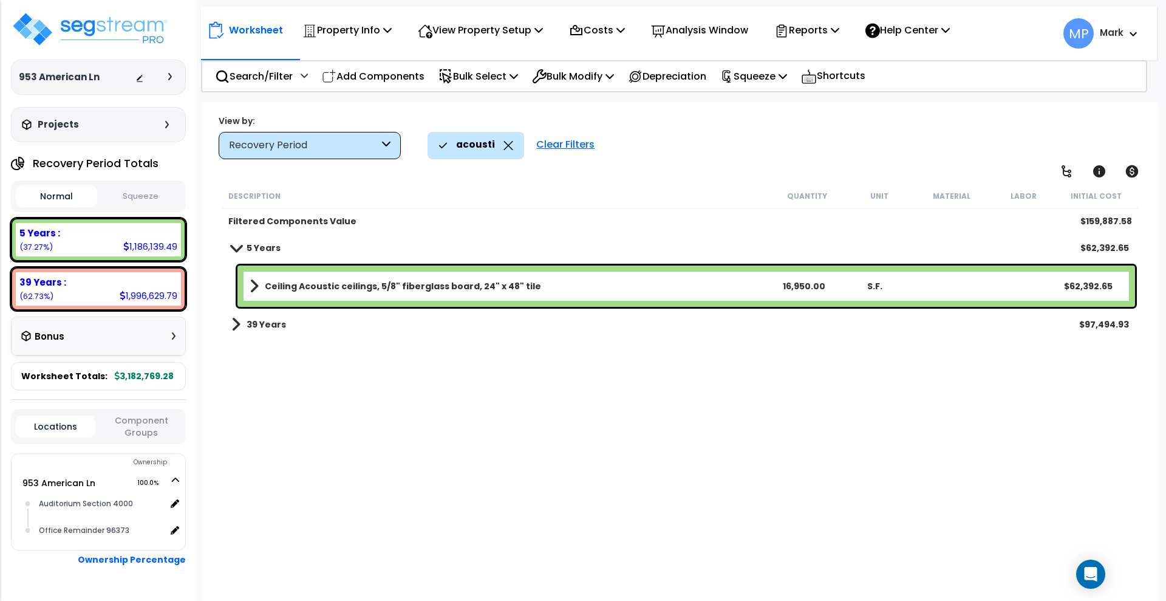
click at [565, 145] on div "Clear Filters" at bounding box center [565, 145] width 70 height 27
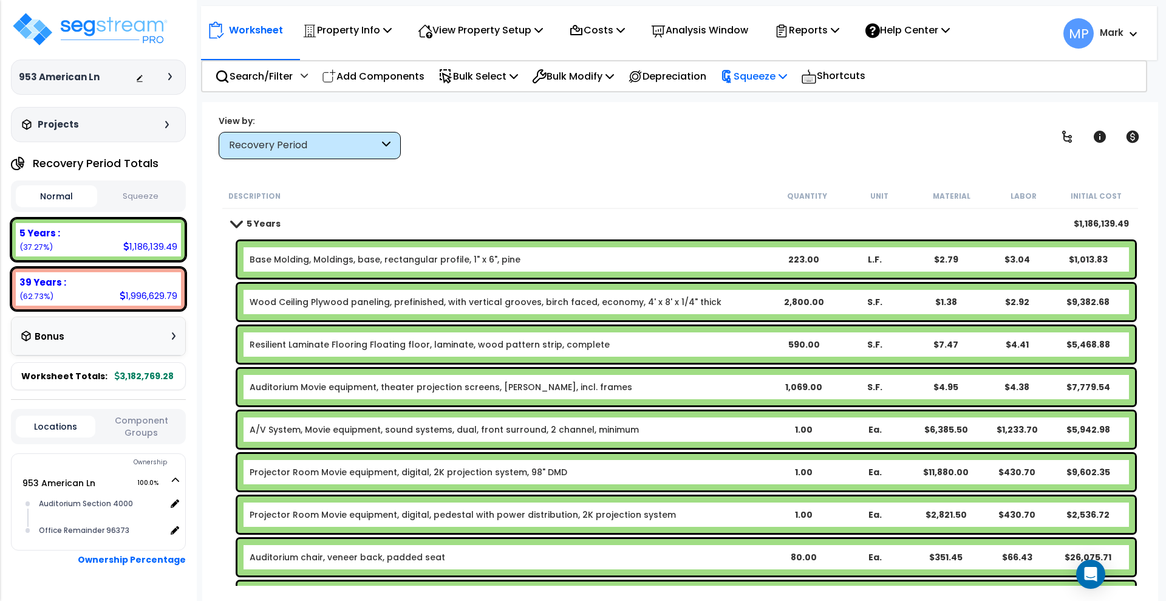
click at [774, 77] on p "Squeeze" at bounding box center [753, 76] width 67 height 16
click at [768, 101] on link "Squeeze" at bounding box center [774, 103] width 120 height 24
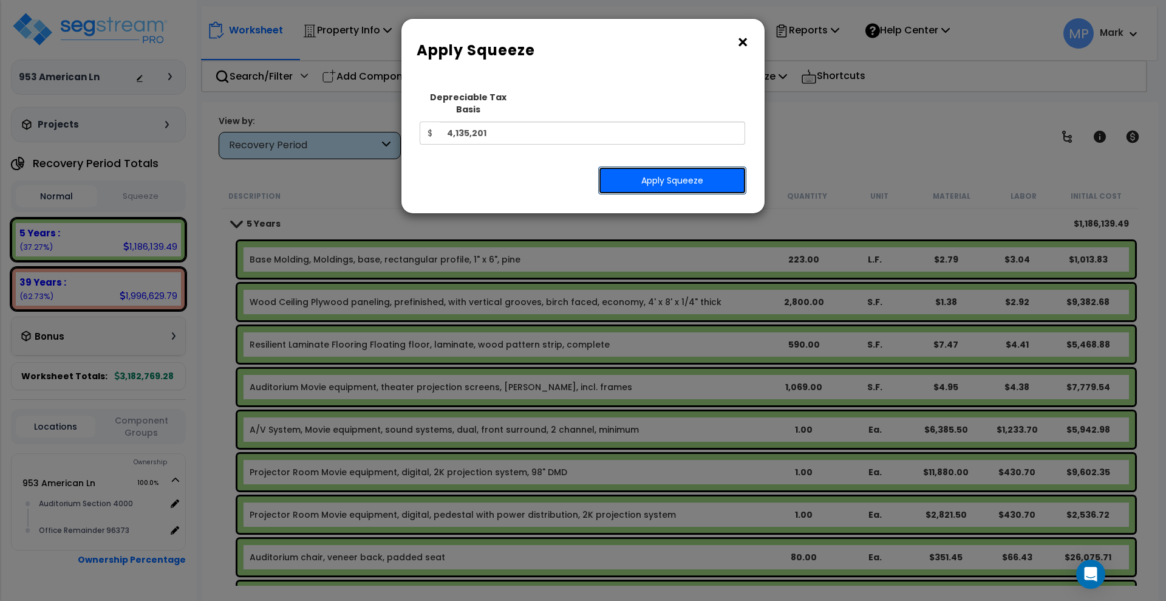
click at [689, 169] on button "Apply Squeeze" at bounding box center [672, 180] width 148 height 28
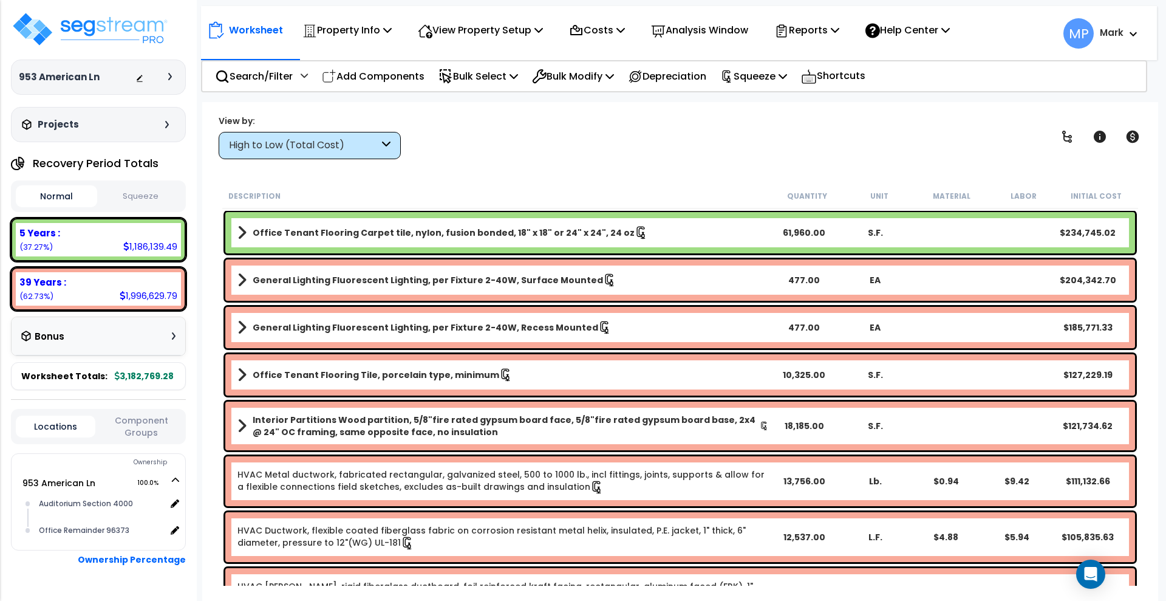
click at [142, 190] on button "Squeeze" at bounding box center [140, 196] width 81 height 21
click at [75, 193] on button "Normal" at bounding box center [56, 196] width 81 height 21
click at [140, 191] on button "Squeeze" at bounding box center [140, 196] width 81 height 21
click at [77, 196] on button "Normal" at bounding box center [56, 196] width 81 height 21
click at [573, 79] on p "Bulk Modify" at bounding box center [573, 76] width 82 height 16
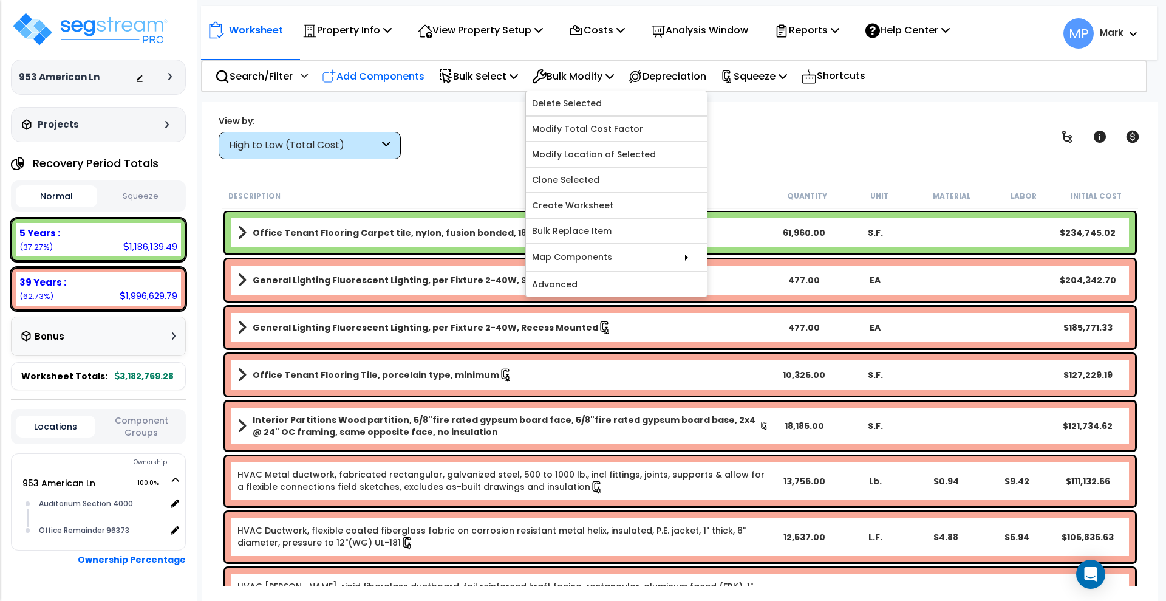
click at [391, 75] on p "Add Components" at bounding box center [373, 76] width 103 height 16
select select "28"
select select
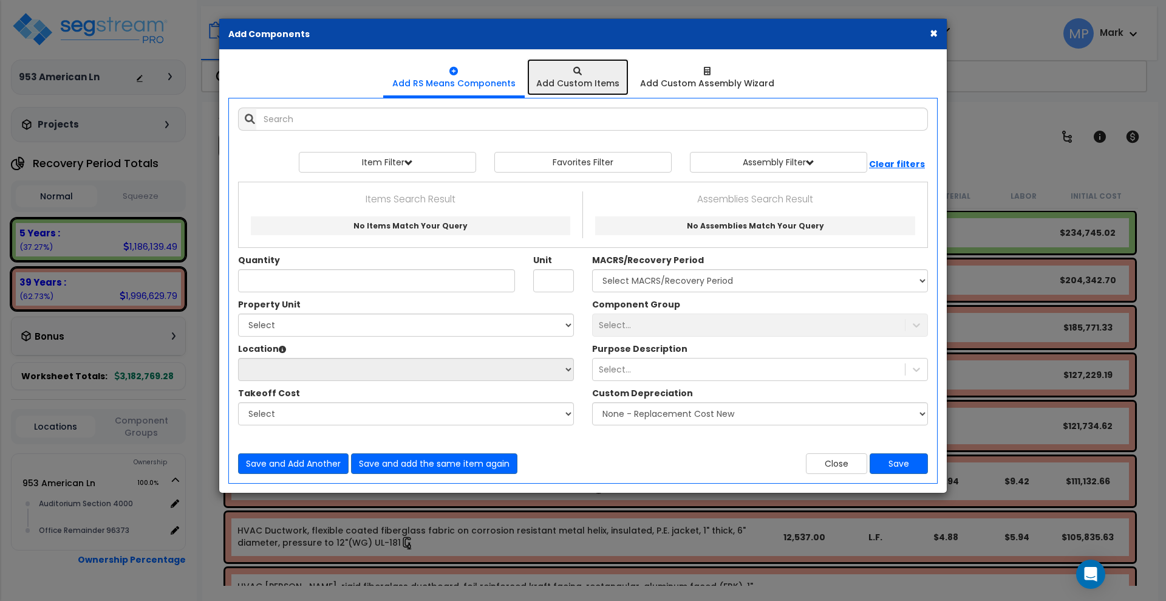
click at [590, 81] on div "Add Custom Items" at bounding box center [577, 83] width 83 height 12
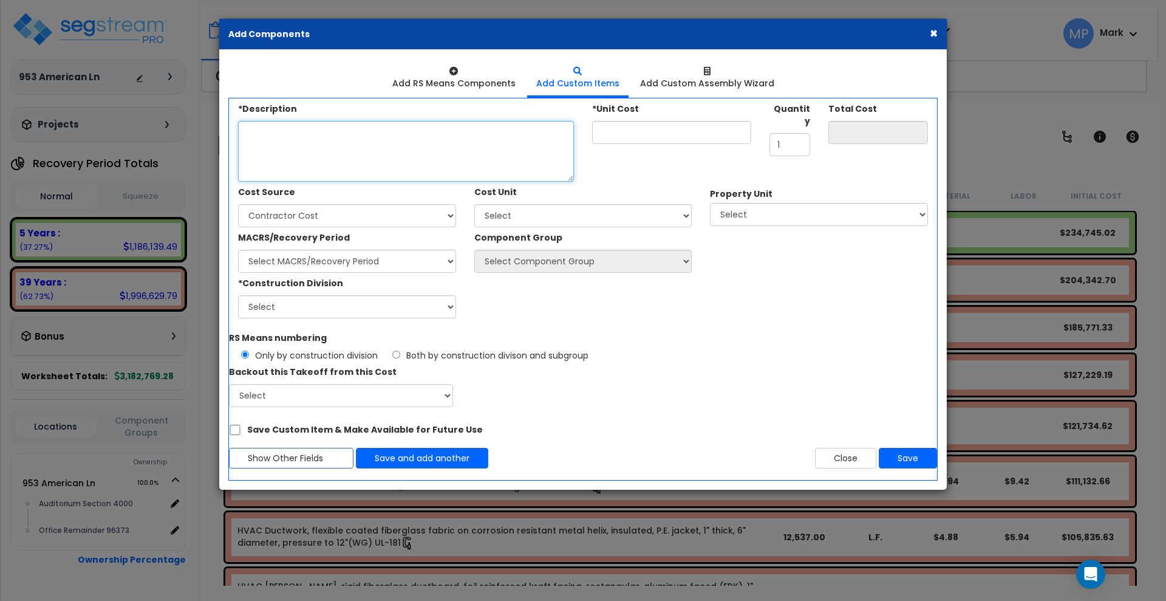
click at [308, 151] on textarea "*Description" at bounding box center [406, 151] width 336 height 61
type textarea "QIP Improvements"
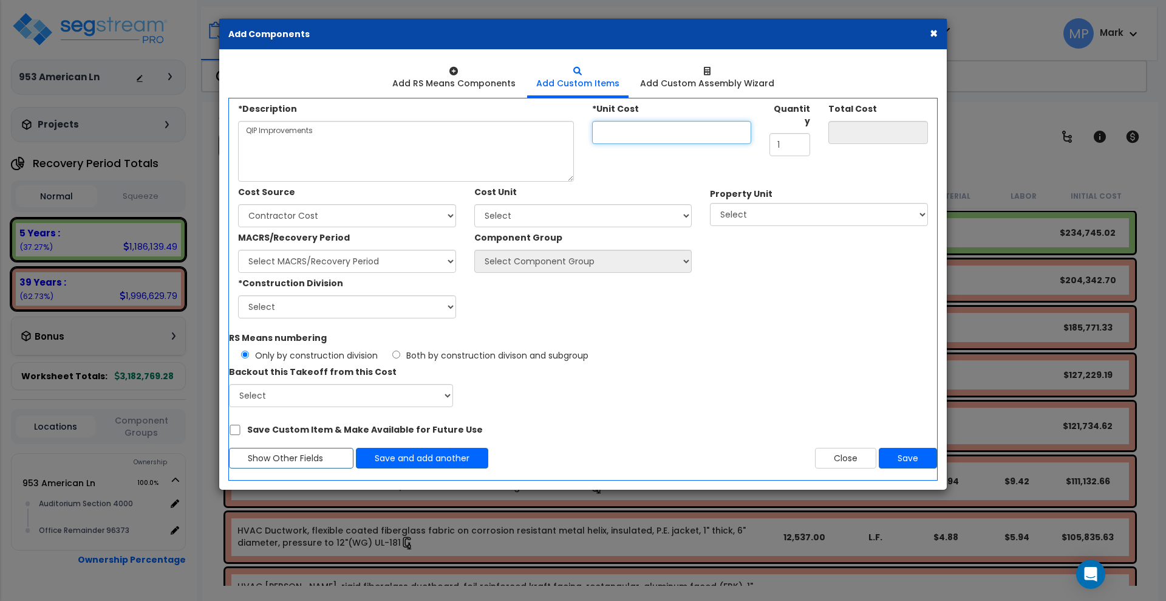
click at [632, 137] on input "*Unit Cost" at bounding box center [671, 132] width 159 height 23
type input "1"
type input "1.00"
type input "10"
type input "10.00"
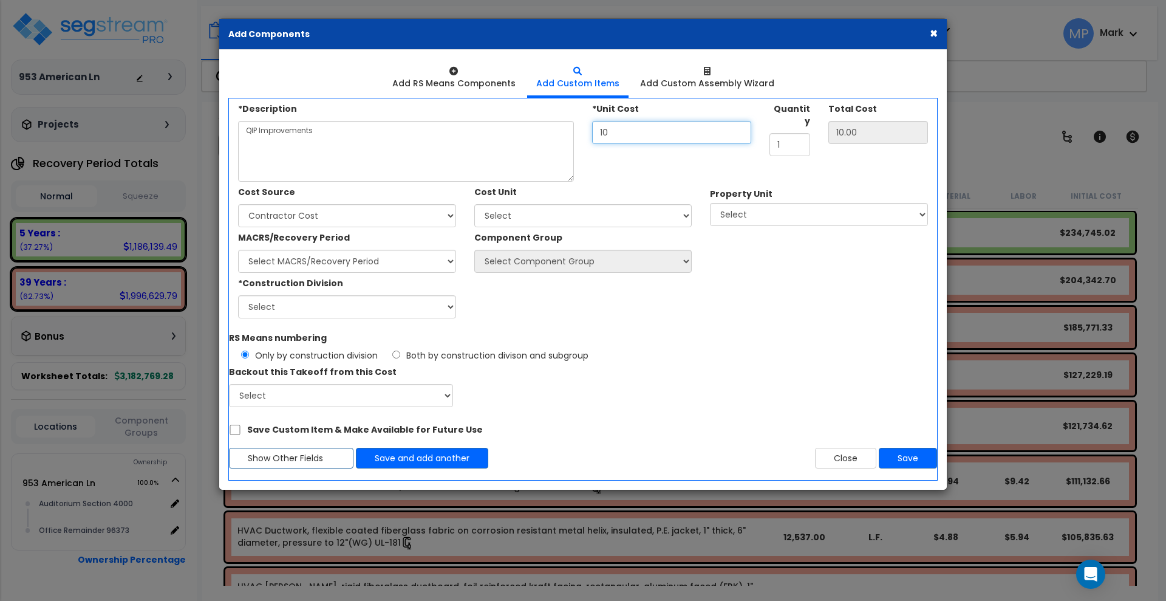
type input "100"
type input "100.00"
type input "1,000"
type input "1,000.00"
type input "10,000"
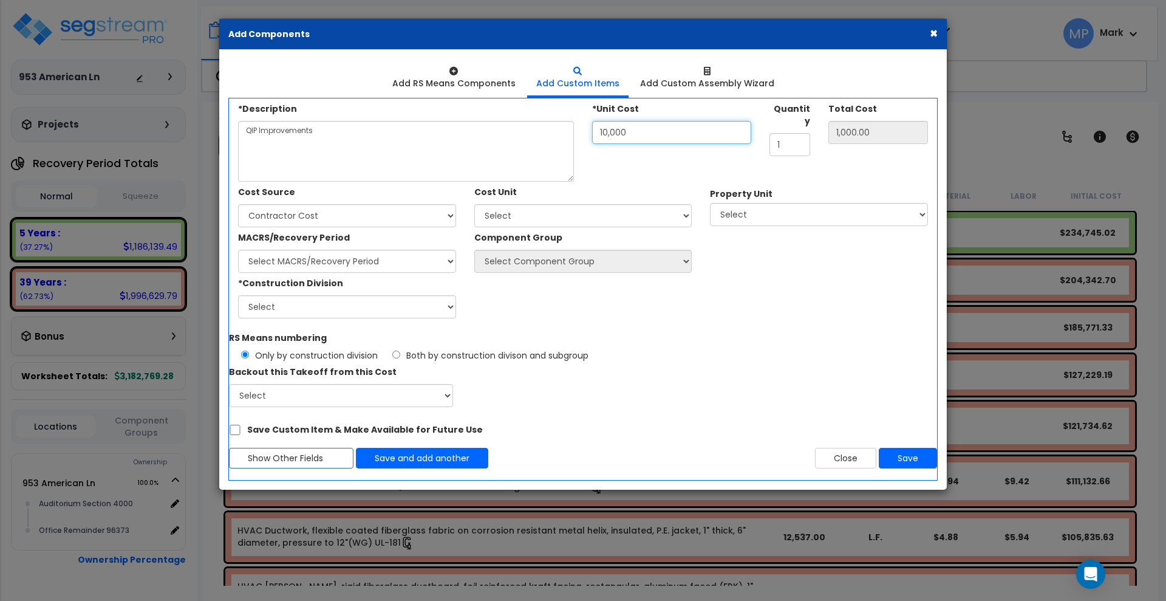
type input "10,000.00"
type input "100,000"
type input "100,000.00"
type input "100,000"
click at [378, 214] on select "Select Appraisal Client Cost Client Cost - Expense Contractor Cost Contractor C…" at bounding box center [347, 215] width 218 height 23
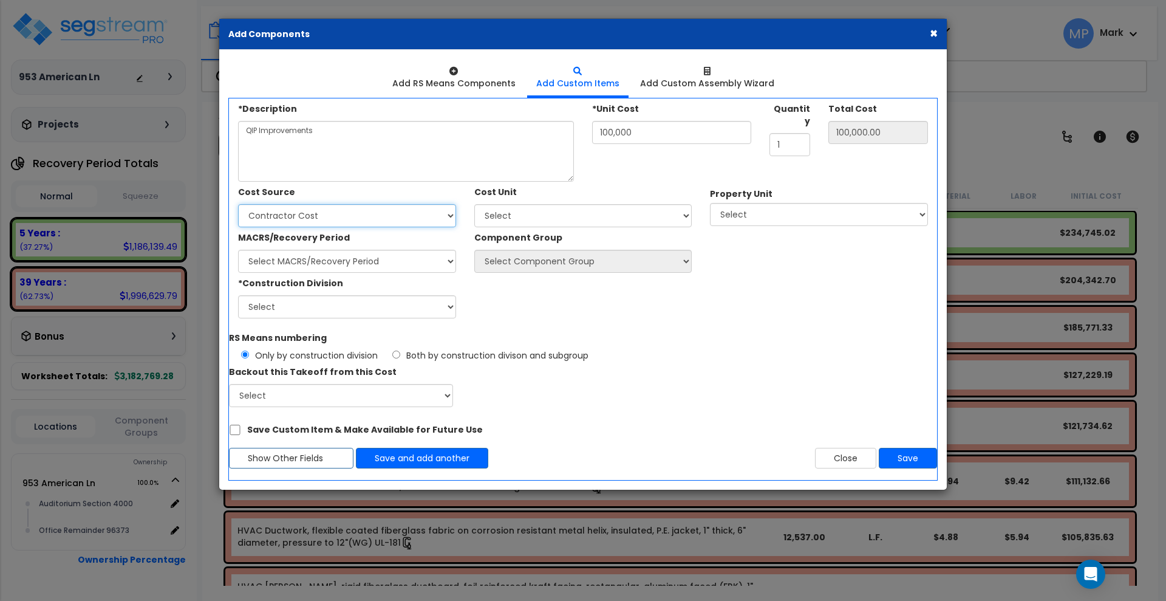
select select "29"
click at [238, 204] on select "Select Appraisal Client Cost Client Cost - Expense Contractor Cost Contractor C…" at bounding box center [347, 215] width 218 height 23
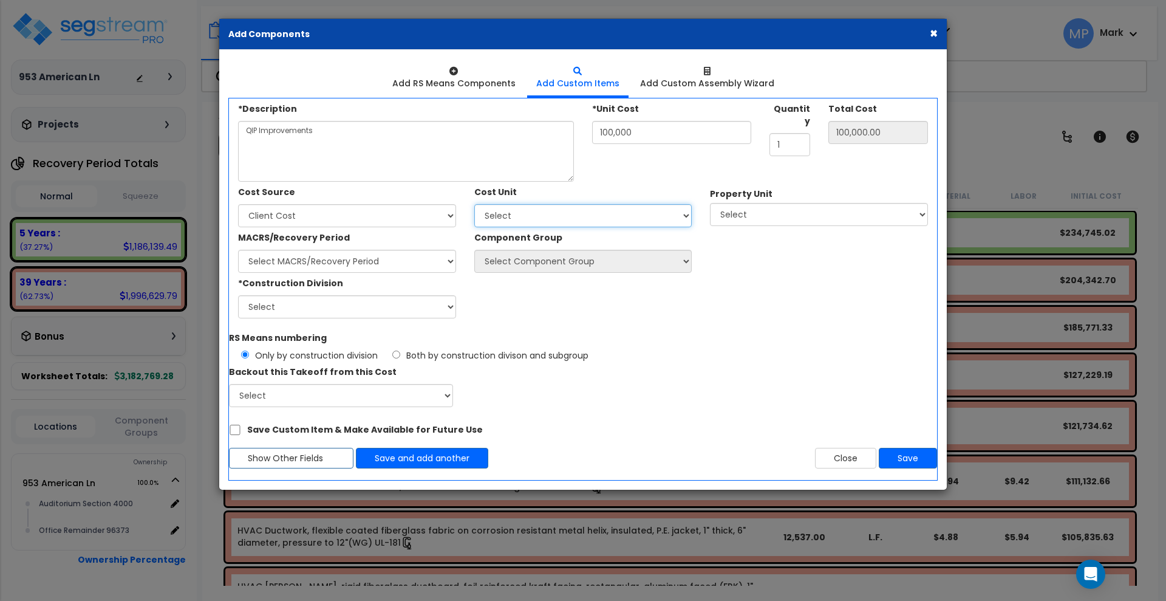
click at [531, 210] on select "Select Add Additional Cost Unit" at bounding box center [583, 215] width 218 height 23
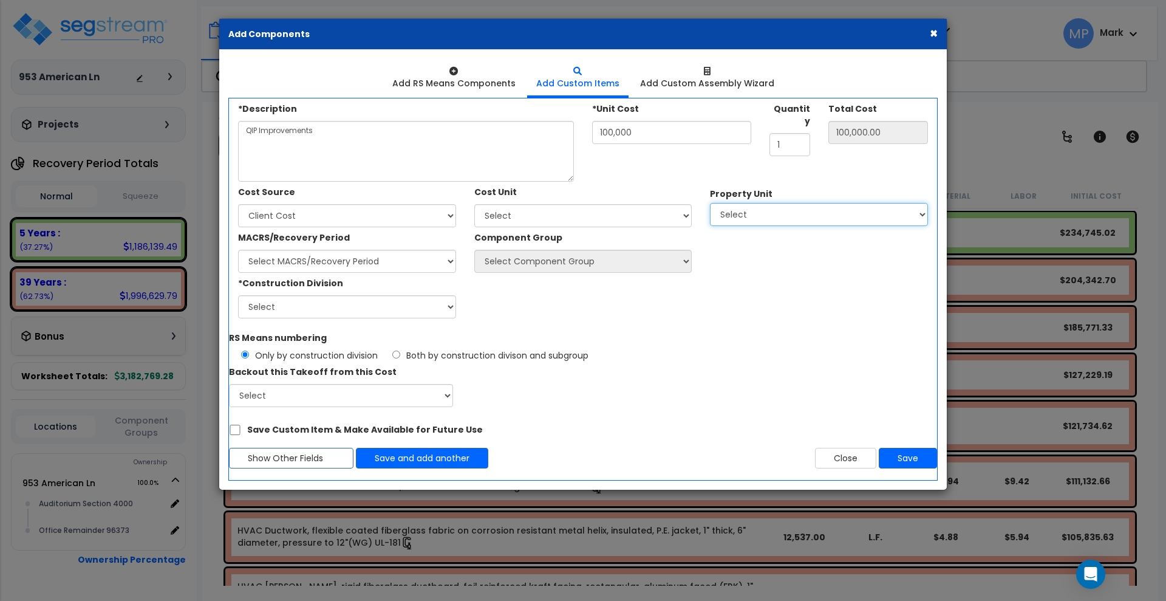
click at [795, 217] on select "Select 953 American Ln" at bounding box center [819, 214] width 218 height 23
select select "168820"
click at [710, 203] on select "Select 953 American Ln" at bounding box center [819, 214] width 218 height 23
select select
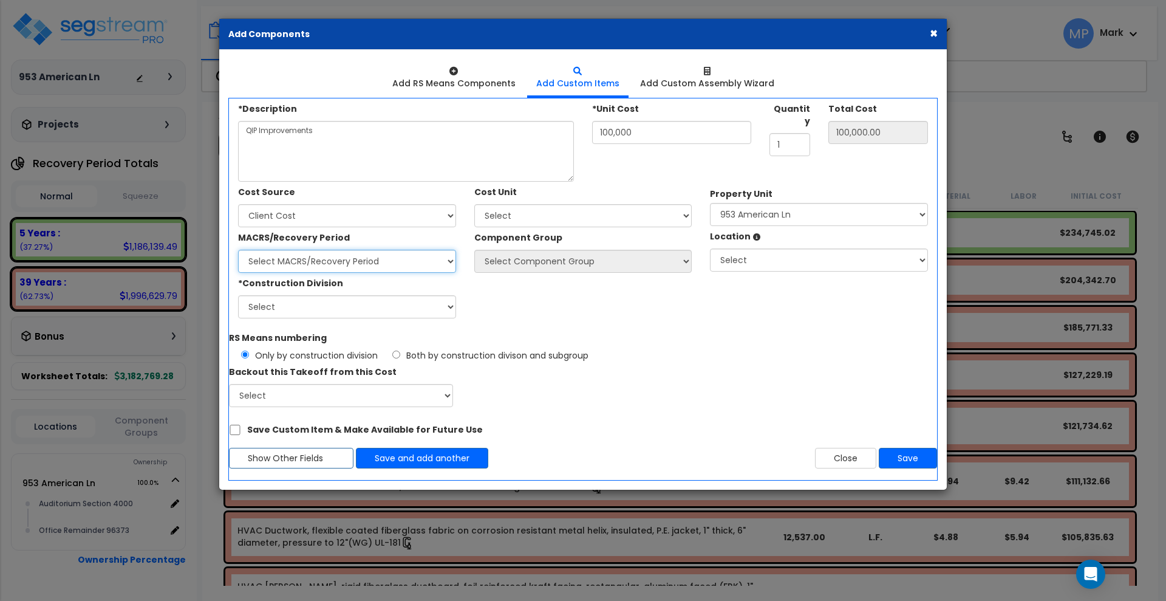
click at [364, 264] on select "Select MACRS/Recovery Period 5 Years - 57.0 - Distributive Trades & Services 5 …" at bounding box center [347, 261] width 218 height 23
select select "3667"
click at [238, 250] on select "Select MACRS/Recovery Period 5 Years - 57.0 - Distributive Trades & Services 5 …" at bounding box center [347, 261] width 218 height 23
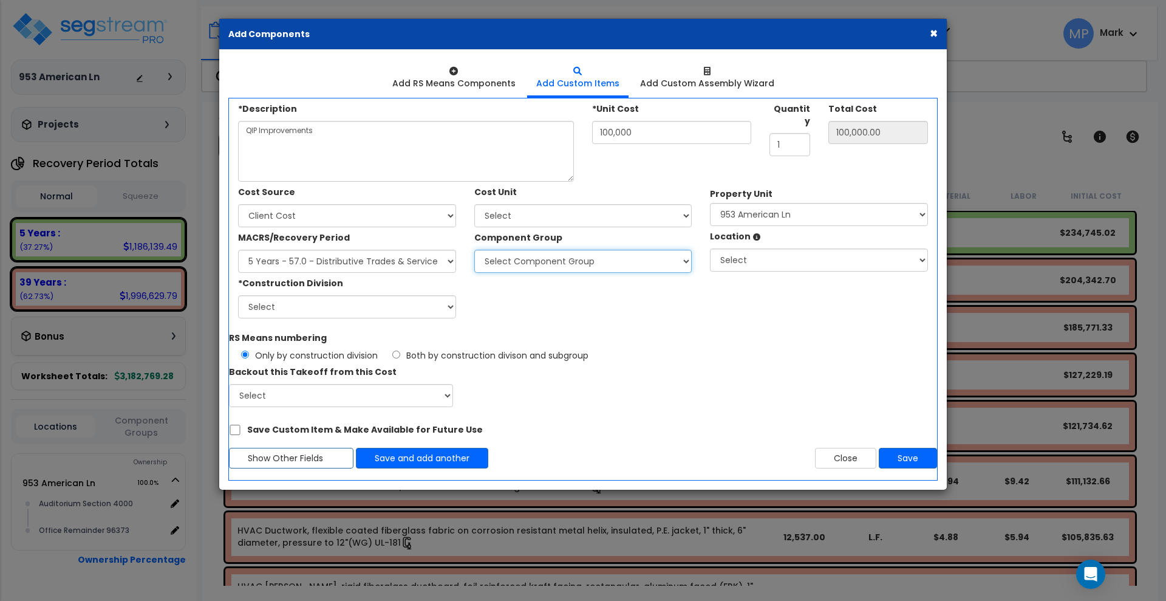
click at [596, 264] on select "Select Component Group 264.00 - KITCHEN PLUMBING 286.00 - LAUNDRY ELECTRICAL 28…" at bounding box center [583, 261] width 218 height 23
click at [838, 267] on select "Select Auditorium Section 4000 Building Building Interior Office Remainder 9637…" at bounding box center [819, 259] width 218 height 23
click at [710, 248] on select "Select Auditorium Section 4000 Building Building Interior Office Remainder 9637…" at bounding box center [819, 259] width 218 height 23
click at [821, 261] on select "Select Auditorium Section 4000 Building Building Interior Office Remainder 9637…" at bounding box center [819, 259] width 218 height 23
select select "31899"
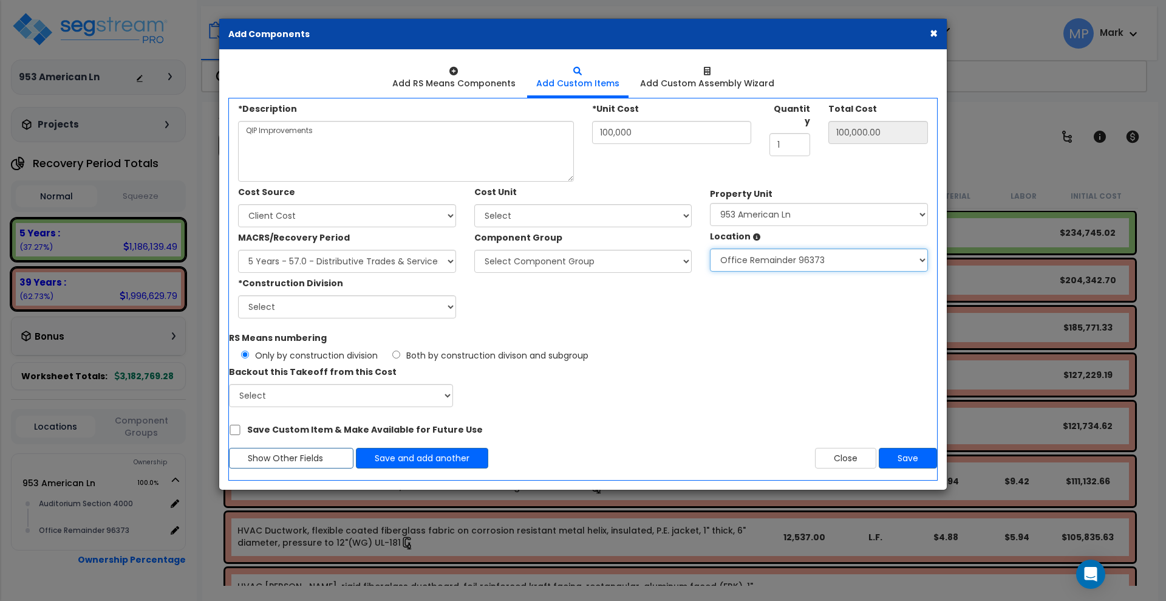
click at [710, 248] on select "Select Auditorium Section 4000 Building Building Interior Office Remainder 9637…" at bounding box center [819, 259] width 218 height 23
click at [360, 303] on select "Select 1. General Requirements 2. Existing Conditions 3. Concrete 4. Masonry 5.…" at bounding box center [347, 306] width 218 height 23
select select "13"
click at [238, 295] on select "Select 1. General Requirements 2. Existing Conditions 3. Concrete 4. Masonry 5.…" at bounding box center [347, 306] width 218 height 23
click at [915, 457] on button "Save" at bounding box center [908, 458] width 58 height 21
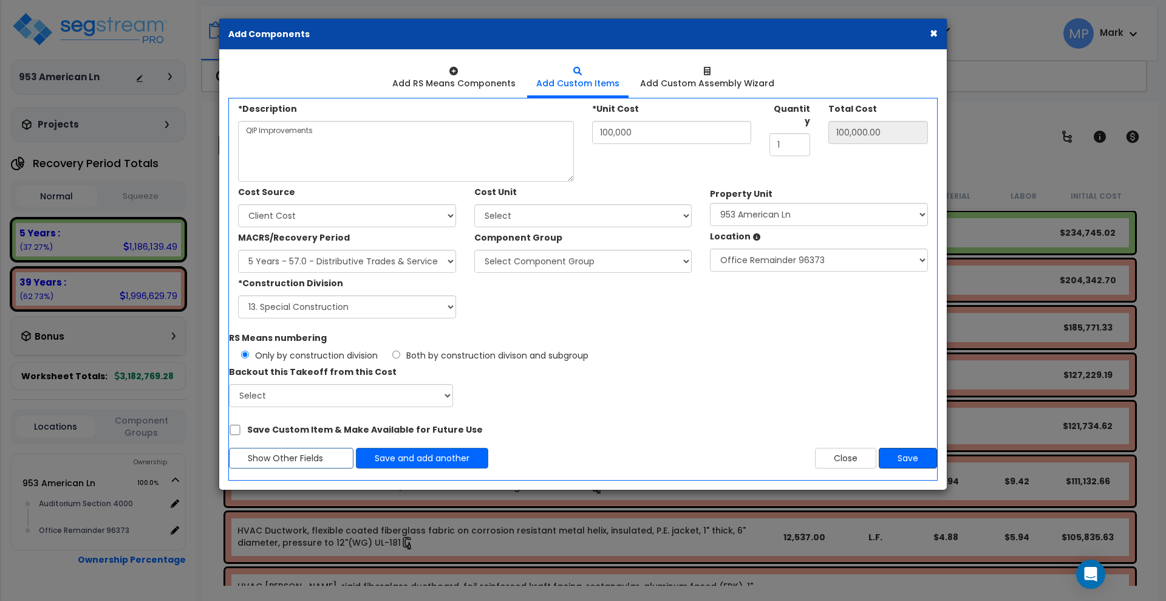
type input "100000"
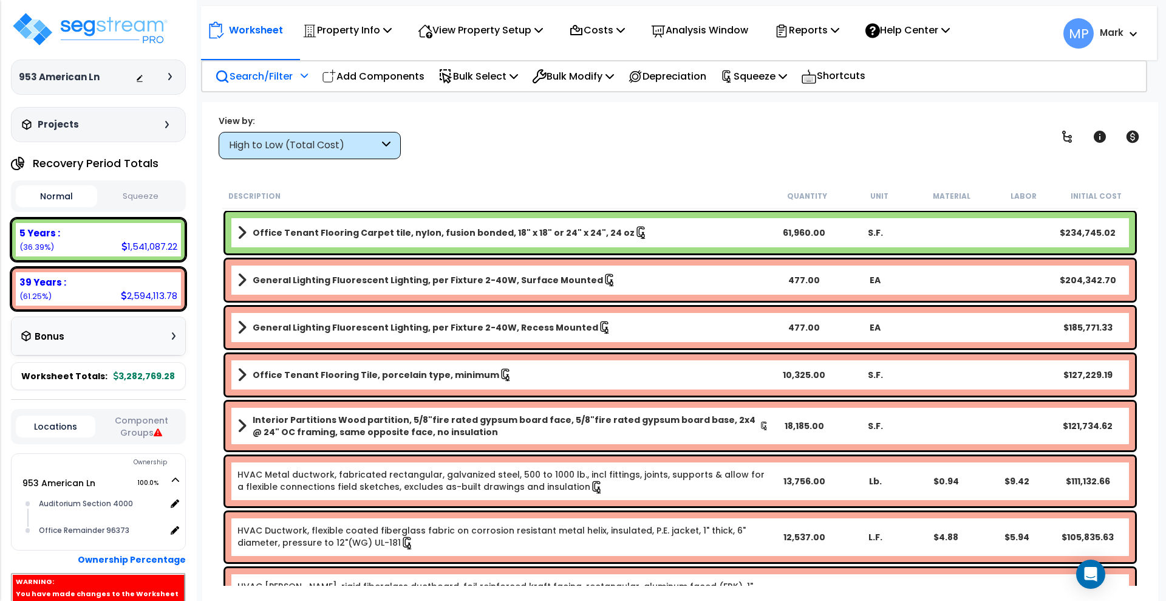
click at [251, 74] on p "Search/Filter" at bounding box center [254, 76] width 78 height 16
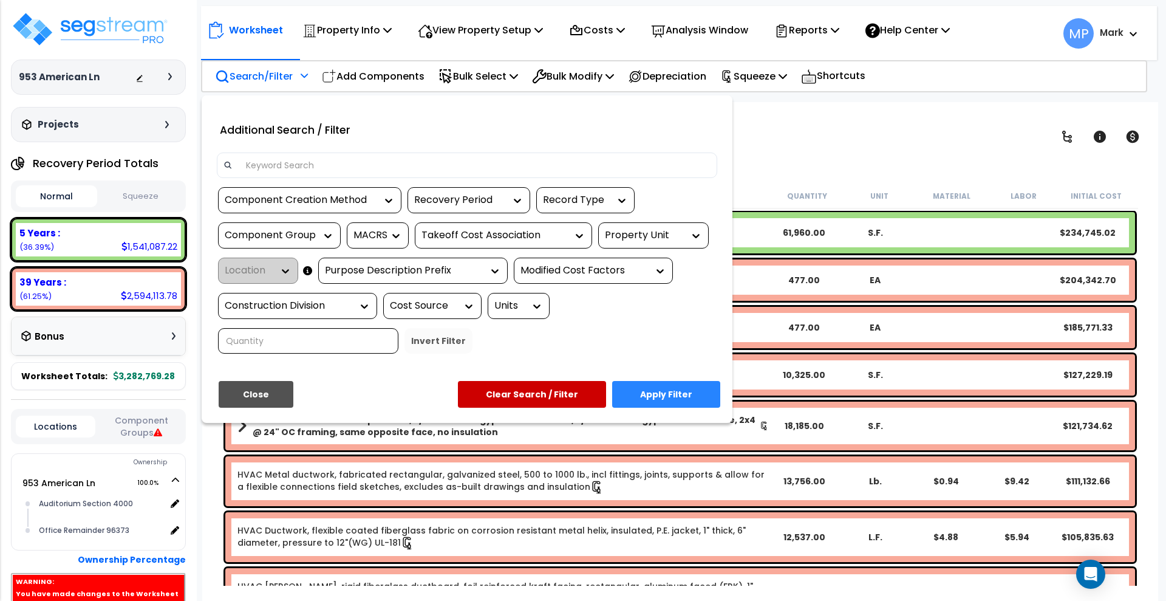
click at [338, 169] on input at bounding box center [475, 165] width 472 height 18
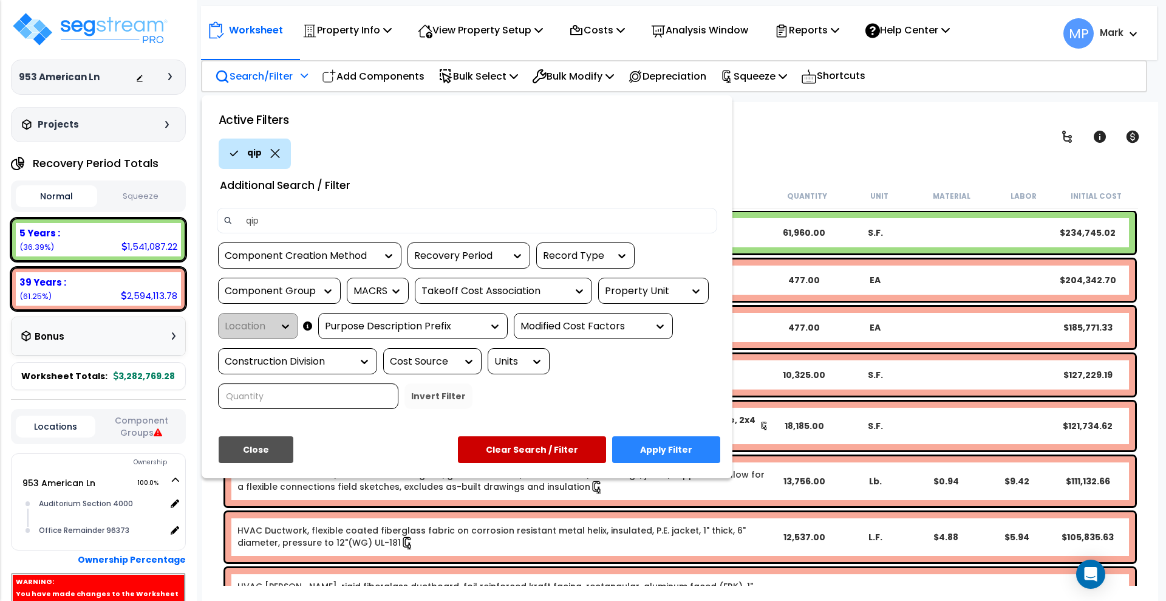
type input "qip"
click at [687, 445] on button "Apply Filter" at bounding box center [666, 449] width 108 height 27
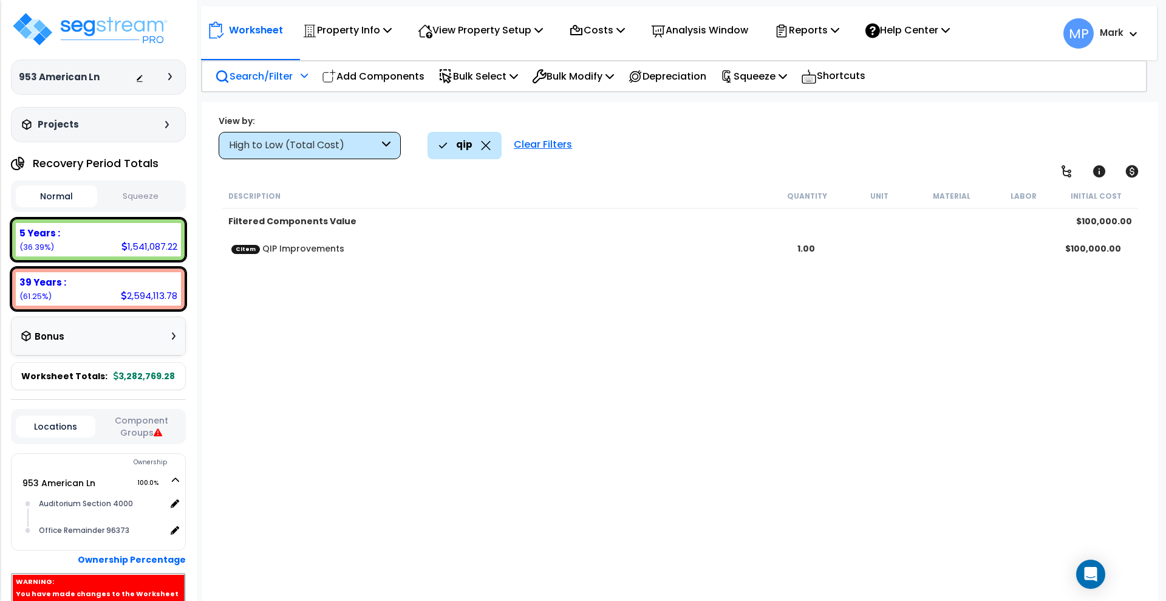
click at [386, 248] on b "CItem QIP Improvements" at bounding box center [500, 248] width 539 height 12
click at [357, 244] on b "CItem QIP Improvements" at bounding box center [500, 248] width 539 height 12
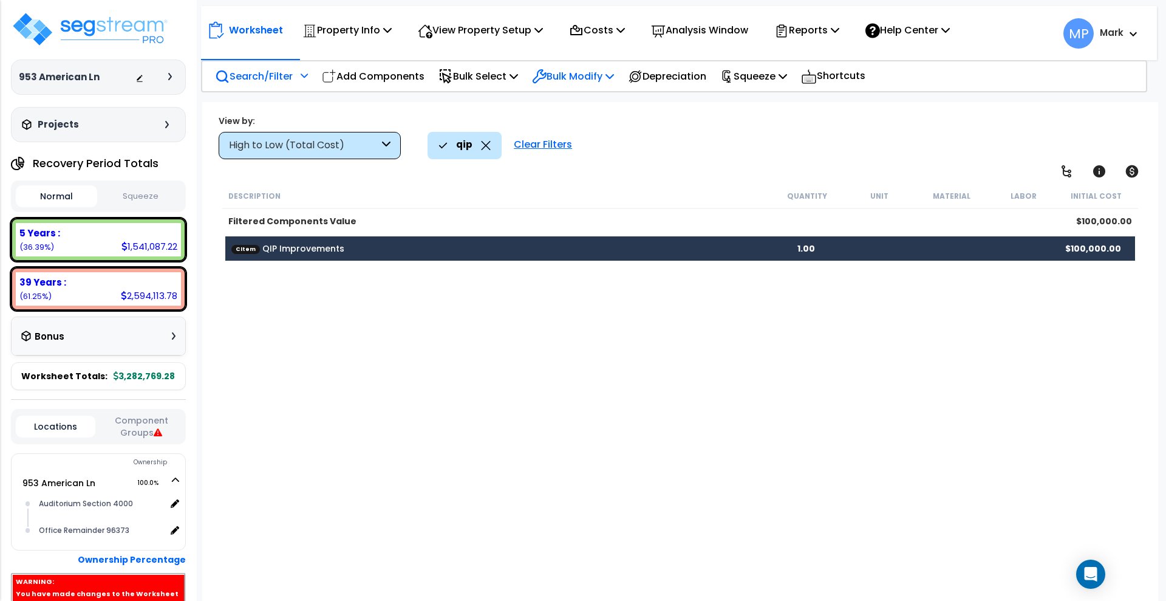
click at [584, 77] on p "Bulk Modify" at bounding box center [573, 76] width 82 height 16
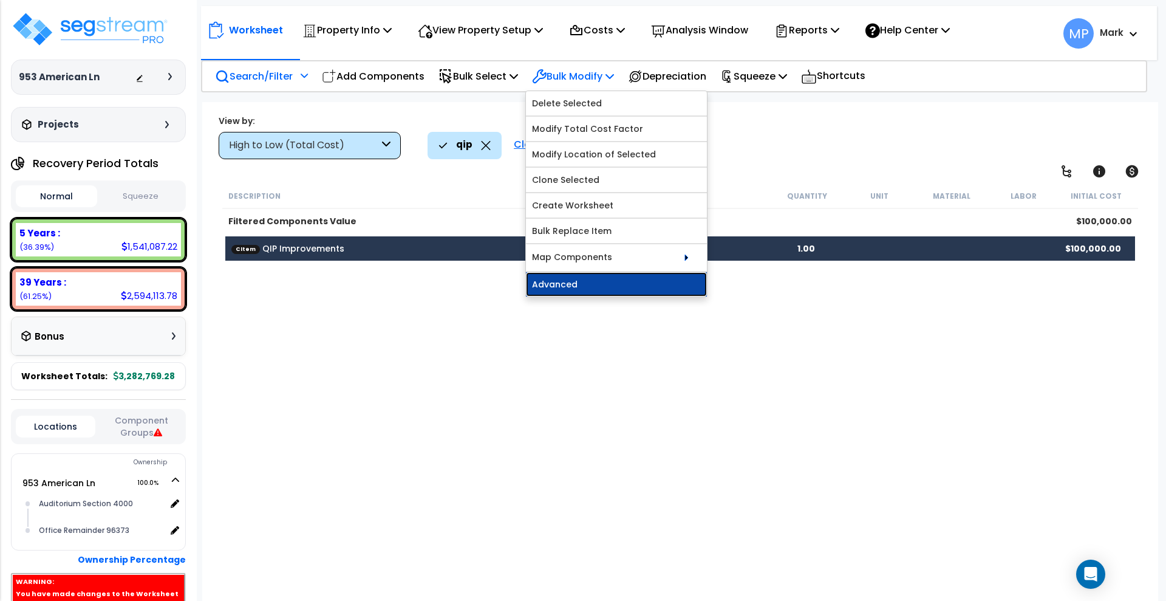
click at [617, 281] on link "Advanced" at bounding box center [616, 284] width 181 height 24
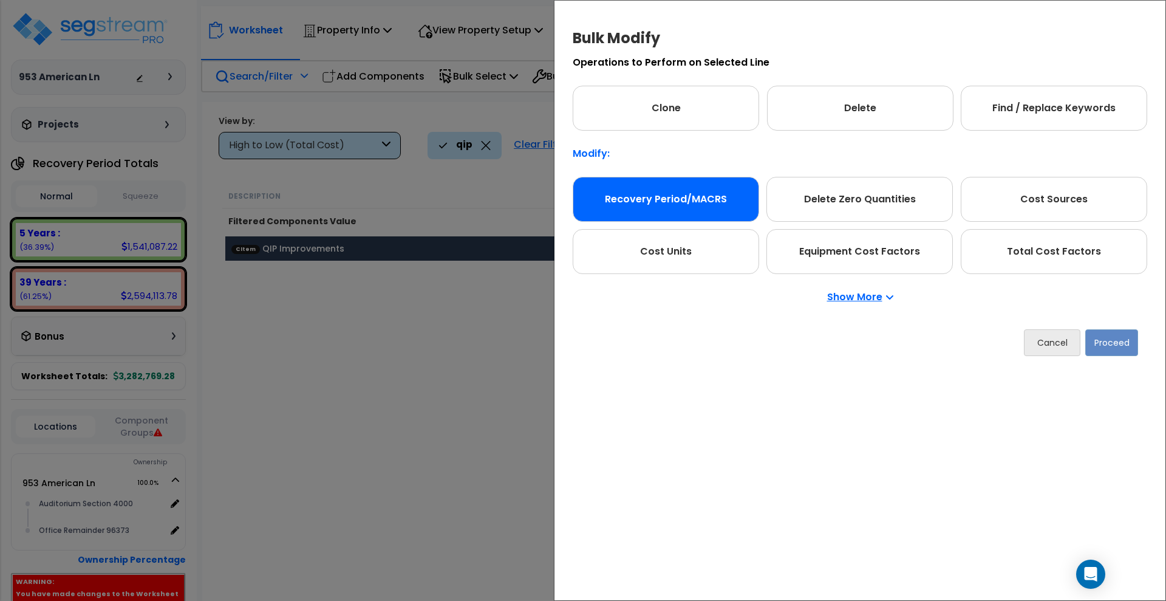
click at [728, 196] on div "Recovery Period/MACRS" at bounding box center [666, 199] width 186 height 45
click at [1115, 344] on button "Proceed" at bounding box center [1111, 342] width 53 height 27
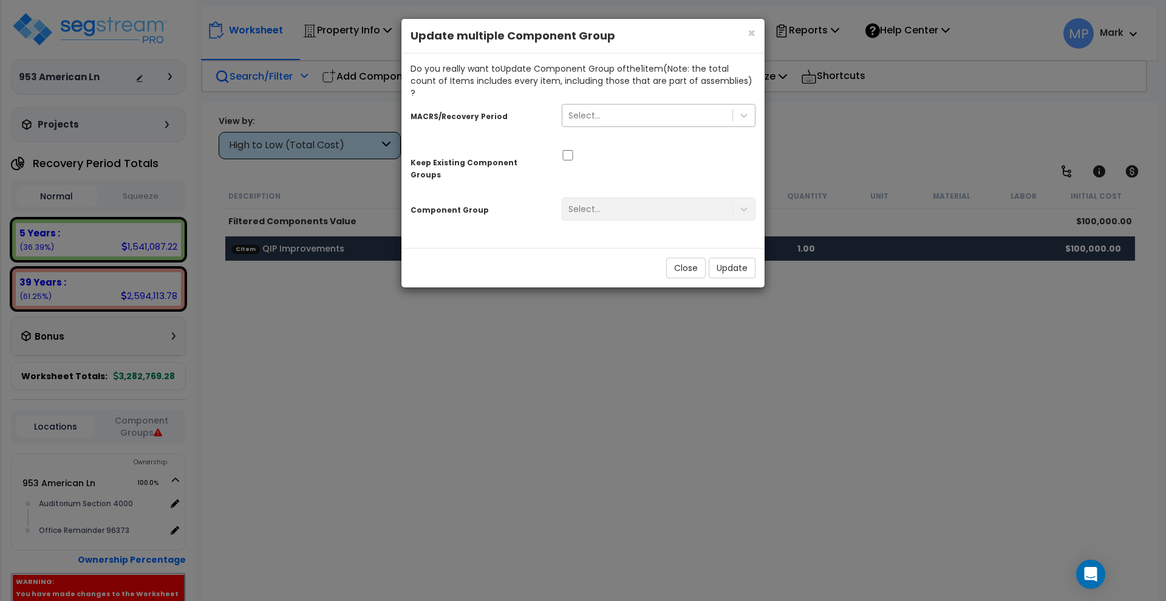
click at [643, 106] on div "Select..." at bounding box center [647, 115] width 170 height 19
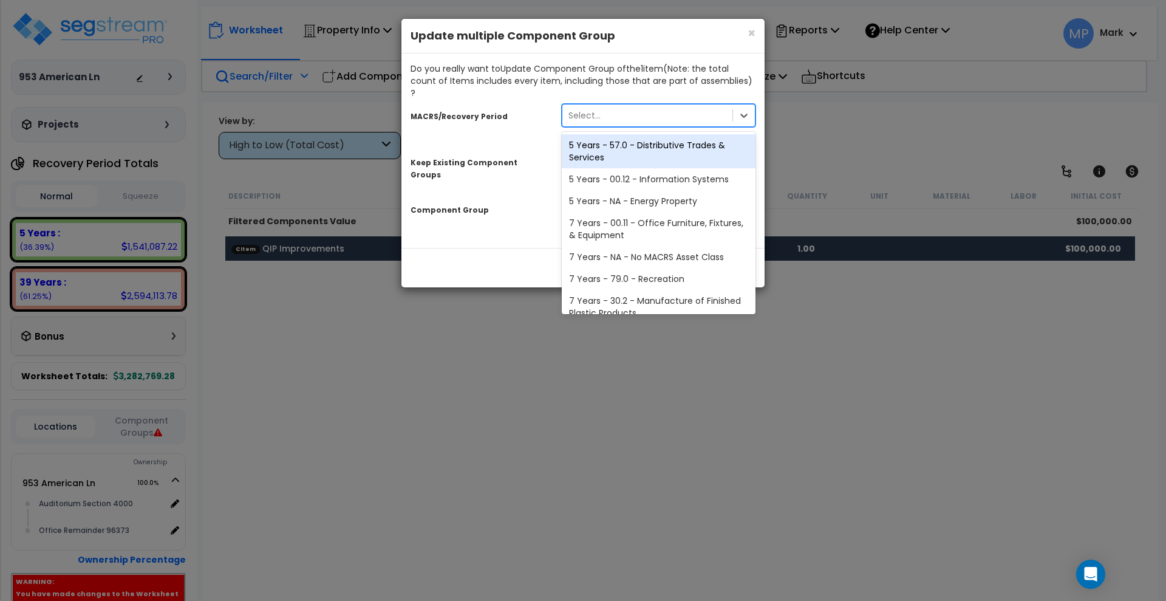
click at [644, 142] on div "5 Years - 57.0 - Distributive Trades & Services" at bounding box center [659, 151] width 194 height 34
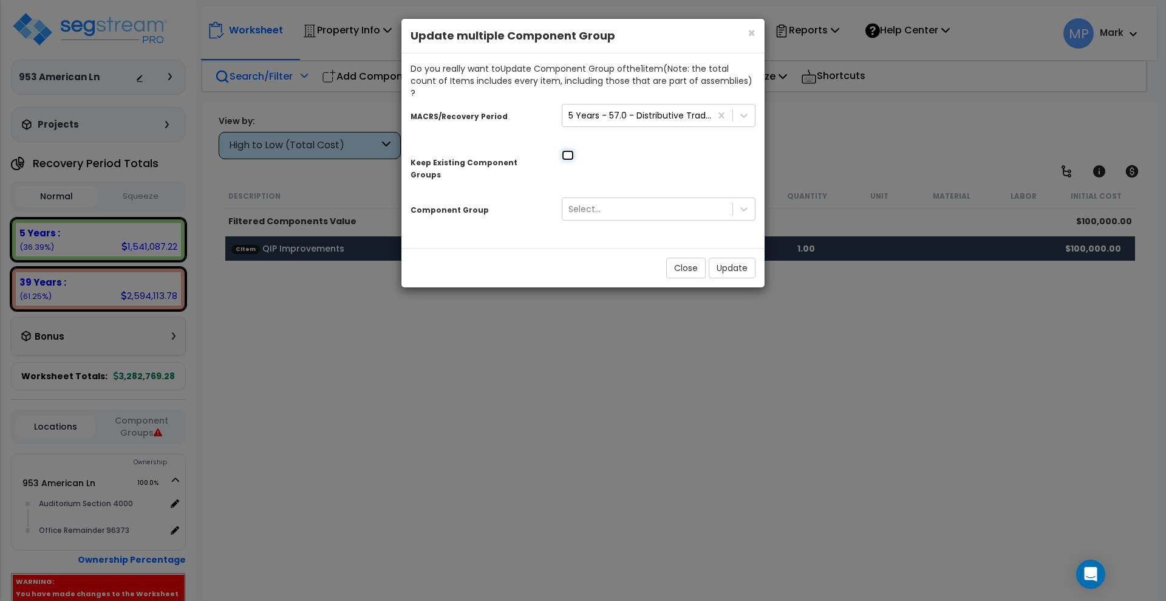
click at [564, 150] on input "checkbox" at bounding box center [568, 155] width 12 height 10
checkbox input "true"
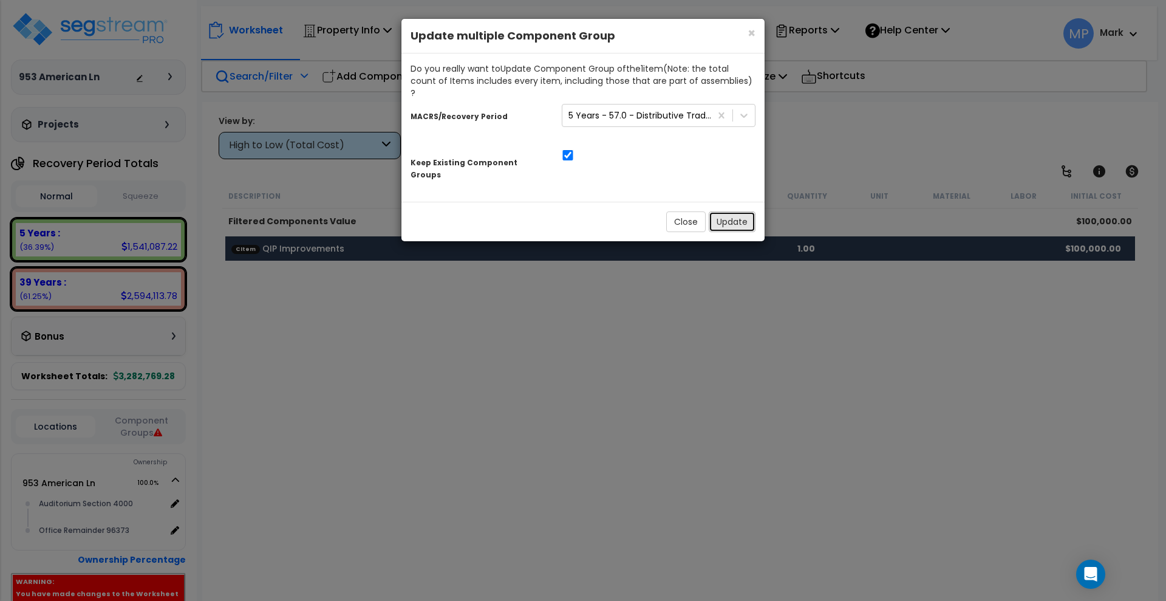
click at [738, 211] on button "Update" at bounding box center [732, 221] width 47 height 21
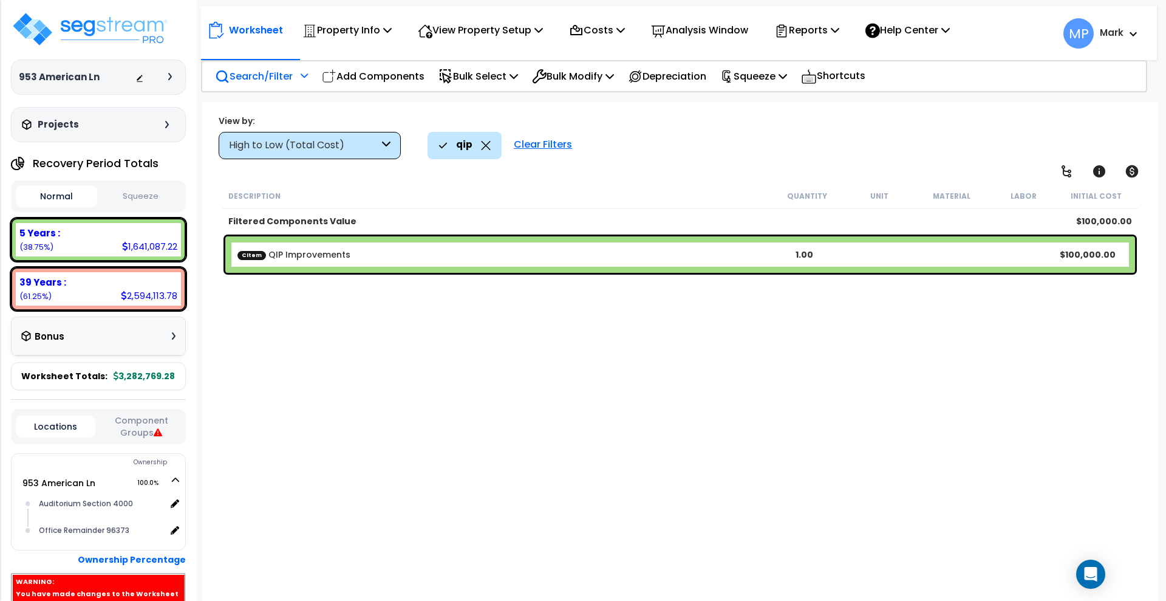
click at [140, 192] on button "Squeeze" at bounding box center [140, 196] width 81 height 21
click at [66, 193] on button "Normal" at bounding box center [56, 196] width 81 height 21
click at [141, 189] on button "Squeeze" at bounding box center [140, 196] width 81 height 21
click at [148, 198] on button "Squeeze" at bounding box center [140, 196] width 81 height 21
click at [68, 194] on button "Normal" at bounding box center [56, 196] width 81 height 21
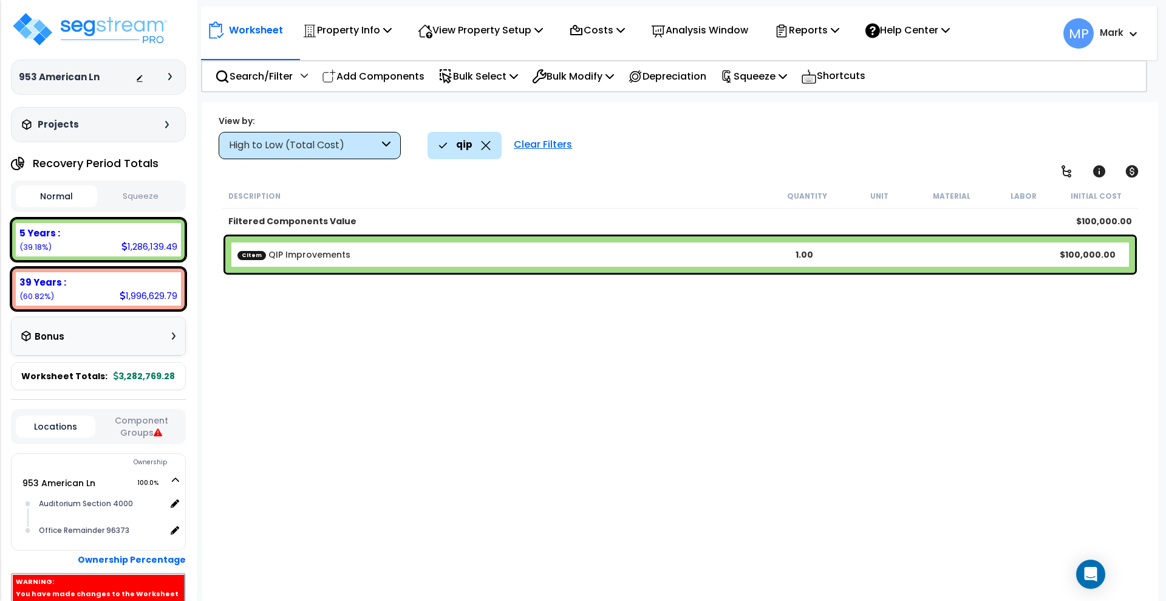
click at [138, 196] on button "Squeeze" at bounding box center [140, 196] width 81 height 21
click at [787, 72] on p "Squeeze" at bounding box center [753, 76] width 67 height 16
click at [839, 25] on icon at bounding box center [835, 30] width 9 height 10
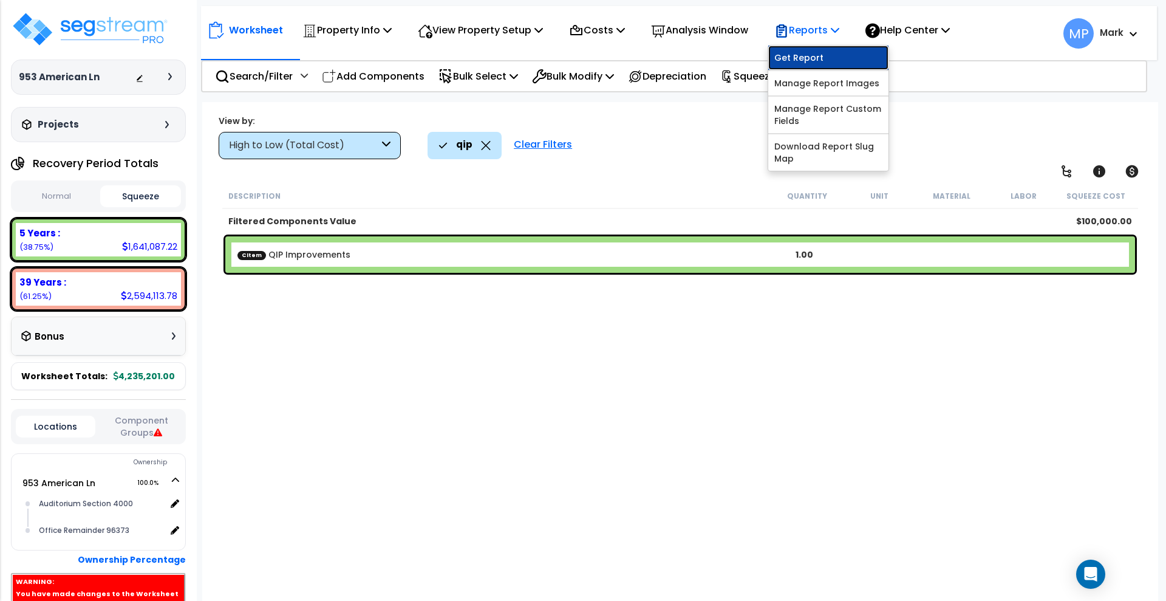
click at [839, 59] on link "Get Report" at bounding box center [828, 58] width 120 height 24
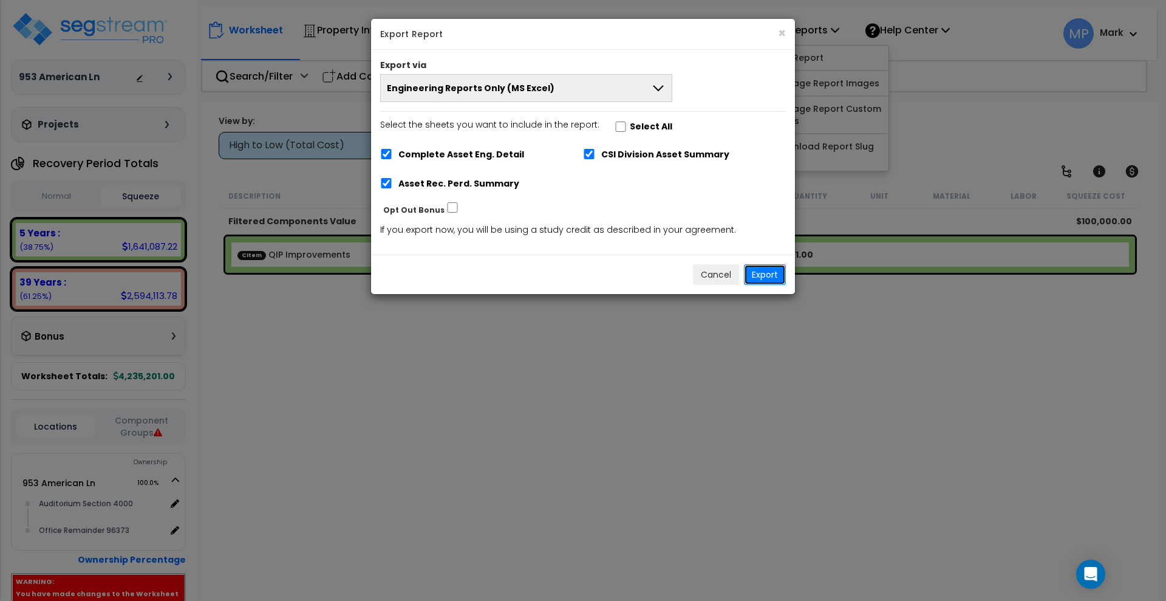
click at [764, 274] on button "Export" at bounding box center [765, 274] width 42 height 21
